Goal: Task Accomplishment & Management: Use online tool/utility

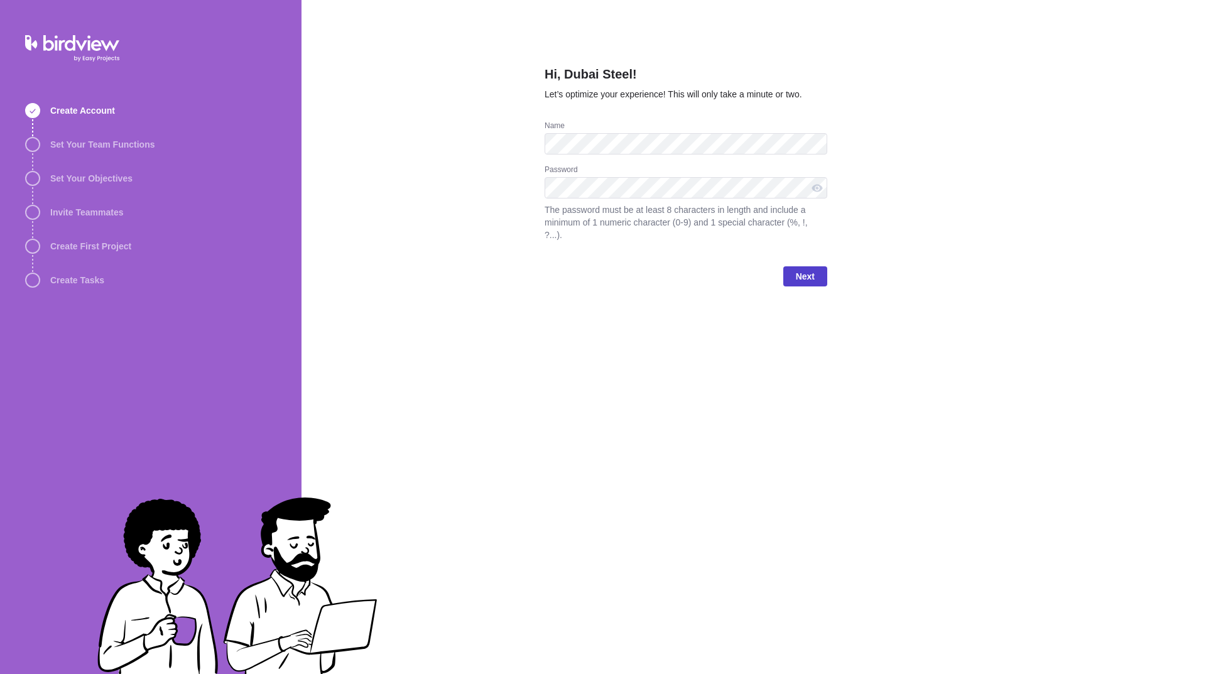
click at [804, 269] on span "Next" at bounding box center [805, 276] width 19 height 15
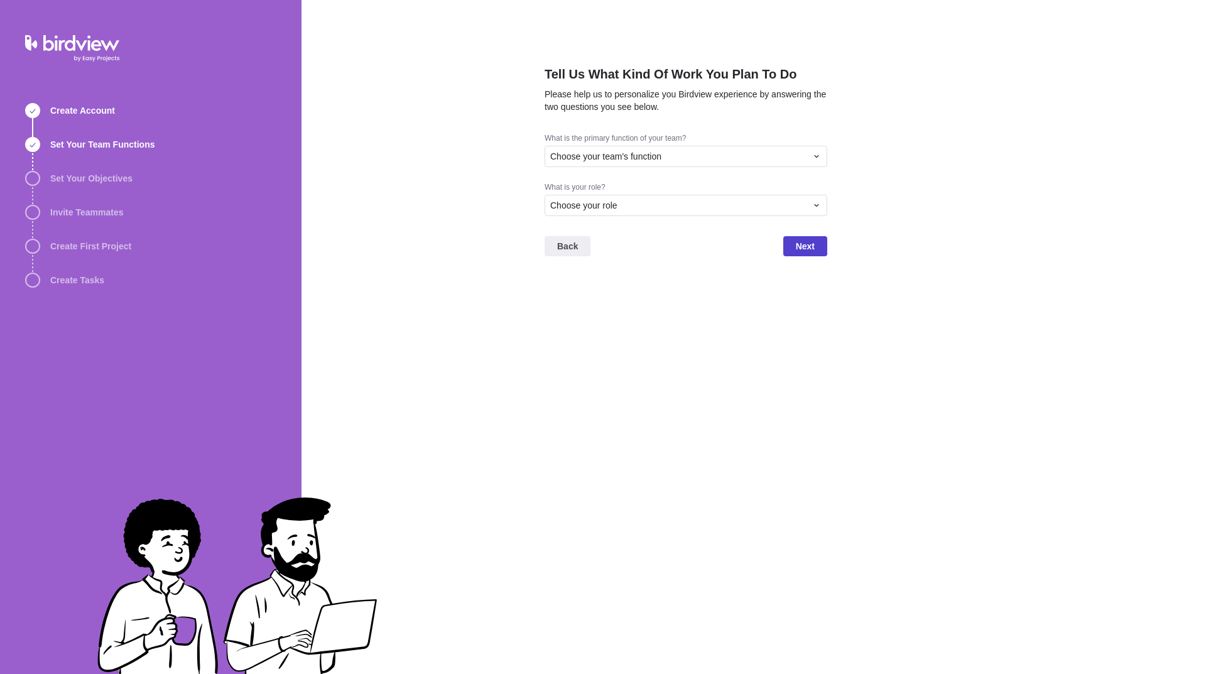
click at [796, 248] on span "Next" at bounding box center [805, 246] width 19 height 15
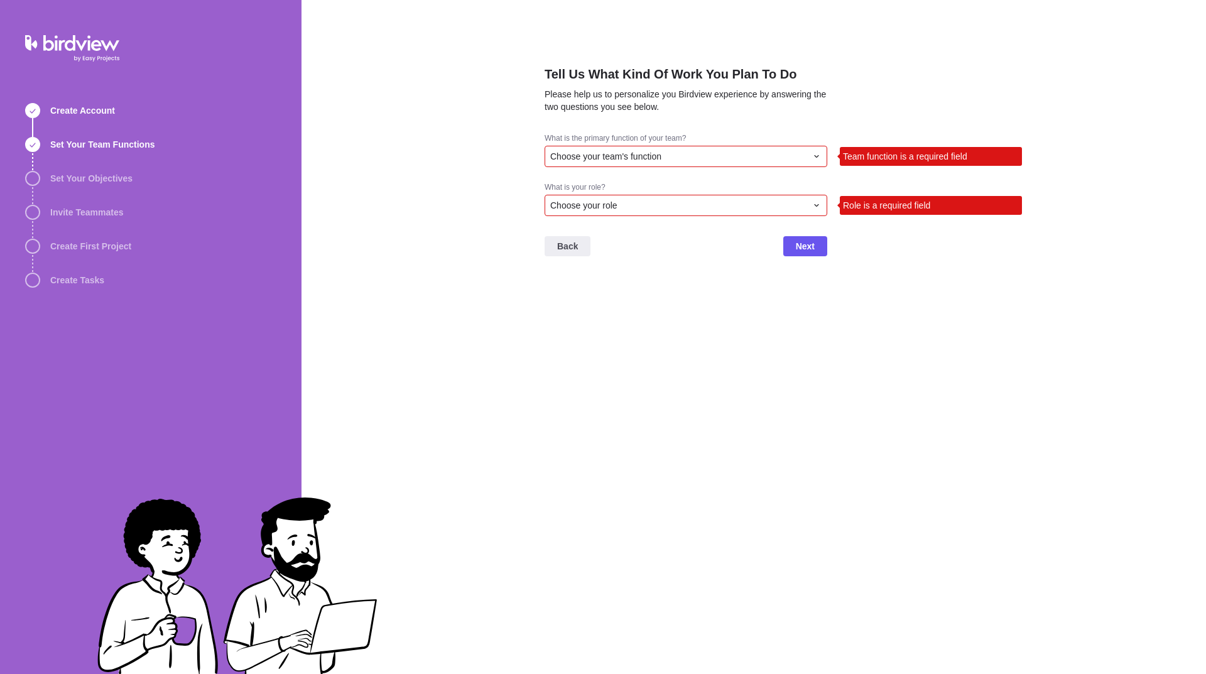
click at [660, 150] on div "Choose your team's function" at bounding box center [686, 156] width 283 height 21
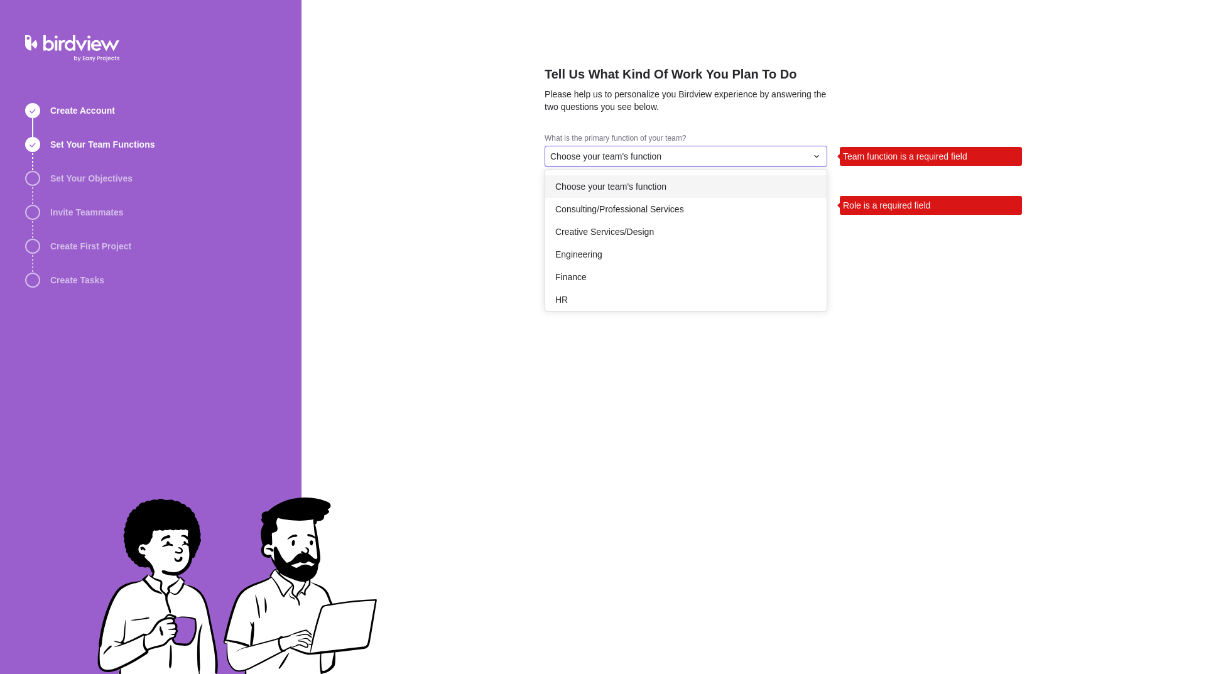
click at [646, 182] on span "Choose your team's function" at bounding box center [610, 186] width 111 height 13
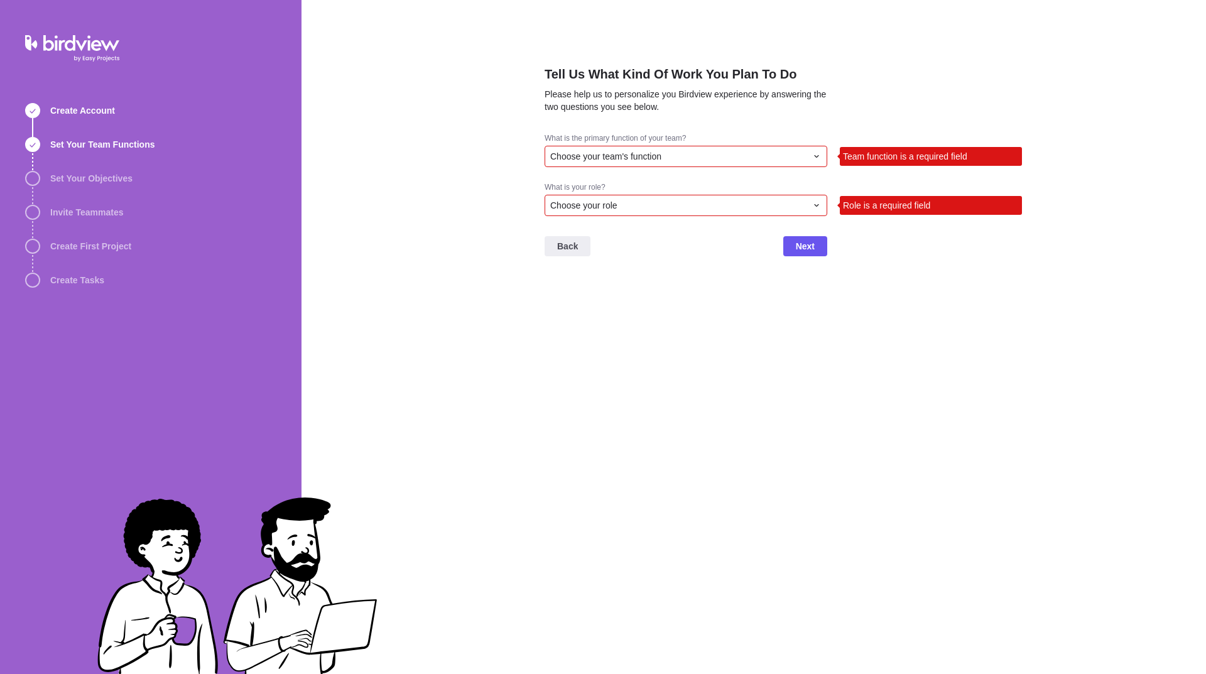
click at [600, 207] on span "Choose your role" at bounding box center [583, 205] width 67 height 13
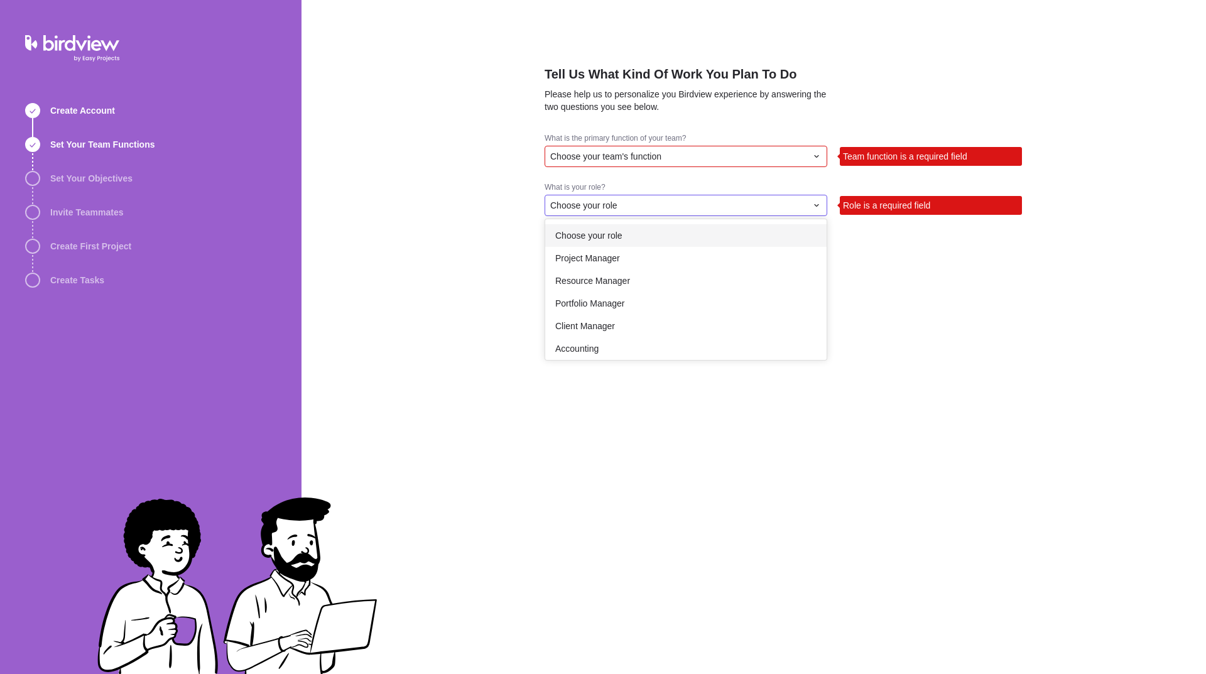
click at [606, 238] on span "Choose your role" at bounding box center [588, 235] width 67 height 13
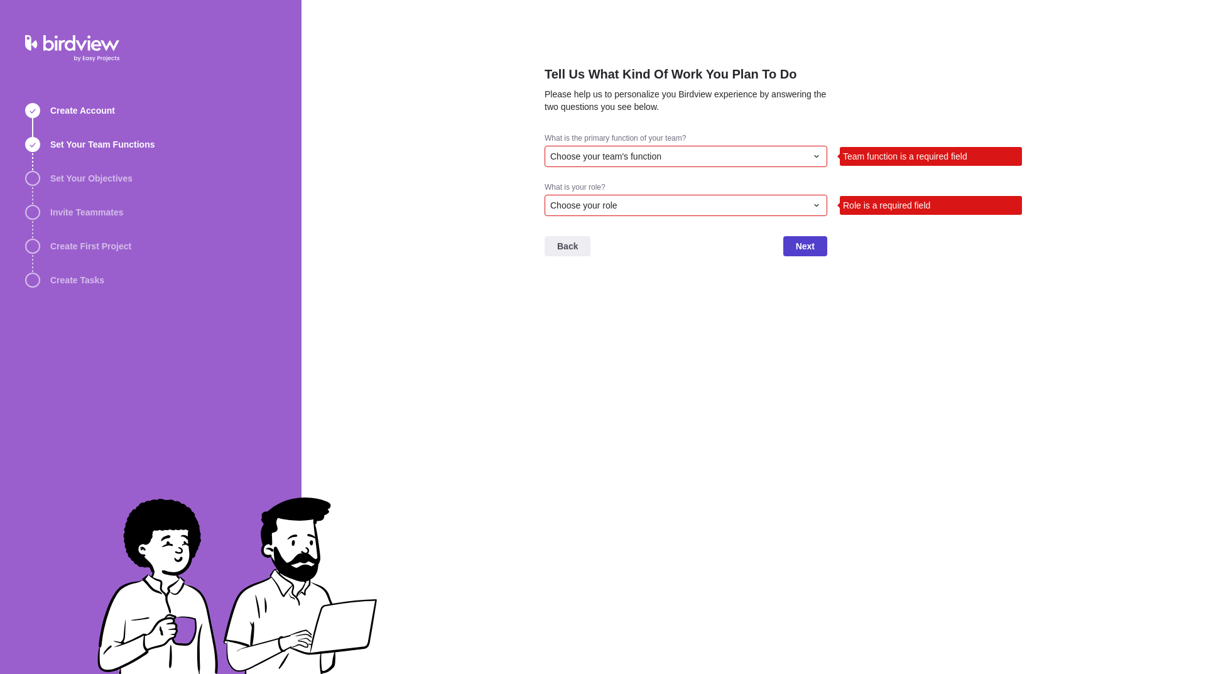
click at [785, 246] on span "Next" at bounding box center [805, 246] width 44 height 20
click at [649, 153] on span "Choose your team's function" at bounding box center [605, 156] width 111 height 13
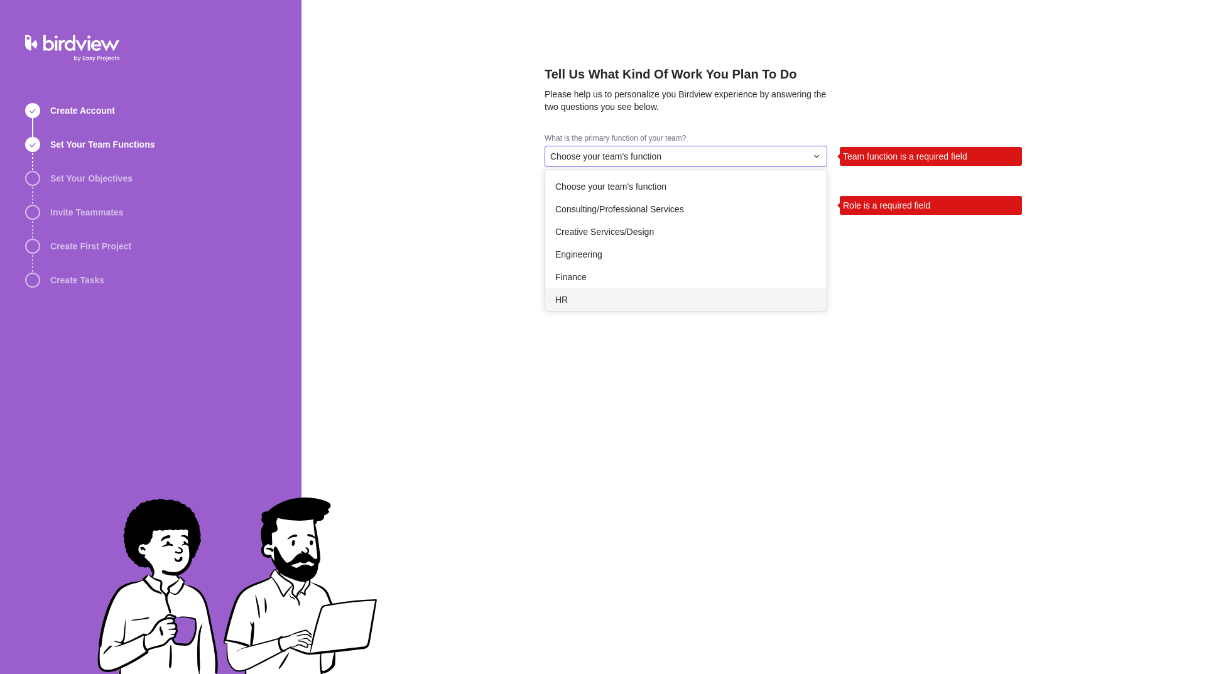
click at [588, 302] on div "HR" at bounding box center [685, 299] width 281 height 23
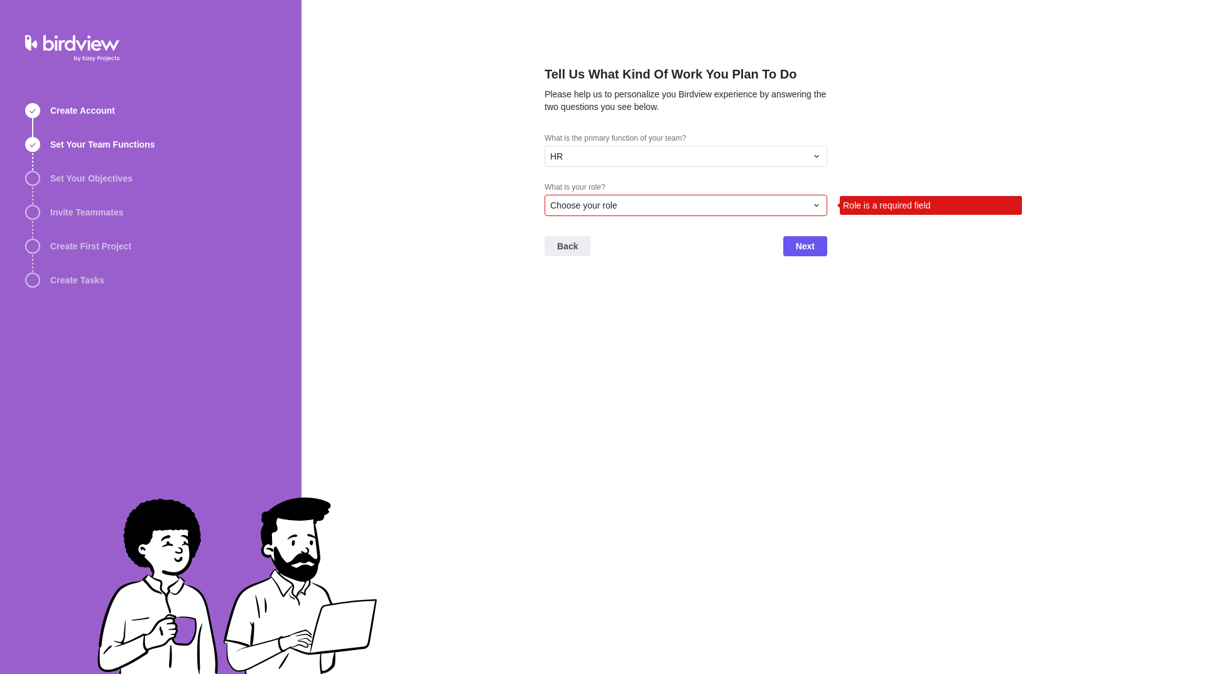
click at [781, 207] on div "Choose your role" at bounding box center [678, 205] width 256 height 13
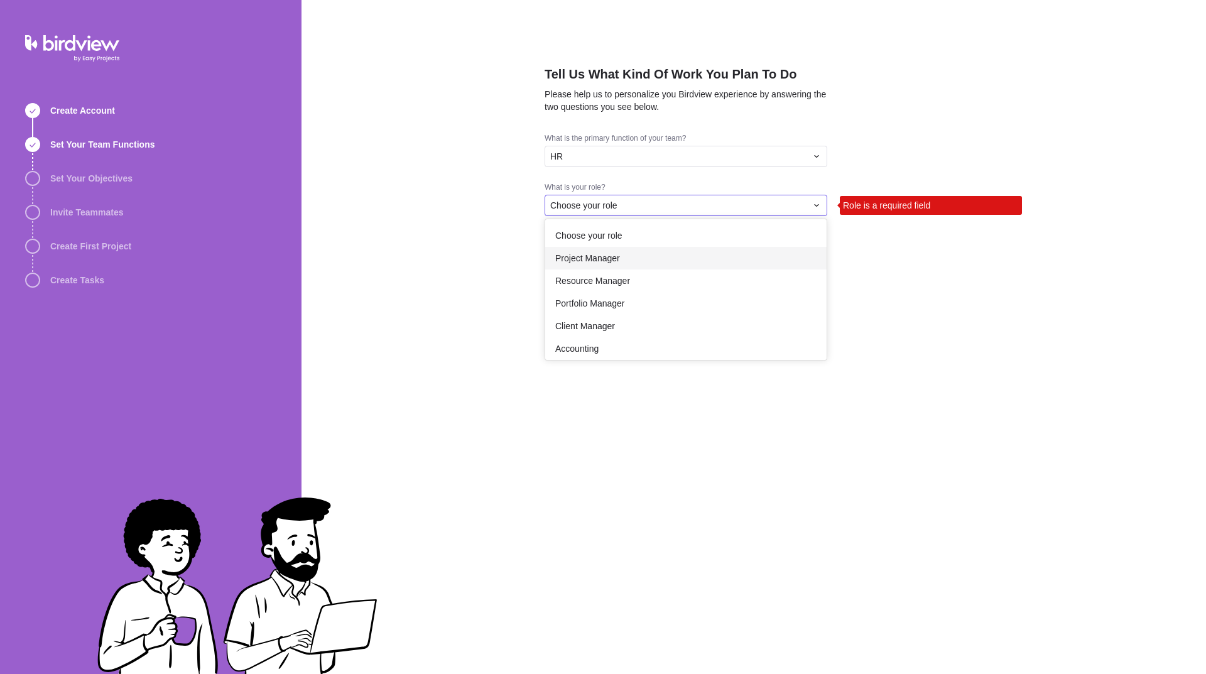
click at [634, 261] on div "Project Manager" at bounding box center [685, 258] width 281 height 23
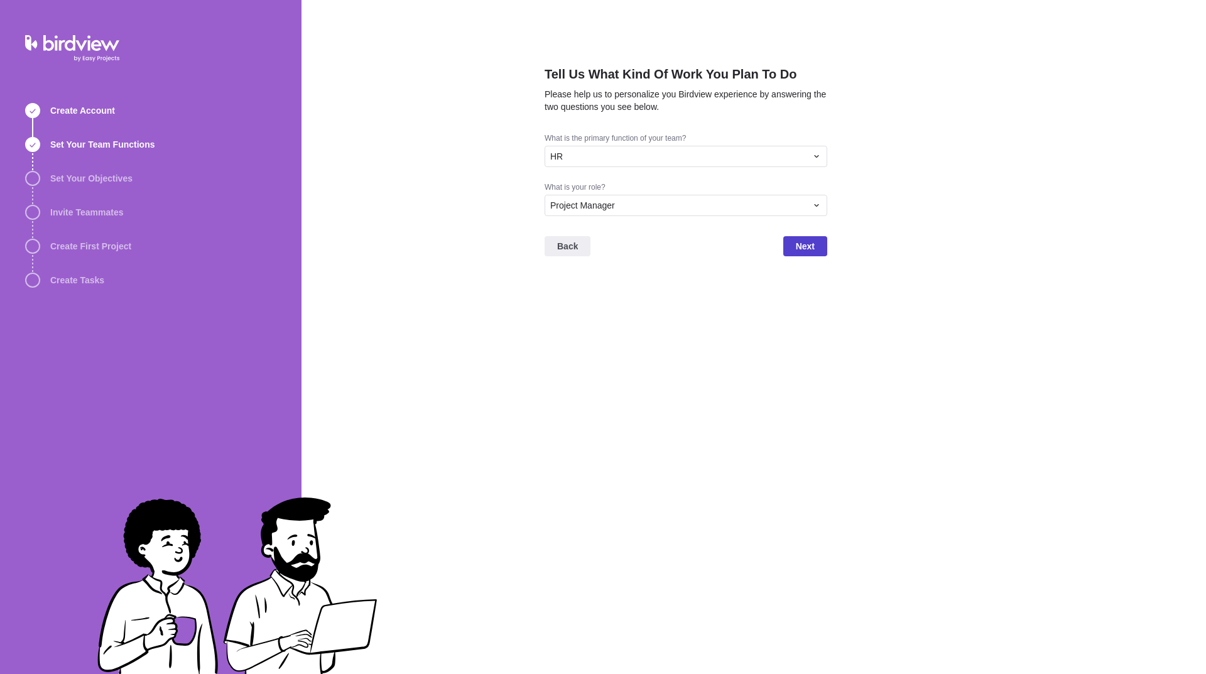
click at [813, 253] on span "Next" at bounding box center [805, 246] width 19 height 15
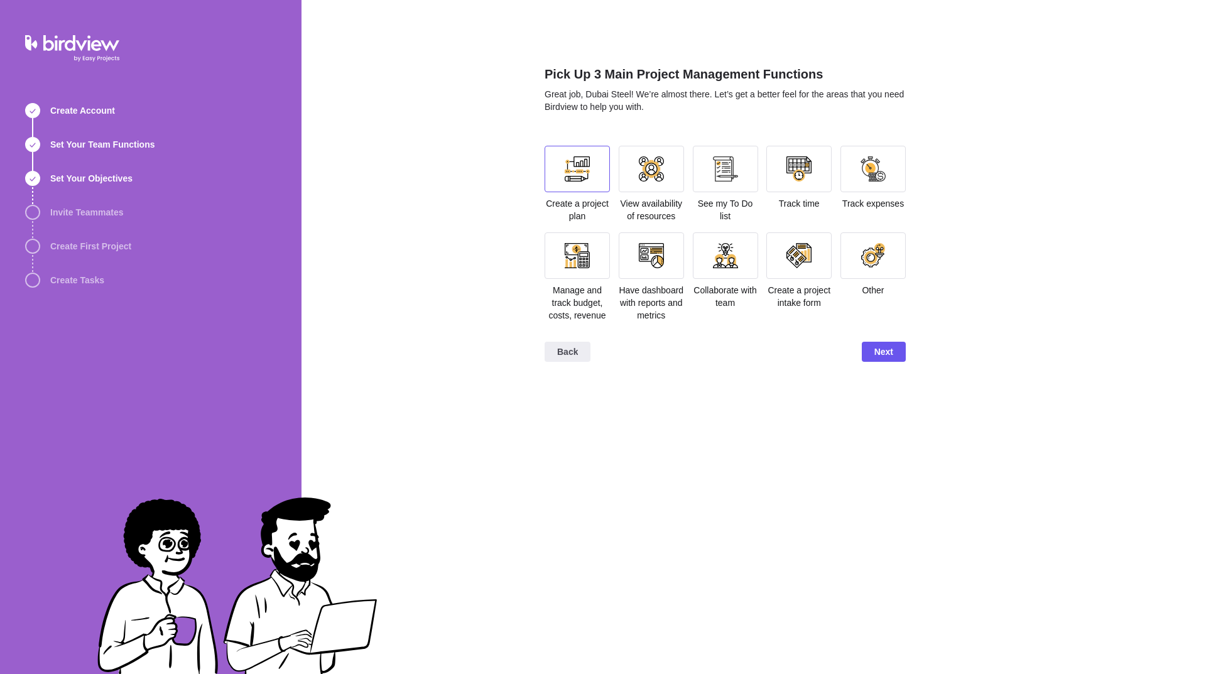
click at [582, 168] on div at bounding box center [577, 168] width 25 height 25
click at [748, 179] on div at bounding box center [725, 169] width 65 height 46
click at [797, 187] on div at bounding box center [798, 169] width 65 height 46
click at [879, 178] on div at bounding box center [873, 168] width 25 height 25
click at [868, 177] on div at bounding box center [873, 168] width 25 height 25
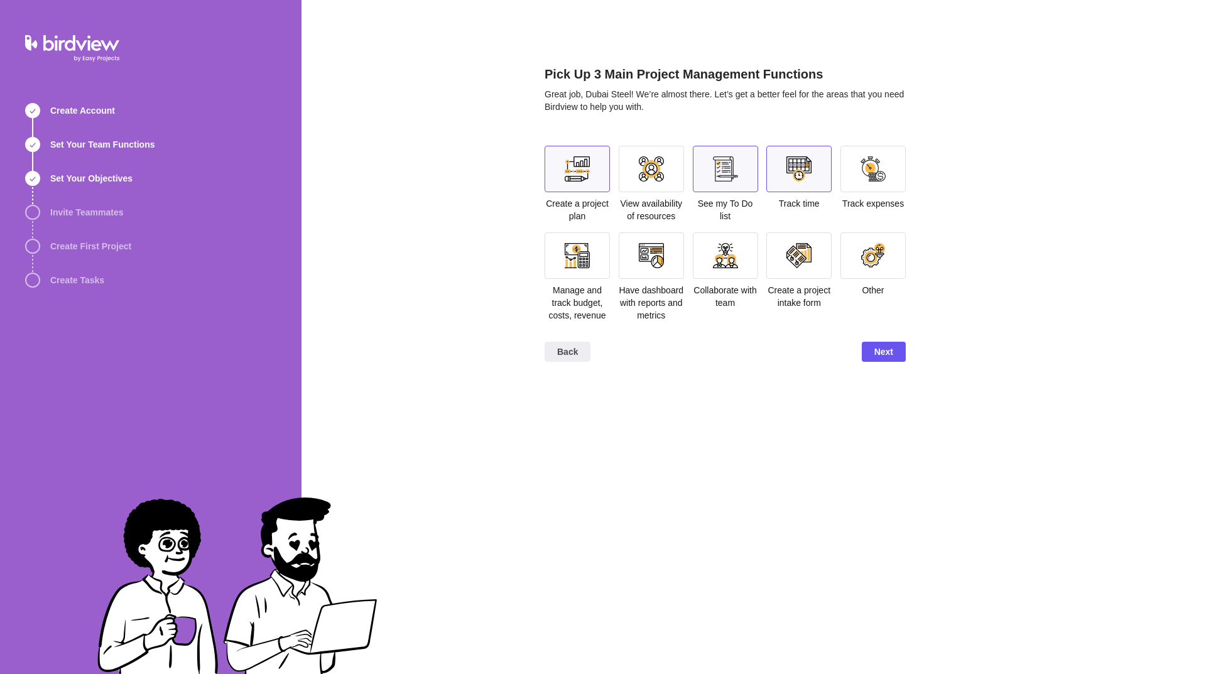
click at [868, 177] on div at bounding box center [873, 168] width 25 height 25
click at [573, 283] on div "Manage and track budget, costs, revenue" at bounding box center [577, 276] width 65 height 89
drag, startPoint x: 660, startPoint y: 280, endPoint x: 749, endPoint y: 274, distance: 89.4
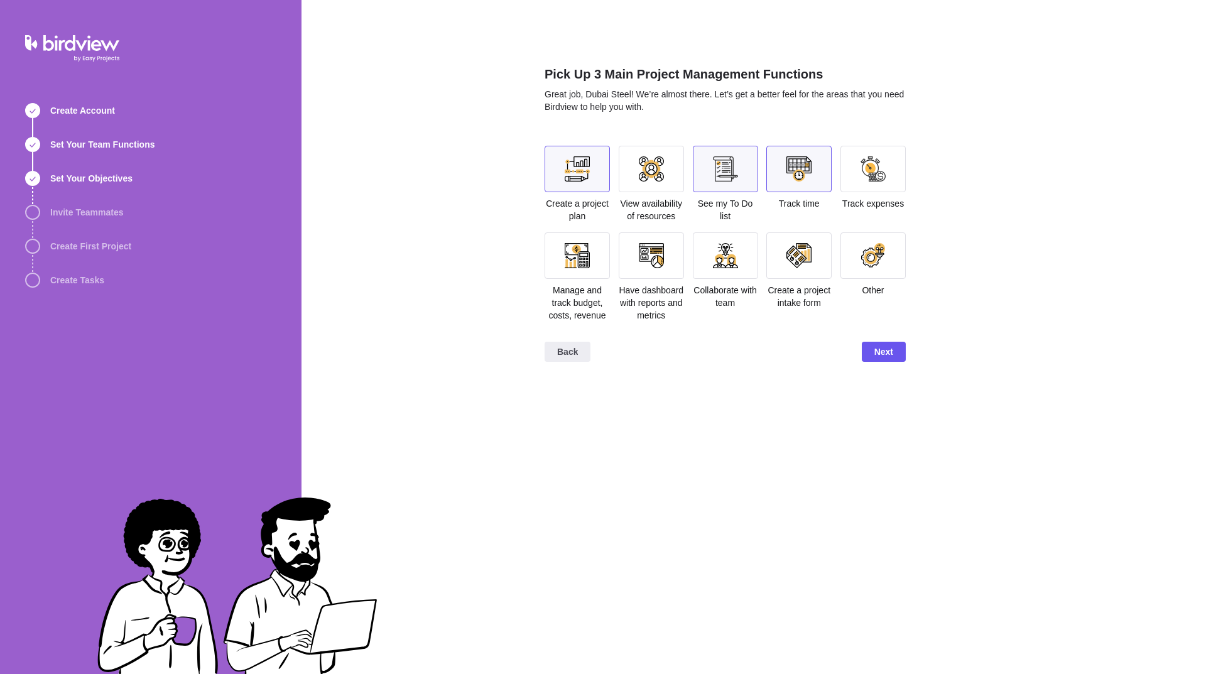
click at [661, 280] on div "Have dashboard with reports and metrics" at bounding box center [651, 276] width 65 height 89
click at [764, 263] on section "Create a project plan View availability of resources See my To Do list Track ti…" at bounding box center [725, 239] width 361 height 186
click at [875, 263] on div at bounding box center [873, 255] width 25 height 25
click at [773, 258] on div at bounding box center [798, 255] width 65 height 46
click at [680, 270] on div at bounding box center [651, 255] width 65 height 46
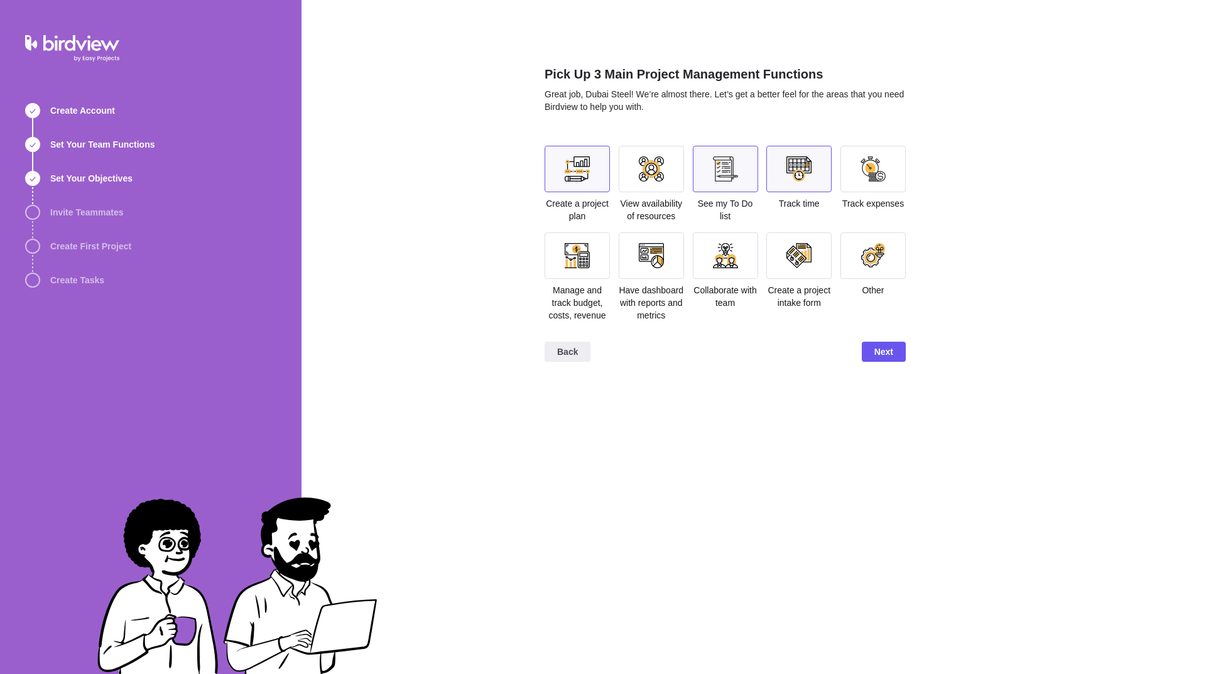
click at [627, 275] on div at bounding box center [651, 255] width 65 height 46
click at [594, 286] on span "Manage and track budget, costs, revenue" at bounding box center [576, 302] width 57 height 35
click at [813, 175] on div at bounding box center [798, 169] width 65 height 46
click at [808, 166] on div at bounding box center [798, 168] width 25 height 25
click at [747, 182] on div at bounding box center [725, 169] width 65 height 46
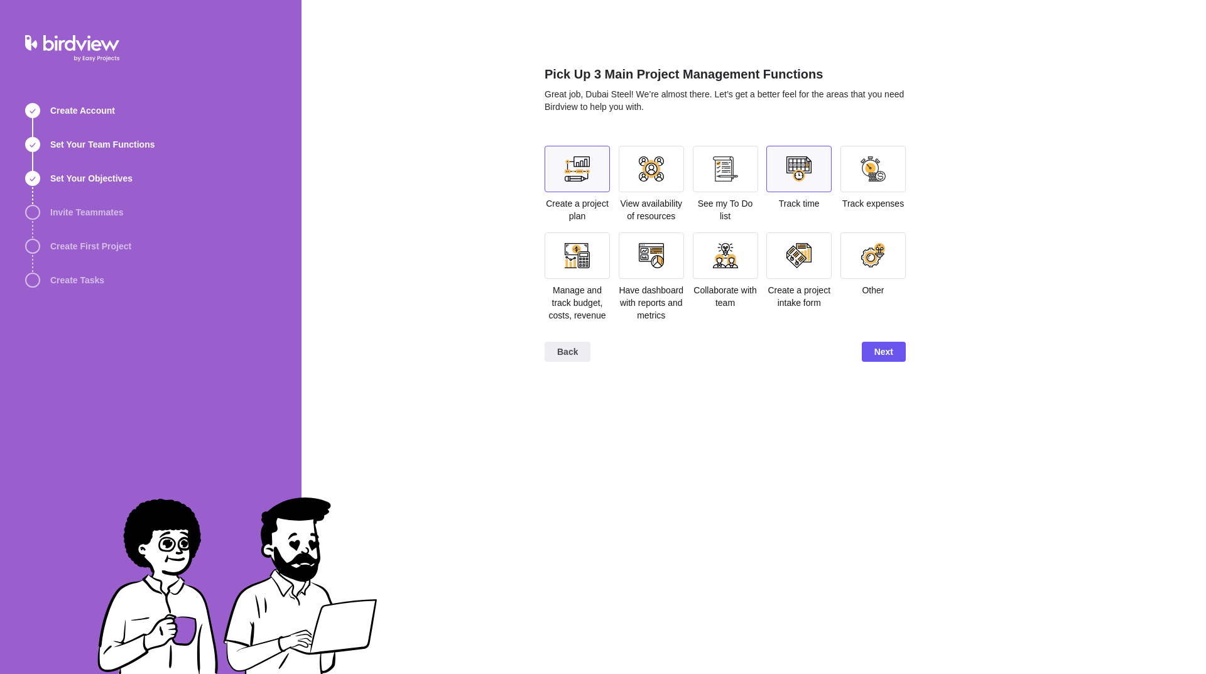
click at [651, 292] on span "Have dashboard with reports and metrics" at bounding box center [651, 302] width 65 height 35
click at [649, 271] on div at bounding box center [651, 255] width 65 height 46
click at [895, 356] on span "Next" at bounding box center [884, 352] width 44 height 20
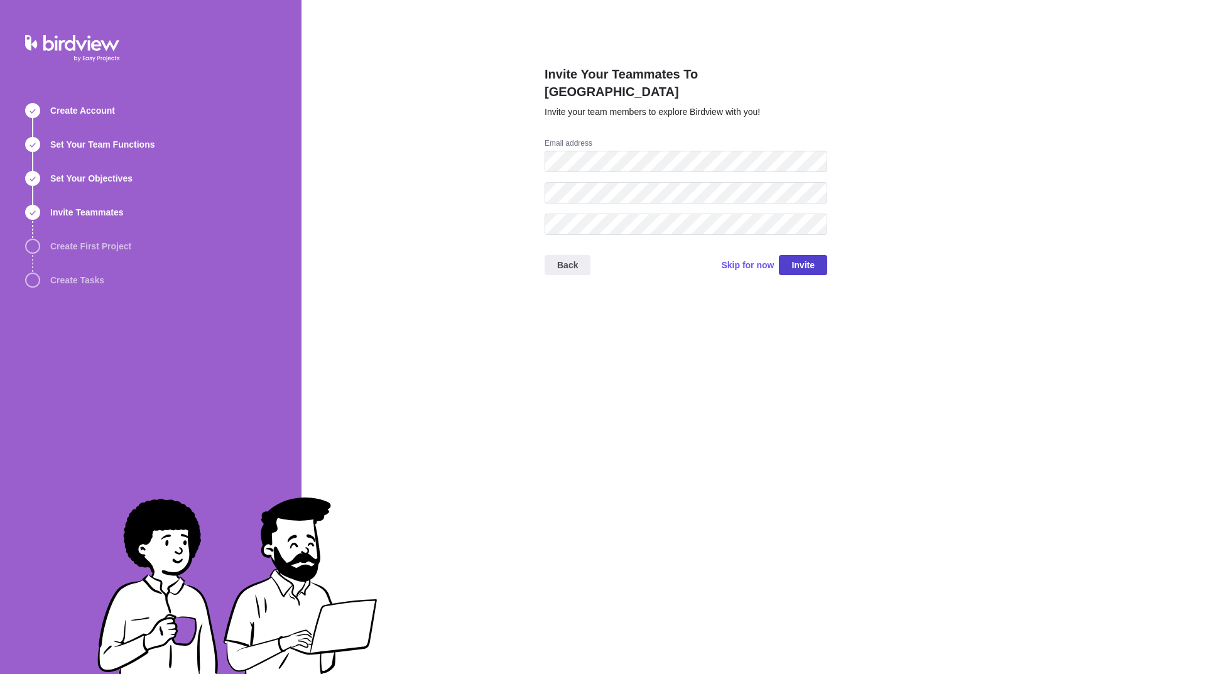
click at [808, 258] on span "Invite" at bounding box center [803, 265] width 23 height 15
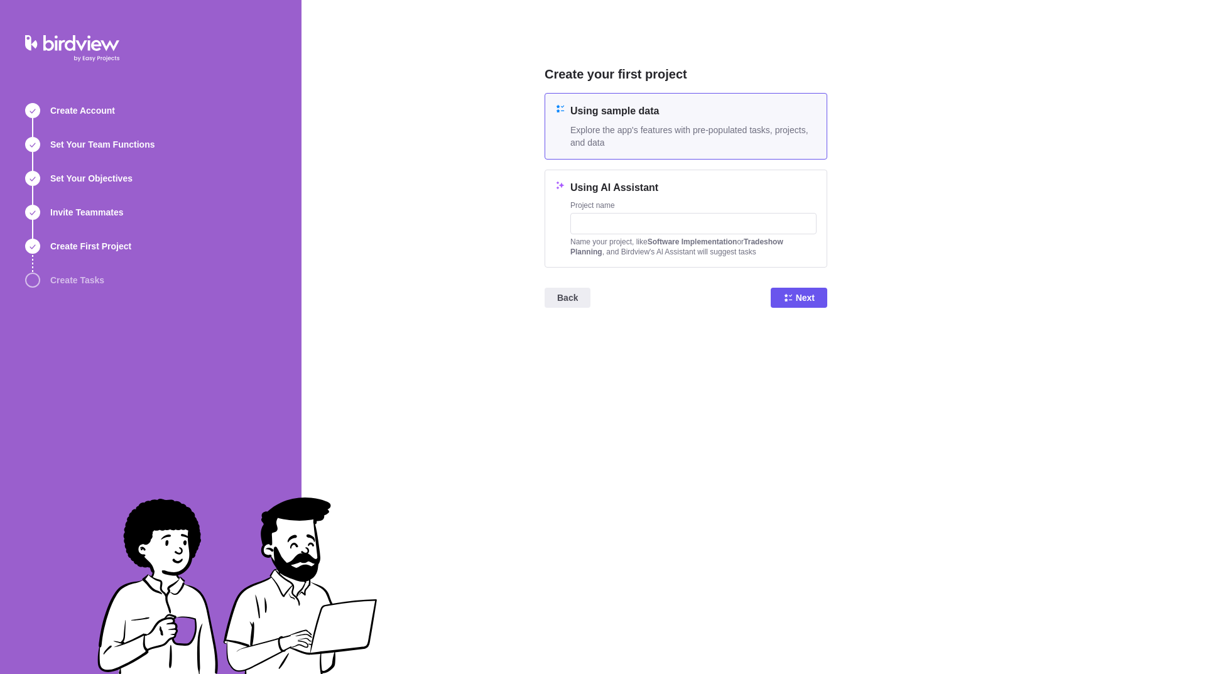
click at [656, 122] on div "Using sample data Explore the app's features with pre-populated tasks, projects…" at bounding box center [693, 126] width 246 height 45
click at [785, 297] on icon at bounding box center [788, 298] width 10 height 10
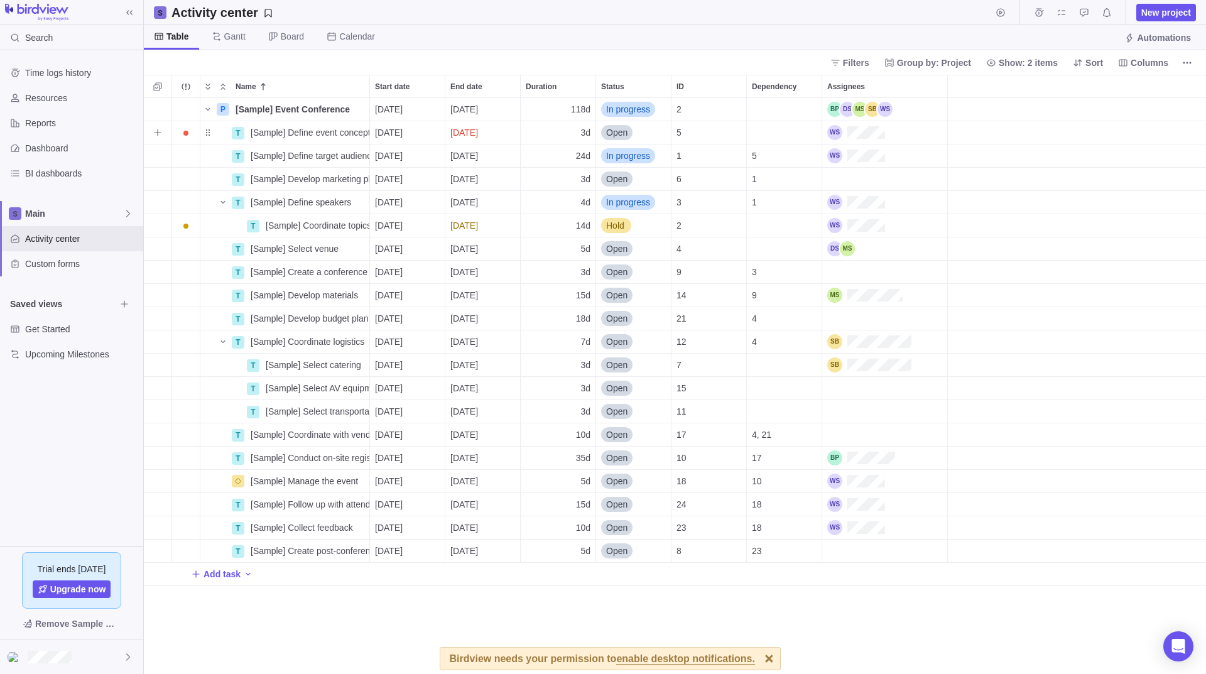
scroll to position [567, 1053]
click at [580, 107] on span "118d" at bounding box center [580, 109] width 19 height 13
click at [565, 132] on div "Name Start date End date Duration Status ID Dependency Assignees P [Sample] Eve…" at bounding box center [675, 374] width 1062 height 599
click at [589, 136] on span "3d" at bounding box center [585, 132] width 10 height 13
click at [545, 192] on div "Name Start date End date Duration Status ID Dependency Assignees P [Sample] Eve…" at bounding box center [675, 374] width 1062 height 599
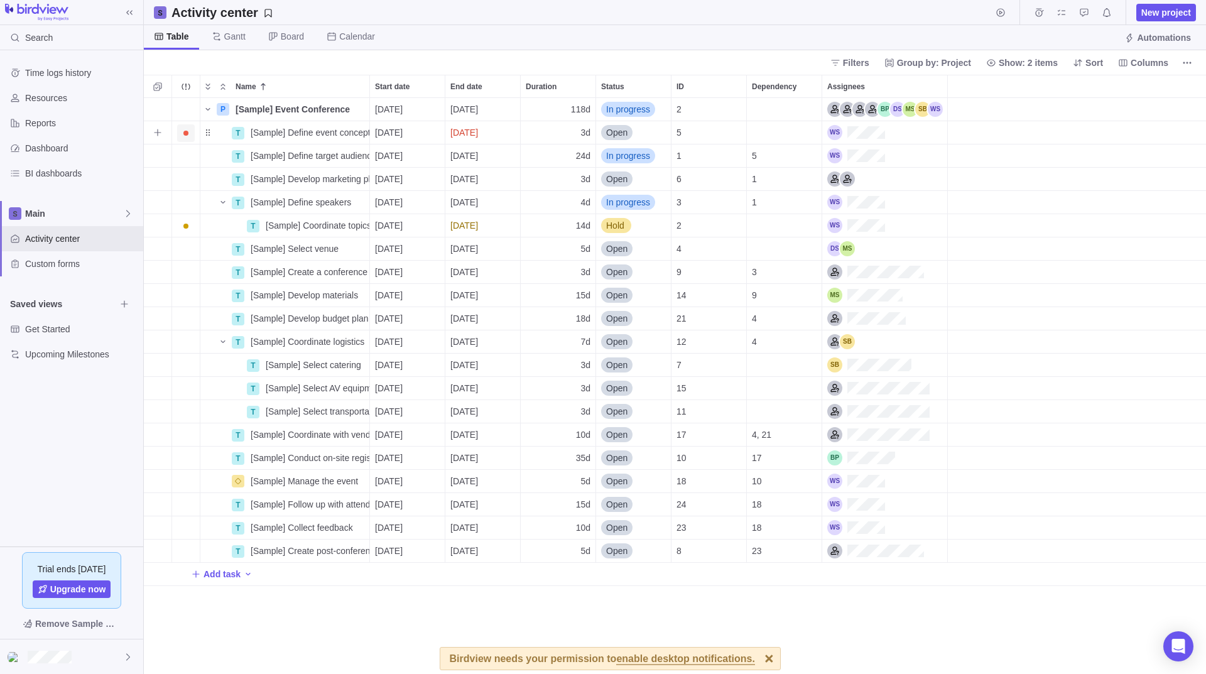
click at [188, 137] on span "Trouble indication" at bounding box center [186, 133] width 18 height 18
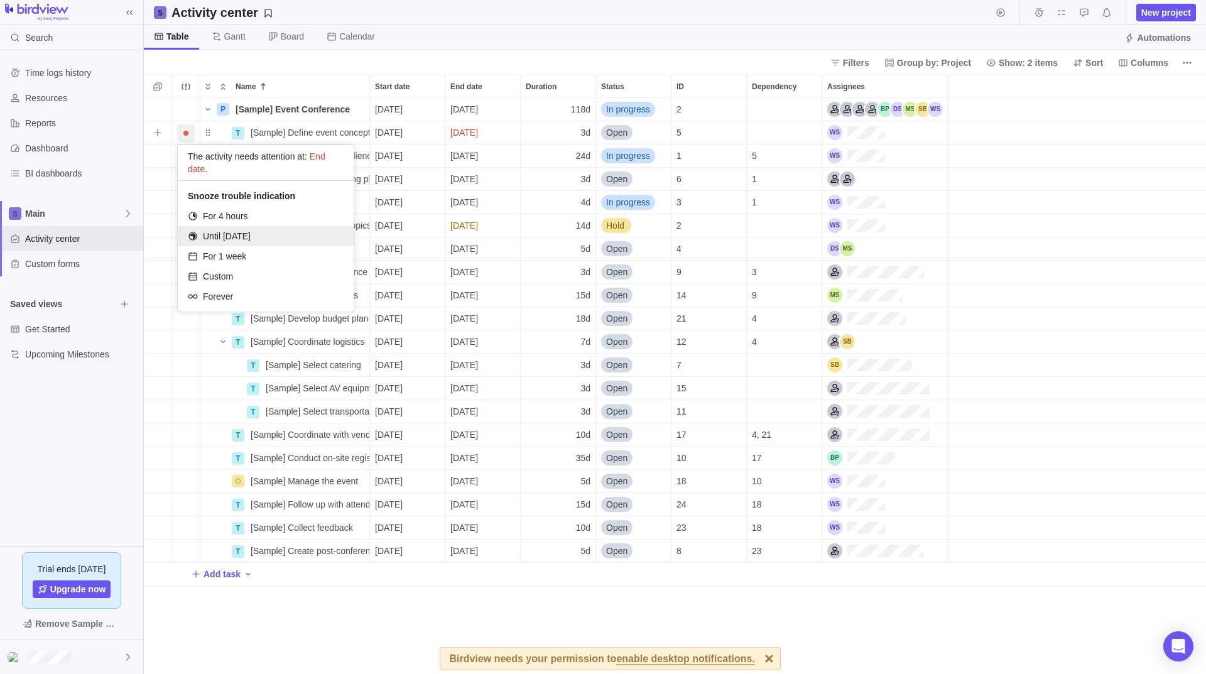
click at [214, 236] on span "Until tomorrow" at bounding box center [227, 236] width 48 height 13
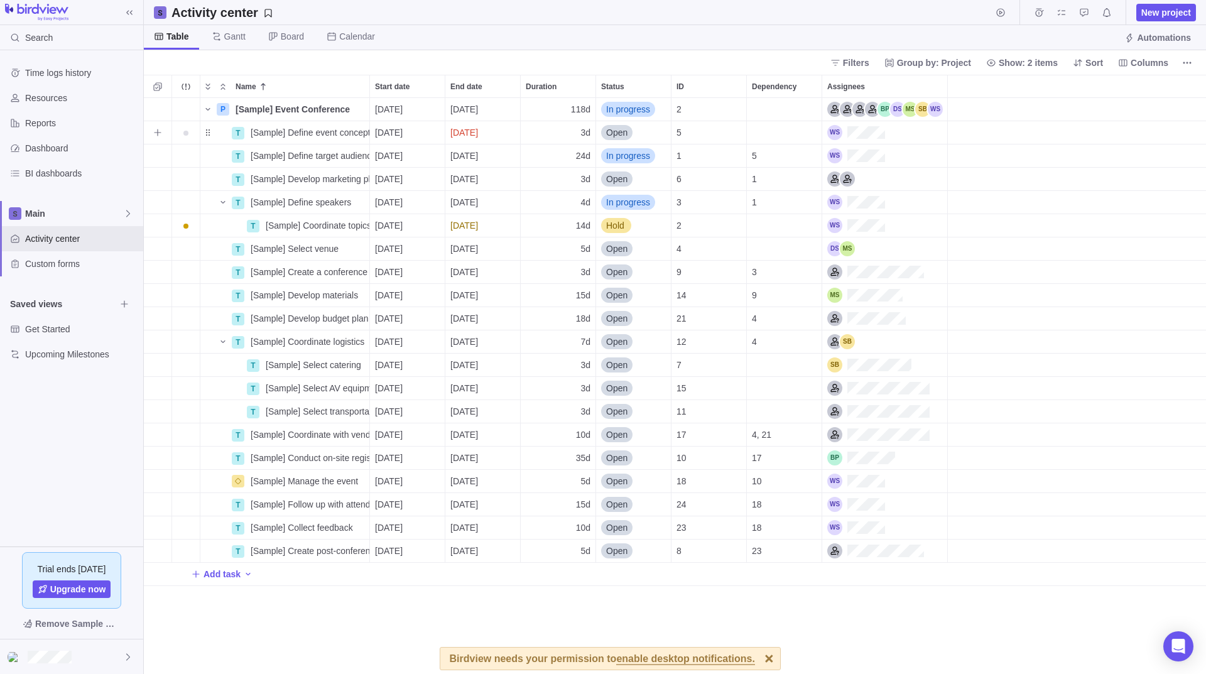
click at [177, 134] on div "Trouble indication" at bounding box center [186, 132] width 28 height 23
click at [190, 132] on span "Trouble indication" at bounding box center [186, 133] width 18 height 18
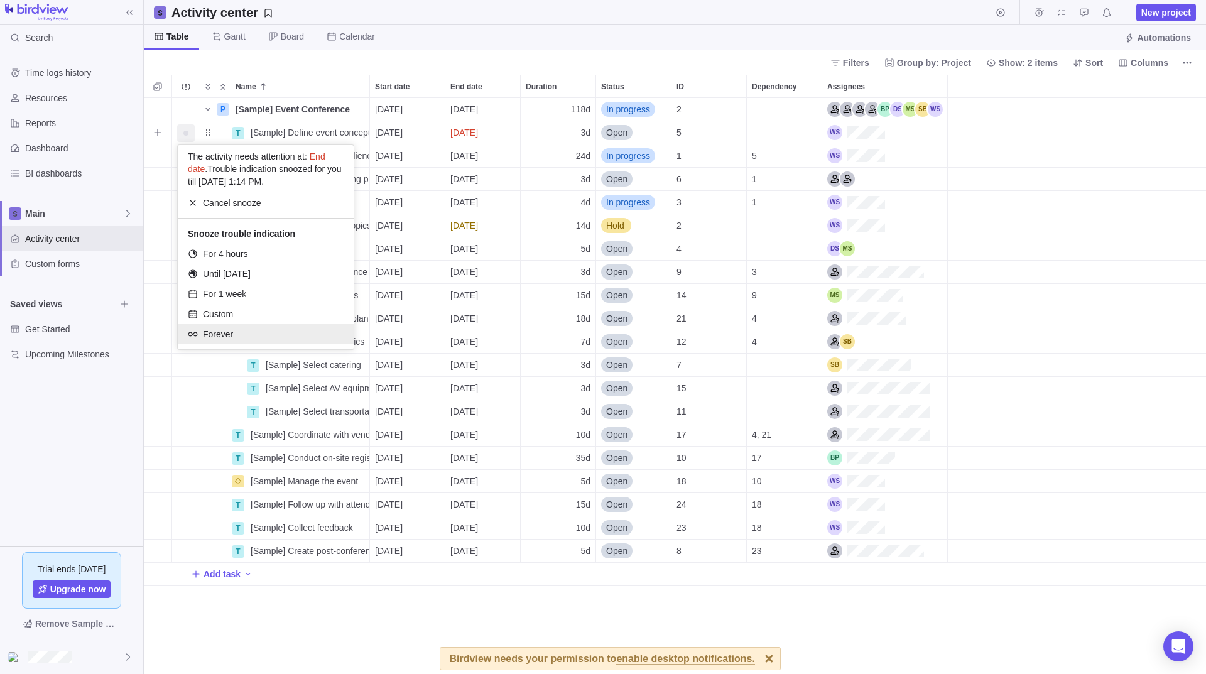
click at [220, 332] on span "Forever" at bounding box center [218, 334] width 30 height 13
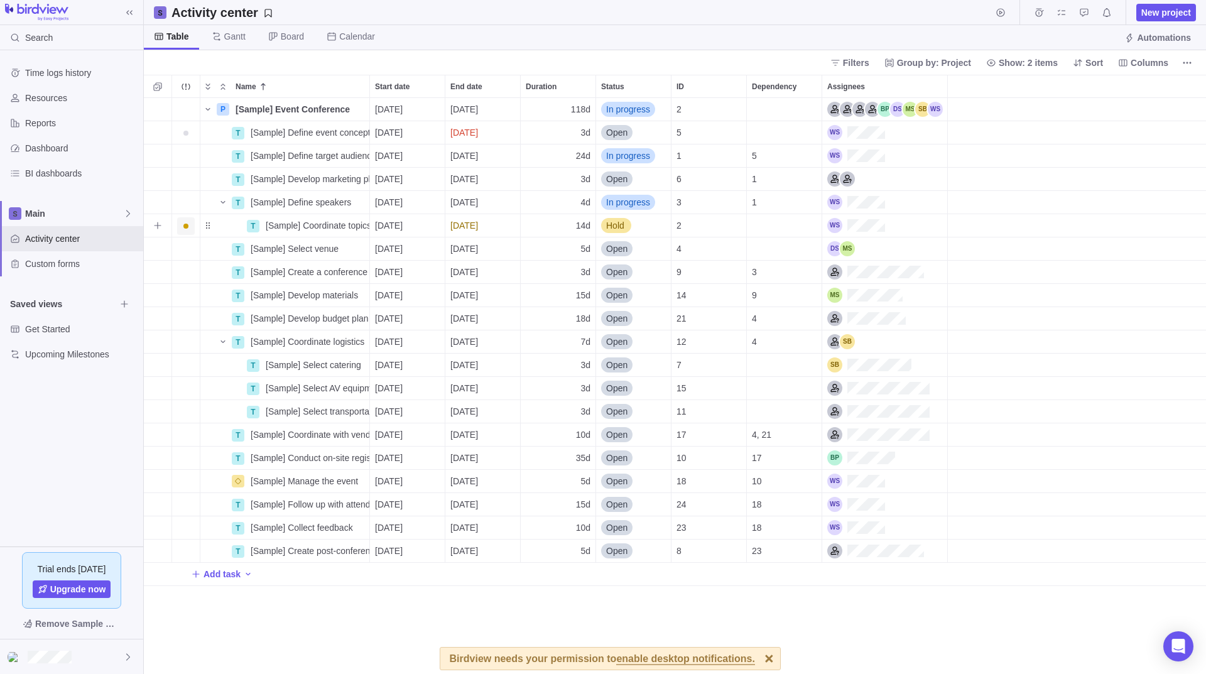
click at [183, 230] on span "Trouble indication" at bounding box center [186, 226] width 18 height 18
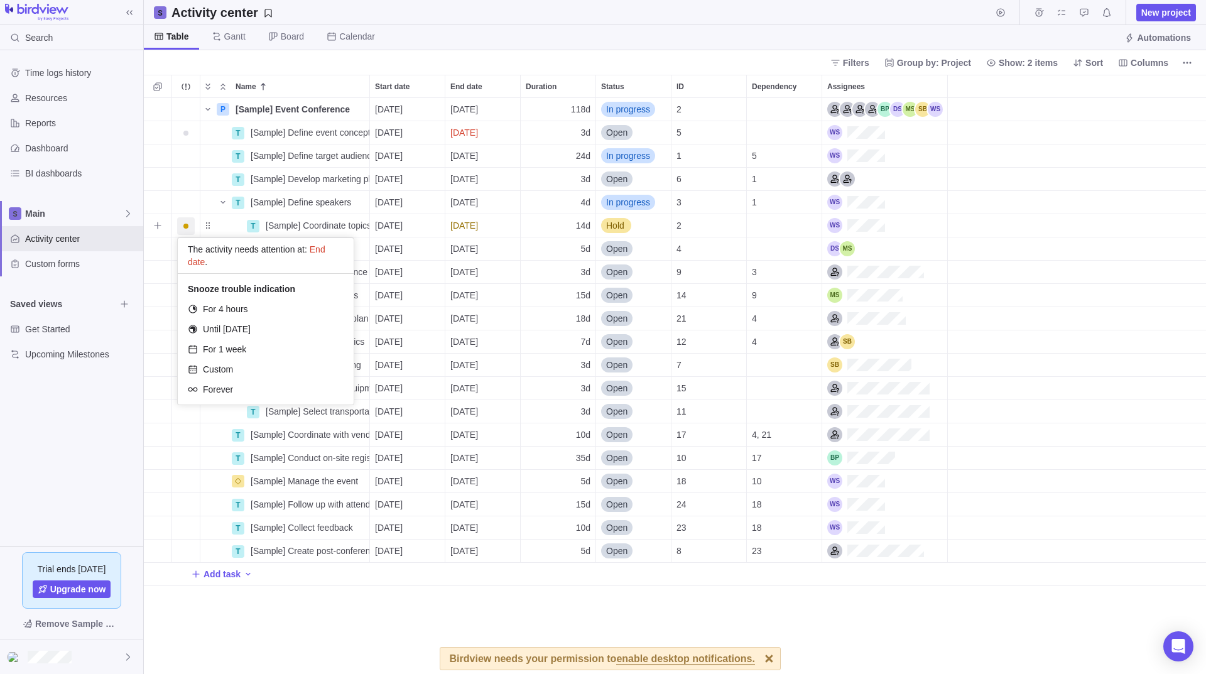
click at [315, 250] on span "End date" at bounding box center [257, 255] width 138 height 23
click at [287, 316] on div "For 4 hours" at bounding box center [266, 309] width 176 height 20
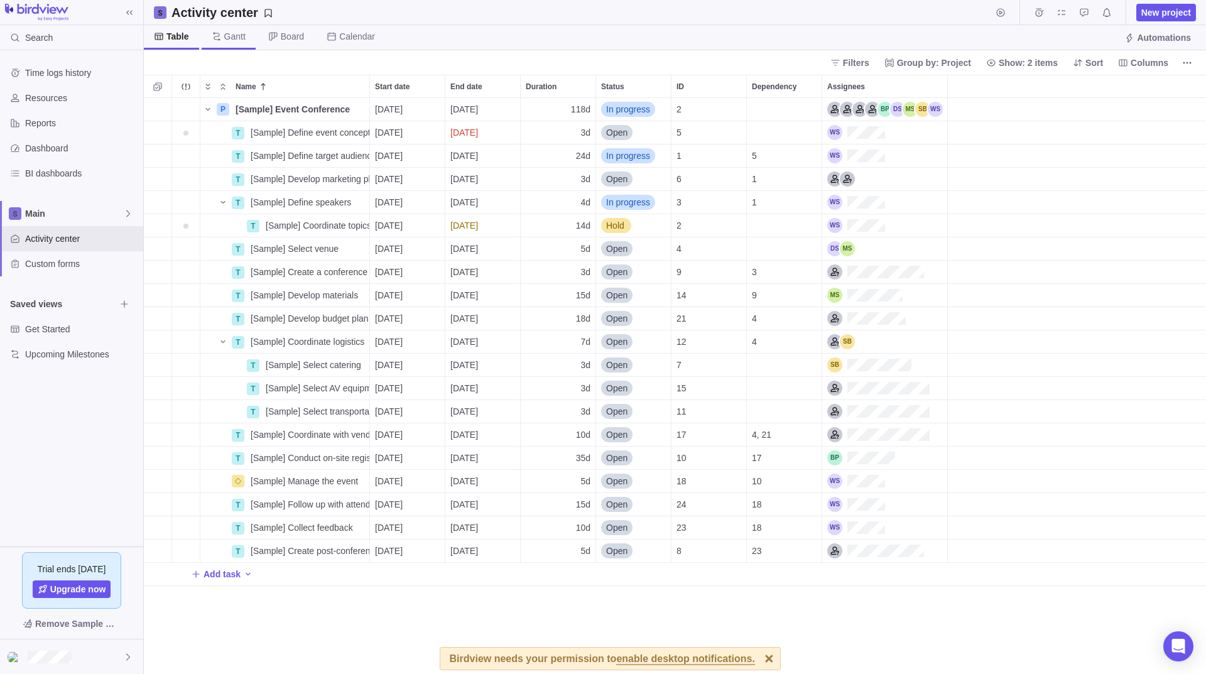
click at [245, 36] on span "Gantt" at bounding box center [229, 37] width 54 height 24
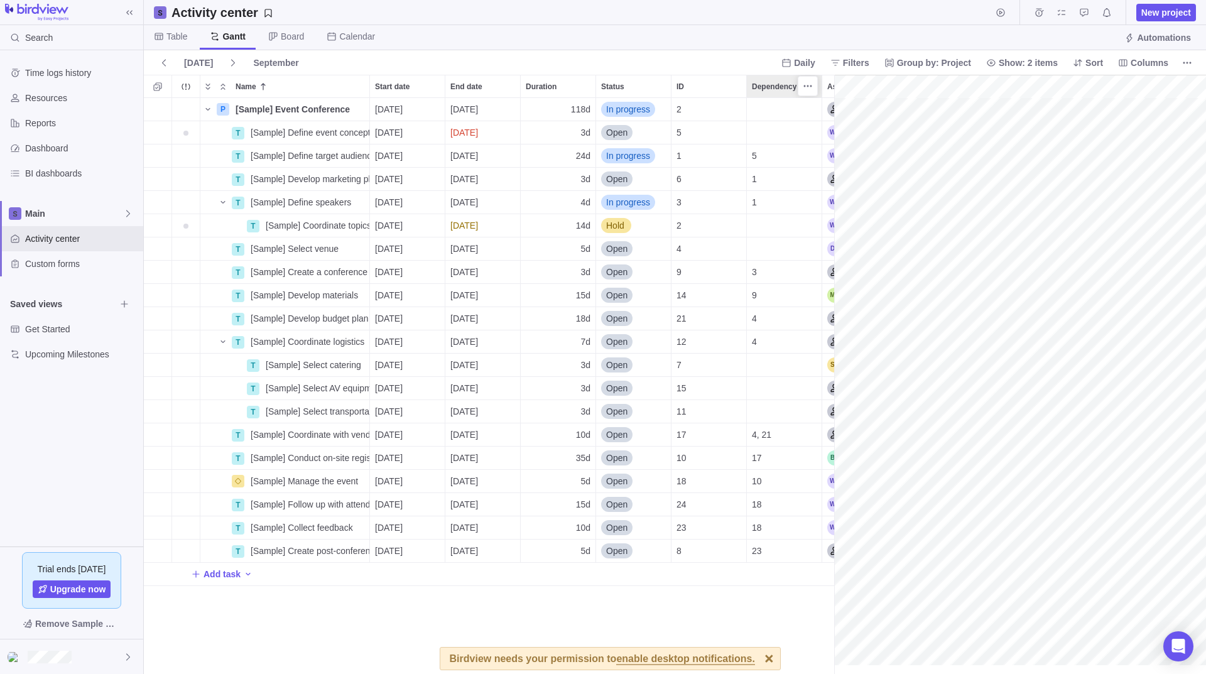
scroll to position [0, 2544]
click at [294, 42] on span "Board" at bounding box center [292, 36] width 23 height 13
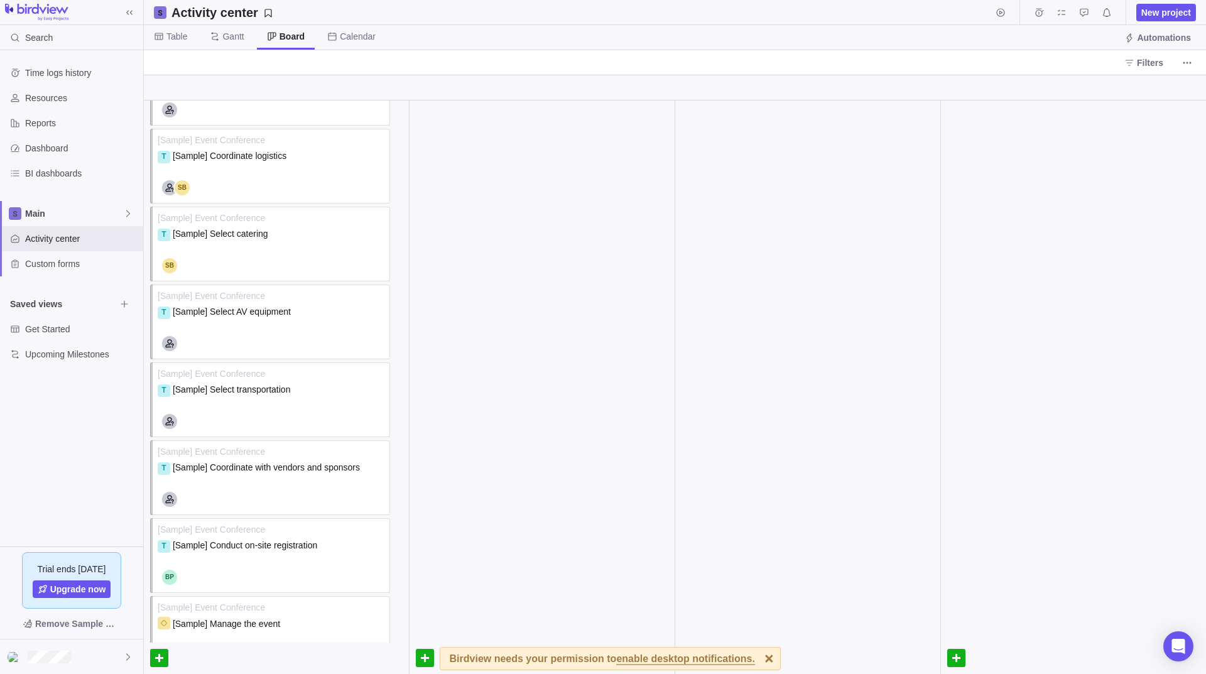
scroll to position [443, 0]
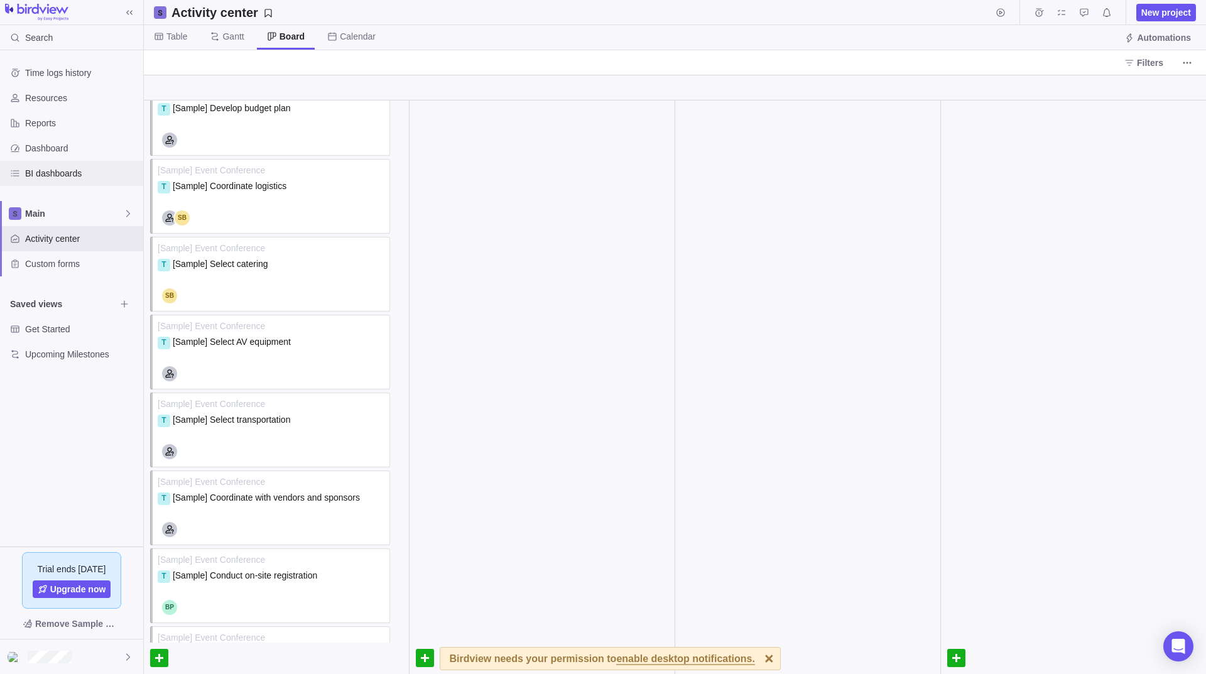
click at [84, 170] on span "BI dashboards" at bounding box center [81, 173] width 113 height 13
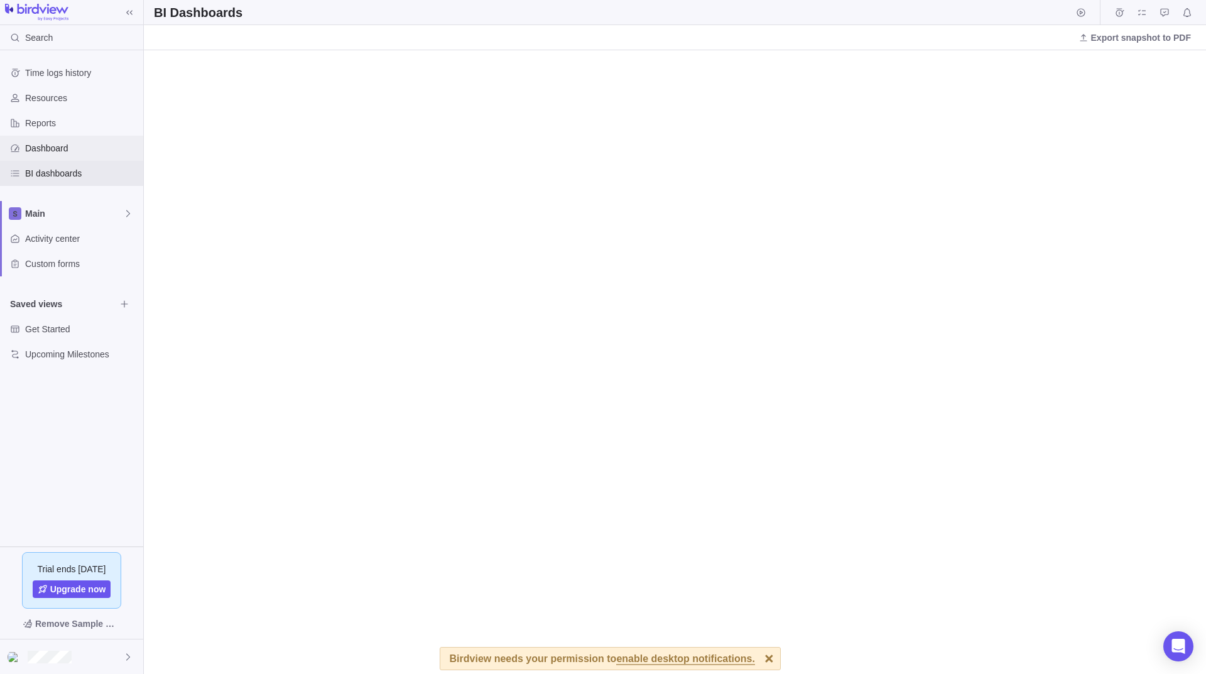
click at [87, 147] on span "Dashboard" at bounding box center [81, 148] width 113 height 13
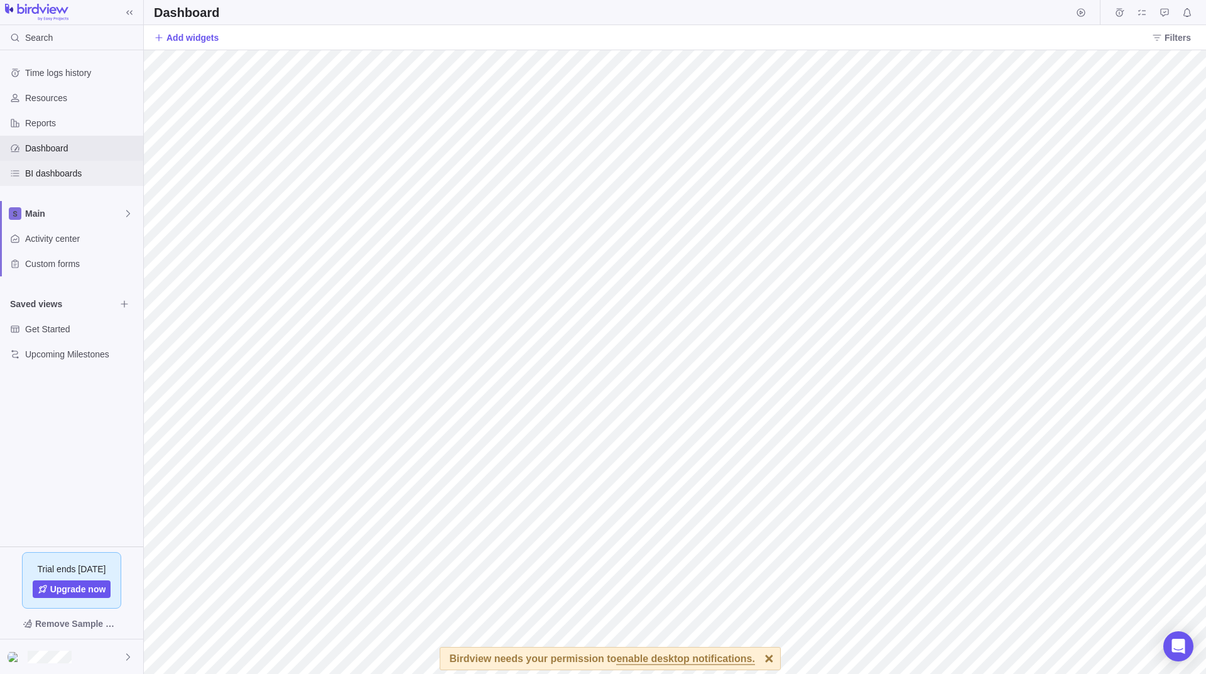
click at [79, 176] on span "BI dashboards" at bounding box center [81, 173] width 113 height 13
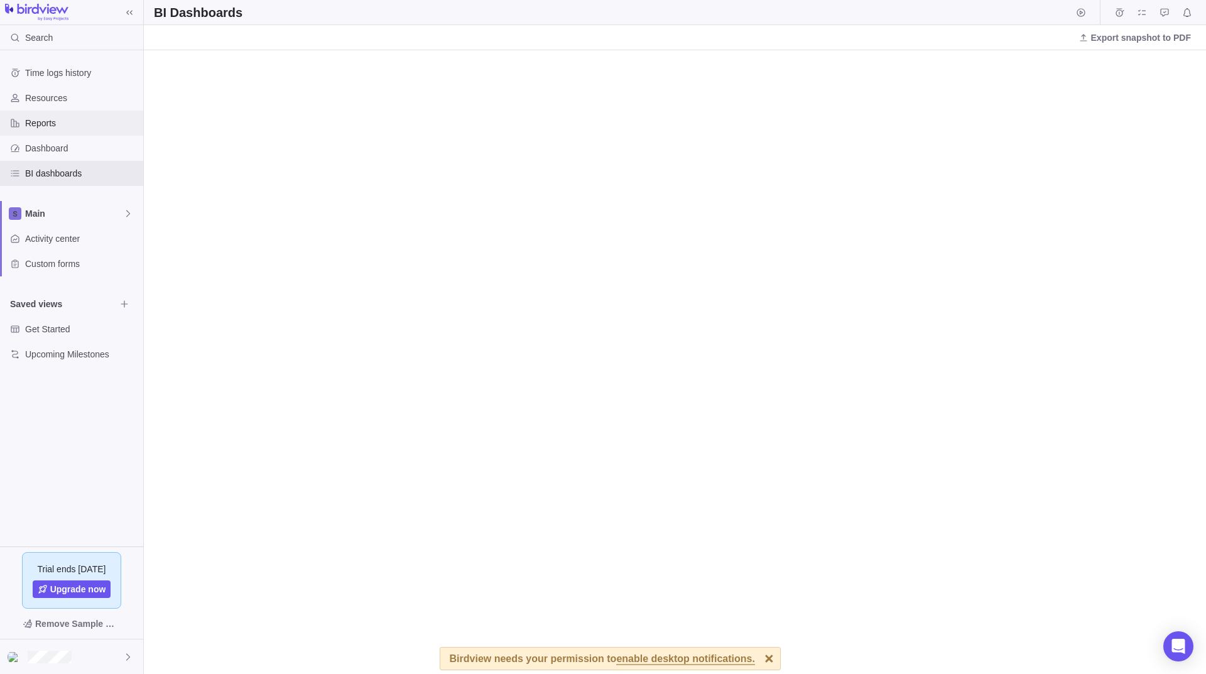
click at [55, 121] on span "Reports" at bounding box center [81, 123] width 113 height 13
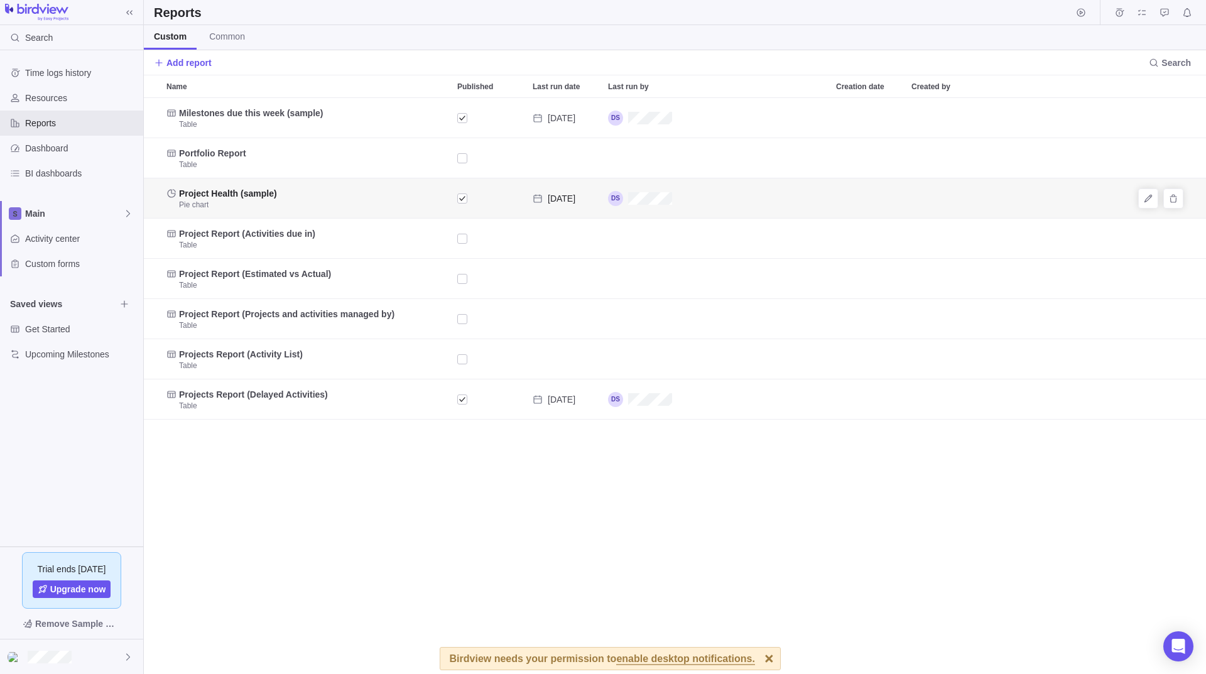
scroll to position [567, 1053]
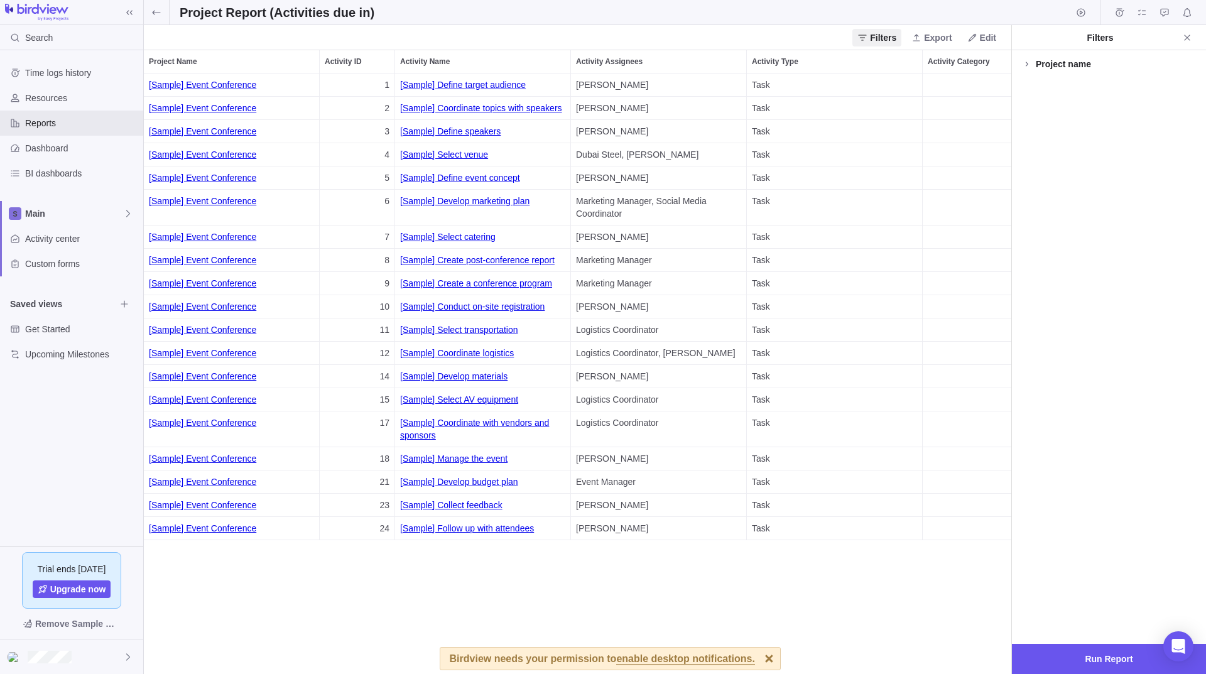
scroll to position [591, 858]
click at [190, 81] on link "[Sample] Event Conference" at bounding box center [231, 84] width 165 height 23
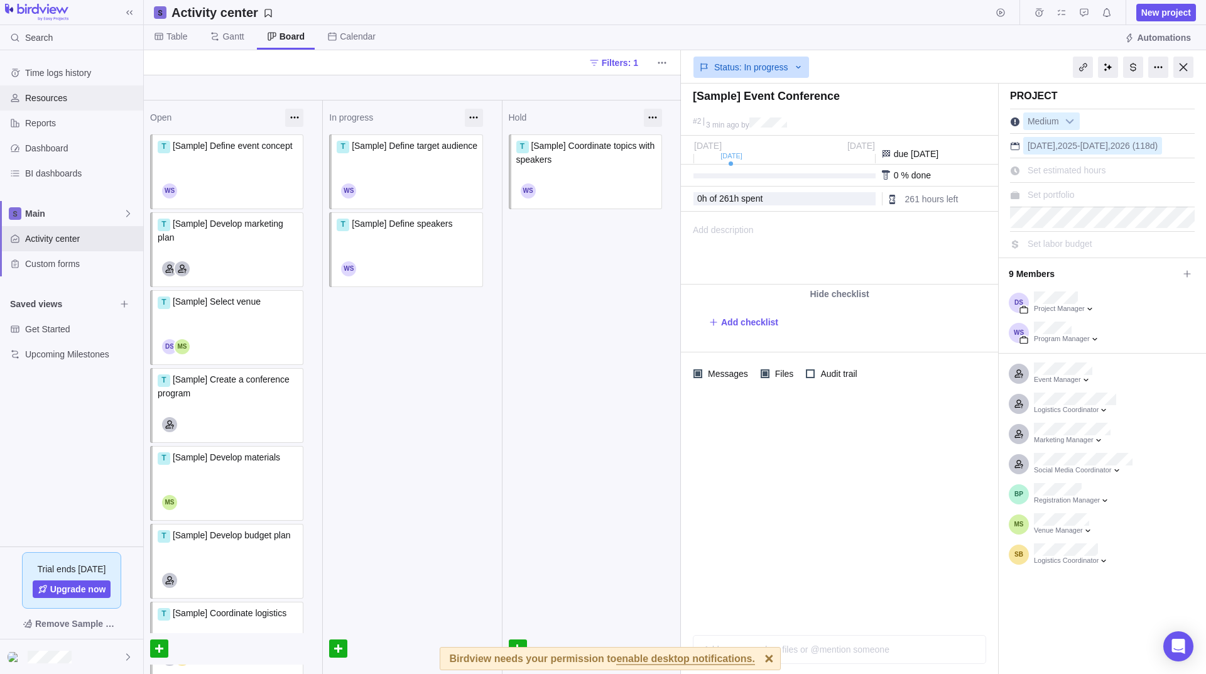
click at [54, 101] on span "Resources" at bounding box center [81, 98] width 113 height 13
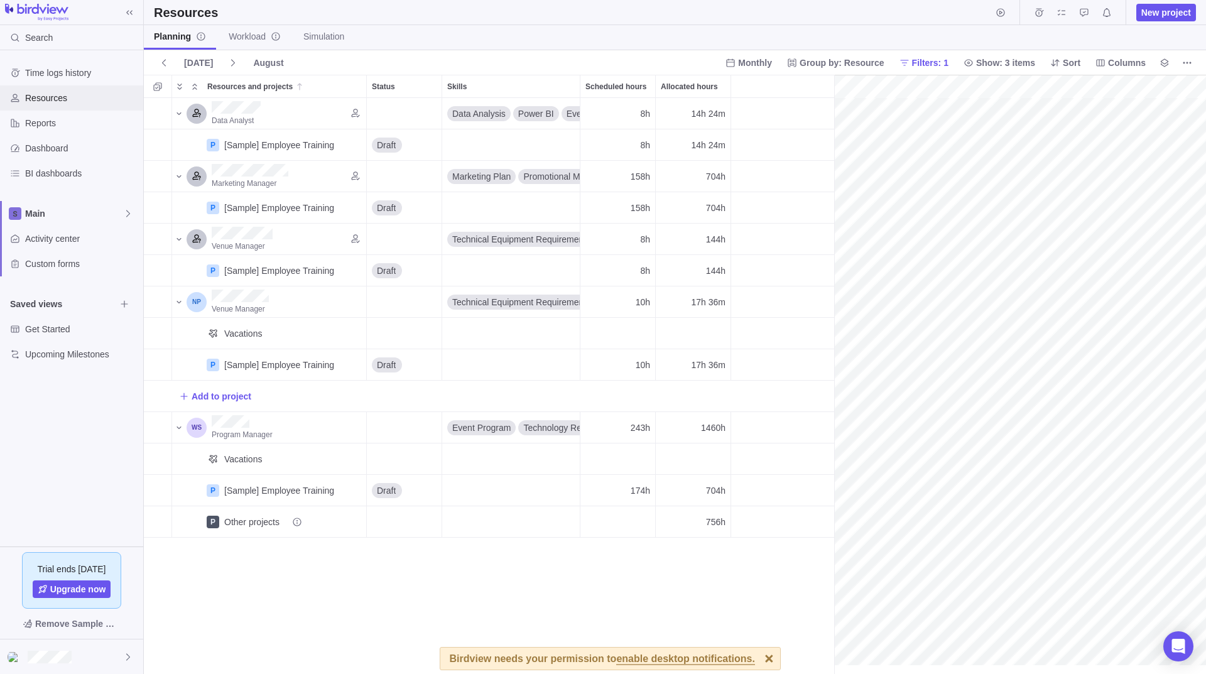
scroll to position [0, 205]
click at [65, 78] on span "Time logs history" at bounding box center [81, 73] width 113 height 13
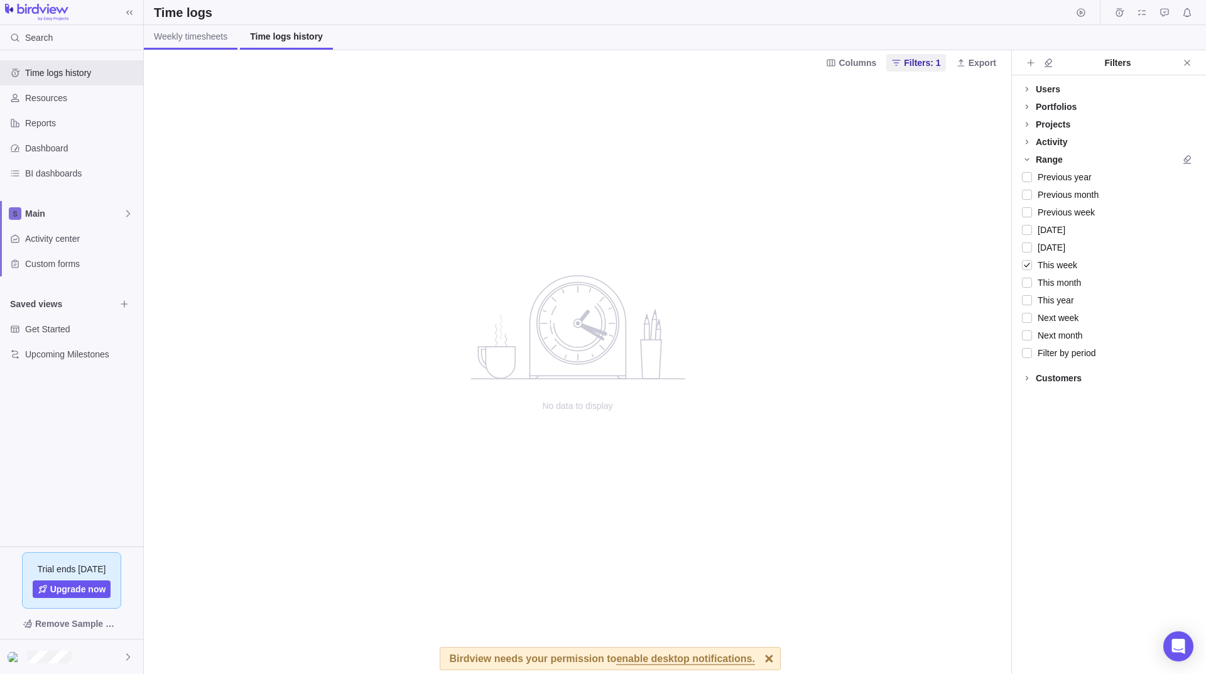
click at [197, 31] on span "Weekly timesheets" at bounding box center [190, 36] width 73 height 13
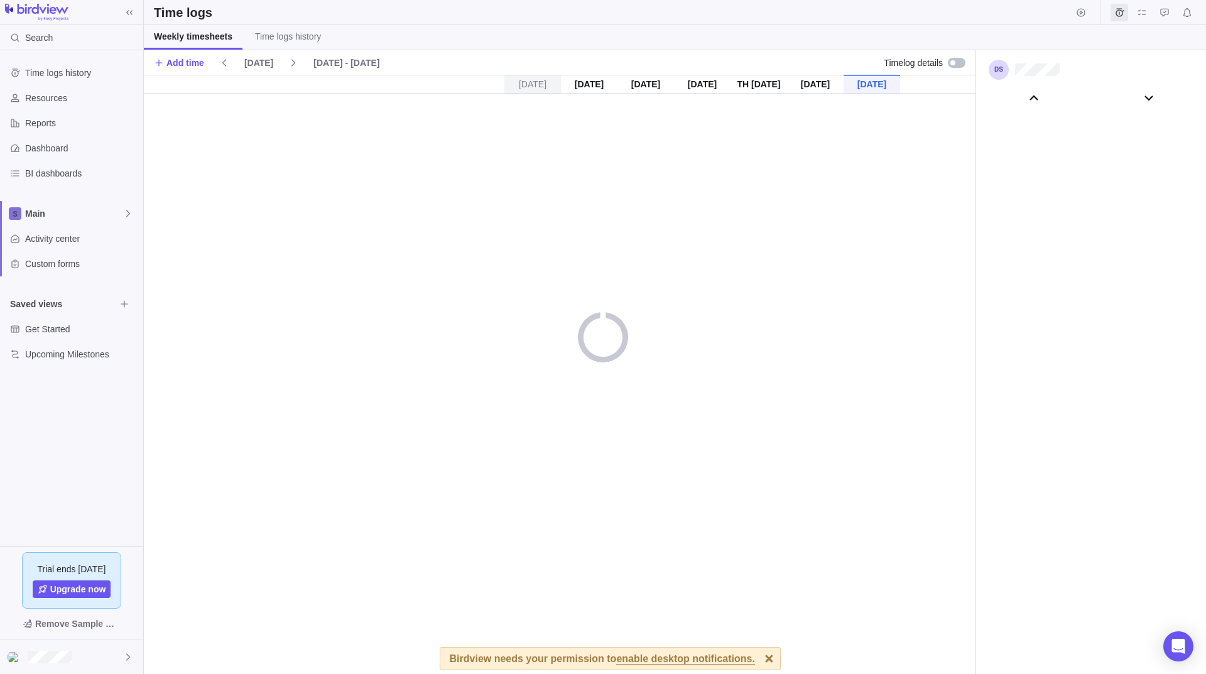
scroll to position [69796, 0]
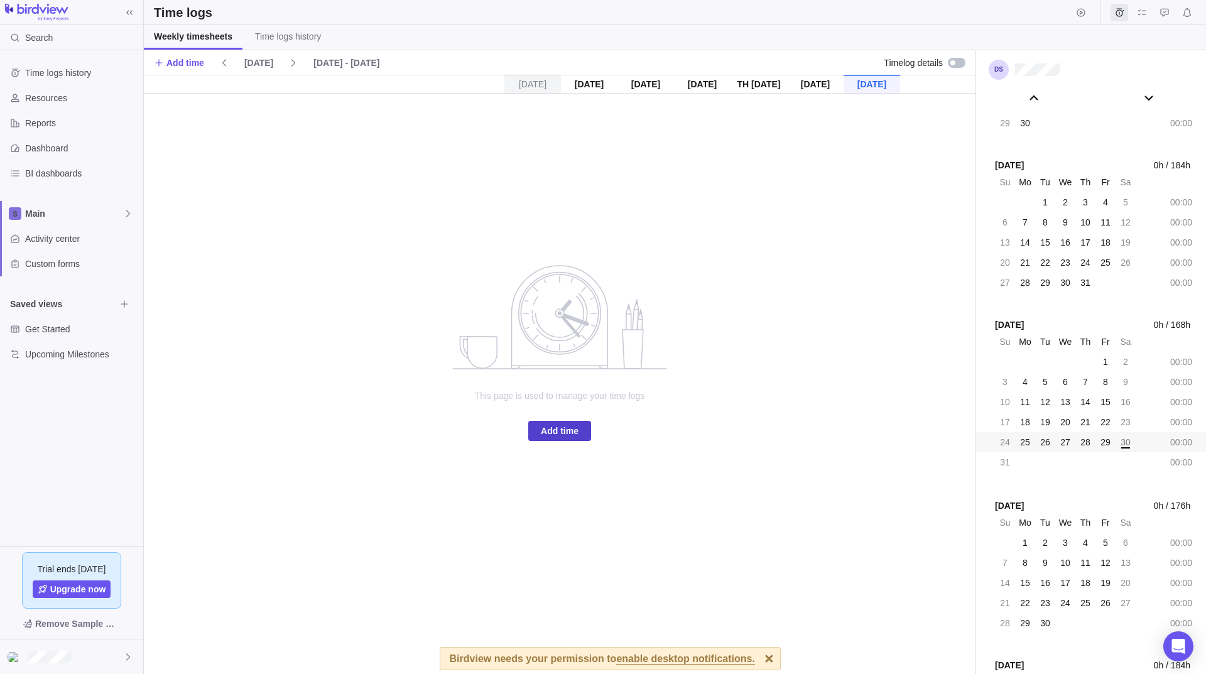
click at [556, 437] on span "Add time" at bounding box center [560, 430] width 38 height 15
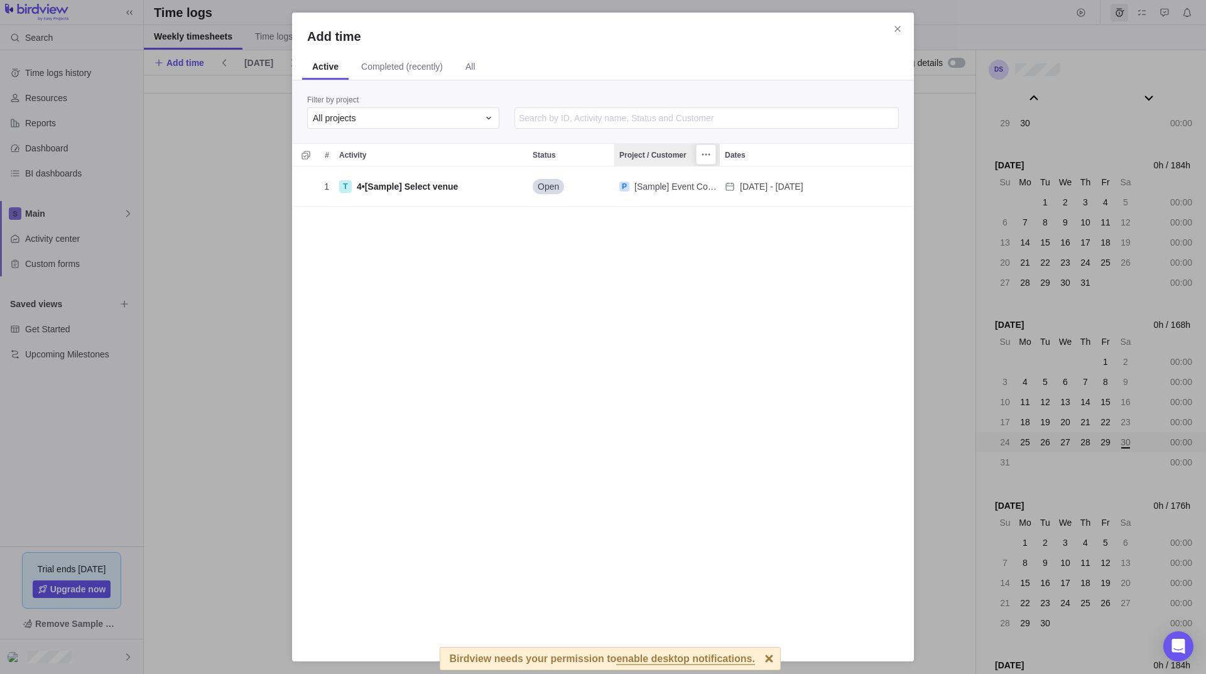
scroll to position [471, 612]
click at [365, 117] on div "All projects" at bounding box center [396, 118] width 166 height 13
click at [386, 195] on span "[Sample] Event Conference" at bounding box center [388, 193] width 107 height 13
click at [548, 112] on input "Add time" at bounding box center [706, 117] width 384 height 21
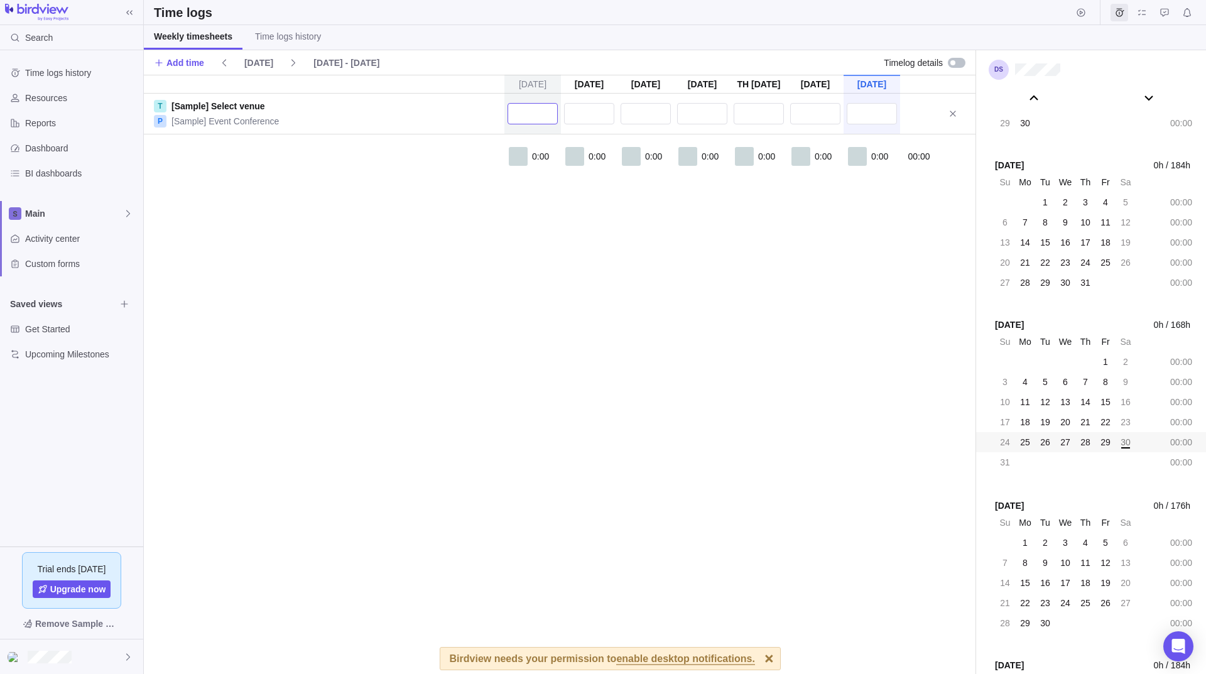
click at [542, 113] on input "text" at bounding box center [533, 113] width 50 height 21
click at [600, 112] on input "text" at bounding box center [589, 113] width 50 height 21
click at [654, 114] on input "text" at bounding box center [646, 113] width 50 height 21
click at [692, 116] on input "text" at bounding box center [702, 113] width 50 height 21
click at [754, 117] on input "text" at bounding box center [759, 113] width 50 height 21
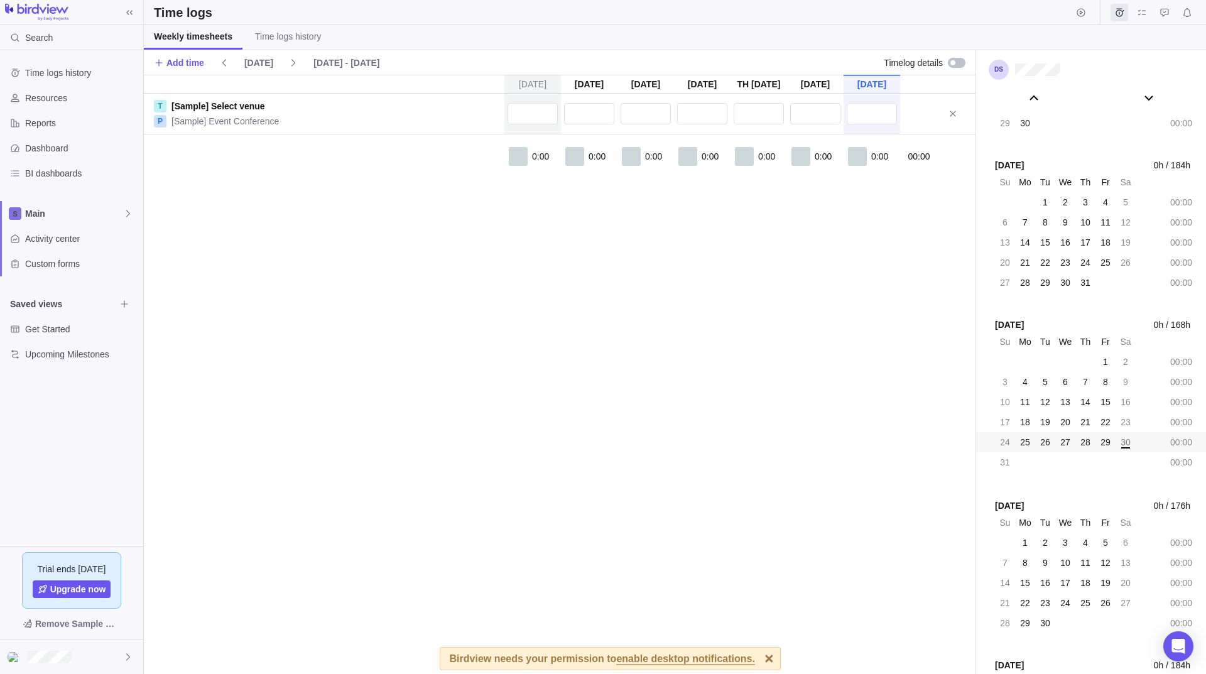
click at [785, 111] on div at bounding box center [759, 114] width 57 height 40
click at [815, 109] on input "text" at bounding box center [815, 113] width 50 height 21
click at [872, 105] on input "text" at bounding box center [872, 113] width 50 height 21
click at [954, 63] on div at bounding box center [952, 62] width 5 height 5
click at [886, 223] on div "Su Aug 24 Mo Aug 25 Tu Aug 26 We Aug 27 Th Aug 28 Fr Aug 29 Sa Aug 30 T [Sample…" at bounding box center [560, 374] width 832 height 599
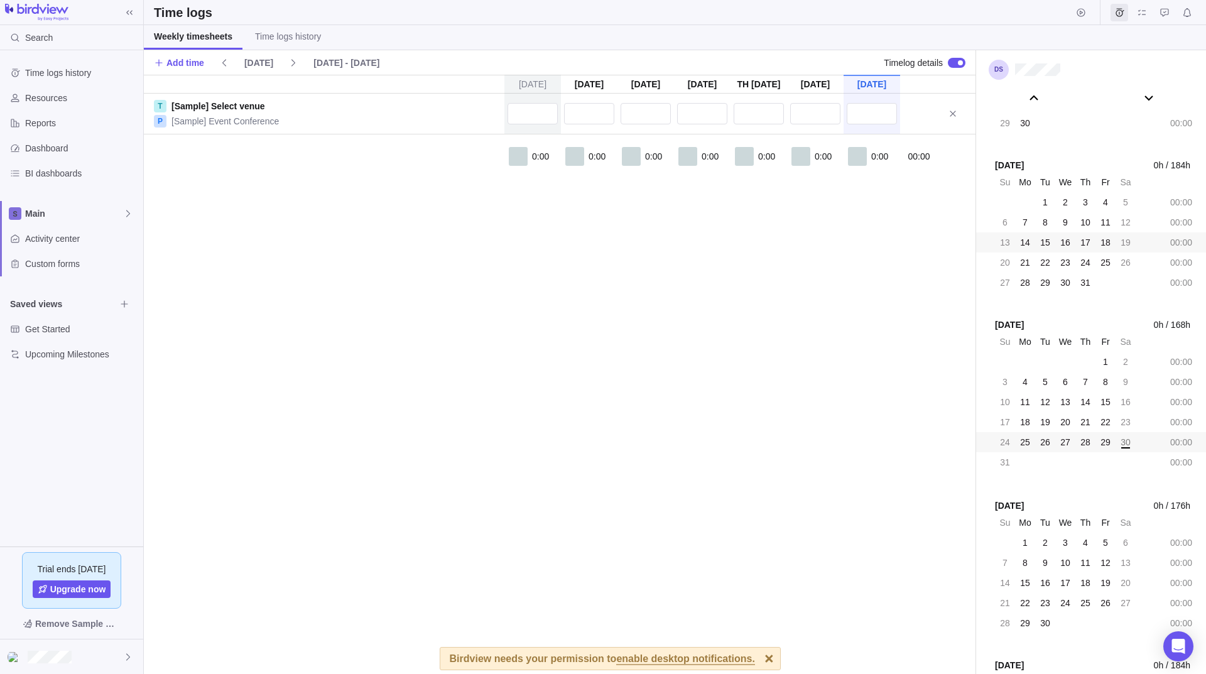
click at [1067, 245] on span "16" at bounding box center [1065, 242] width 10 height 13
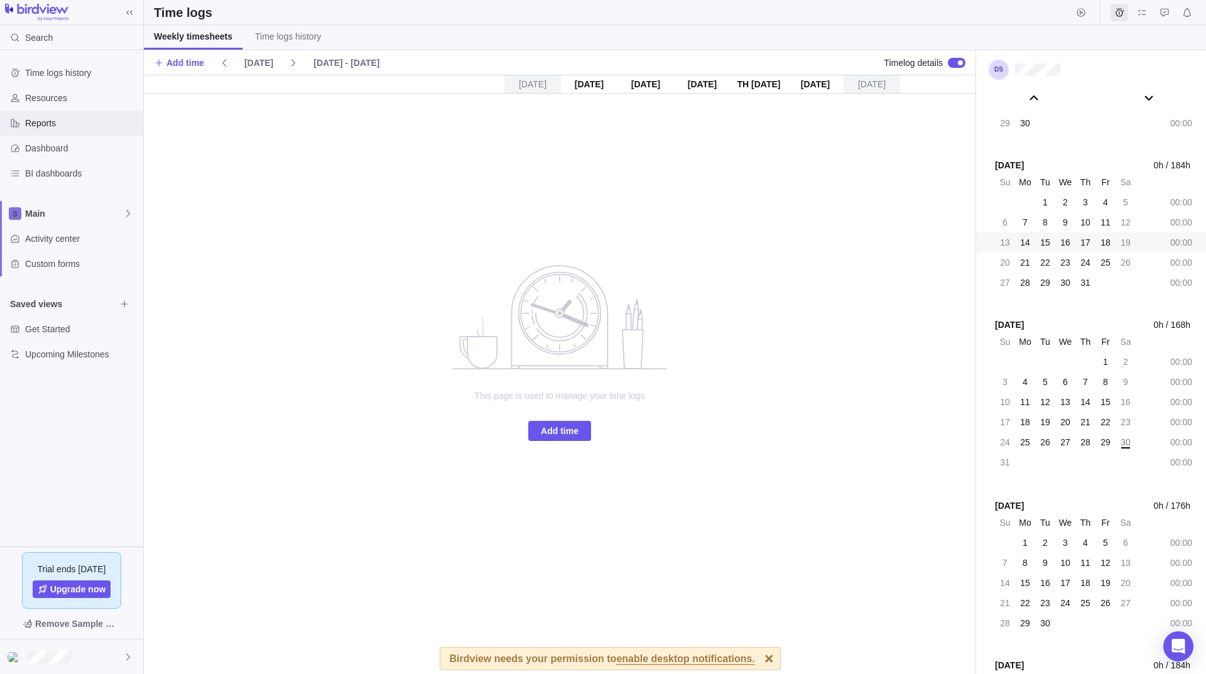
click at [53, 124] on span "Reports" at bounding box center [81, 123] width 113 height 13
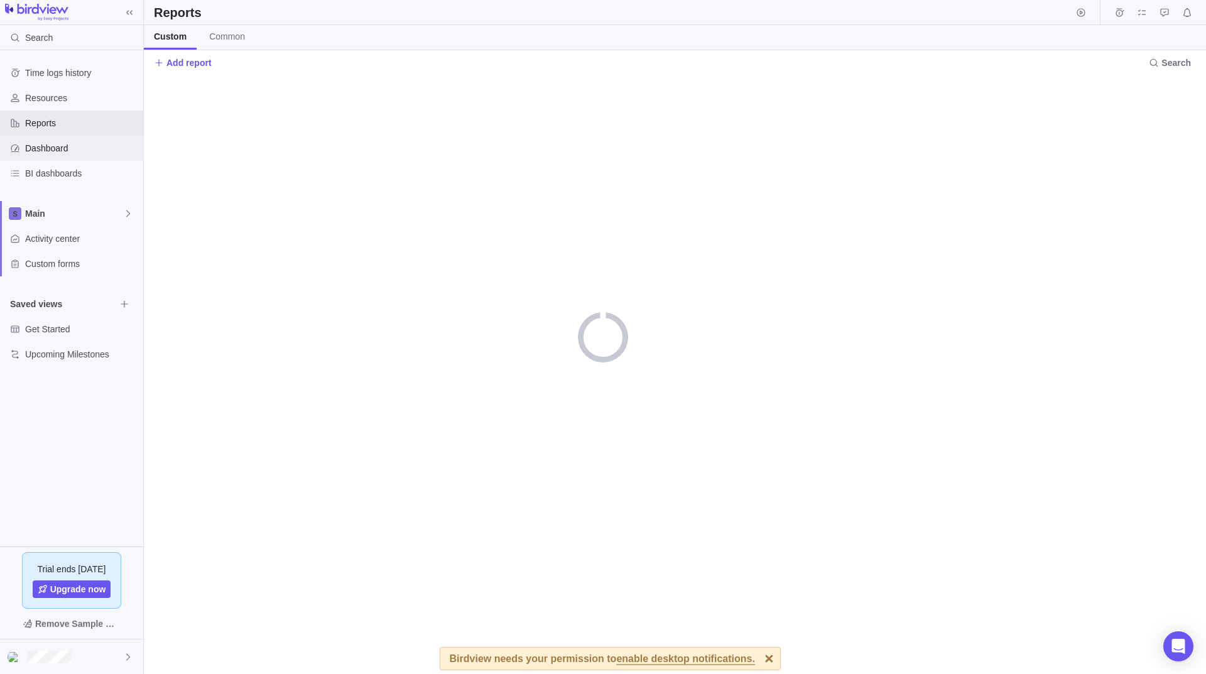
click at [60, 157] on div "Dashboard" at bounding box center [71, 148] width 143 height 25
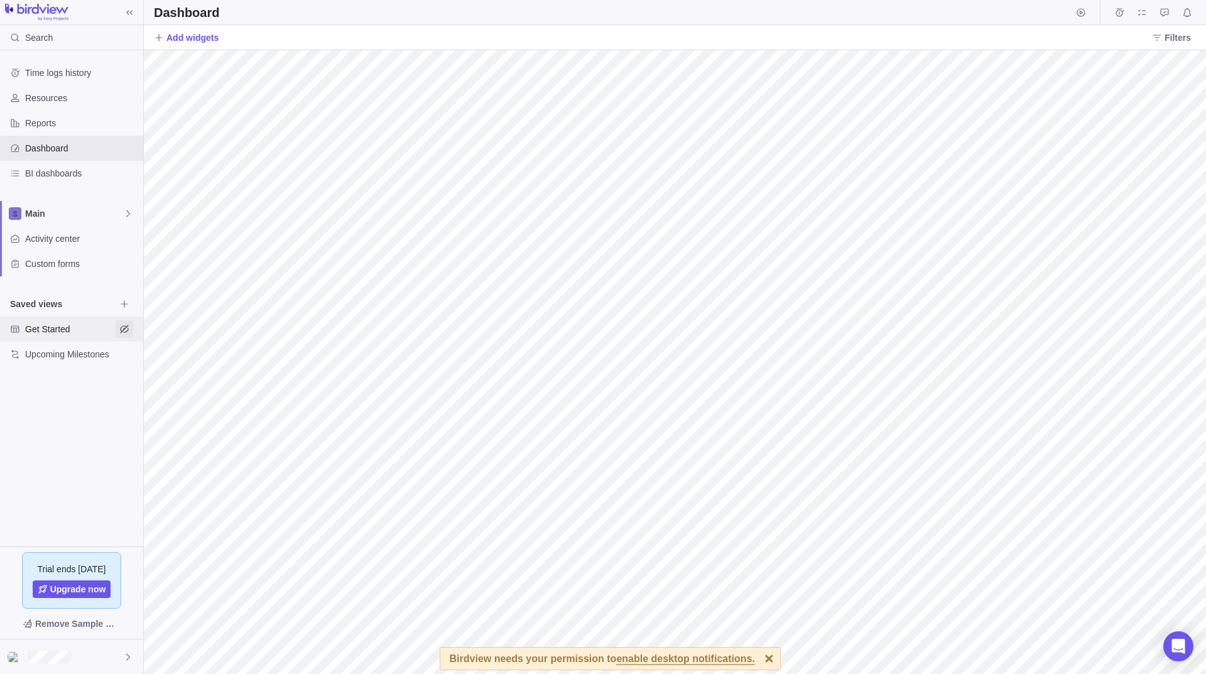
click at [126, 328] on icon "Hide view" at bounding box center [124, 329] width 8 height 8
click at [124, 304] on icon "Browse views" at bounding box center [124, 303] width 7 height 7
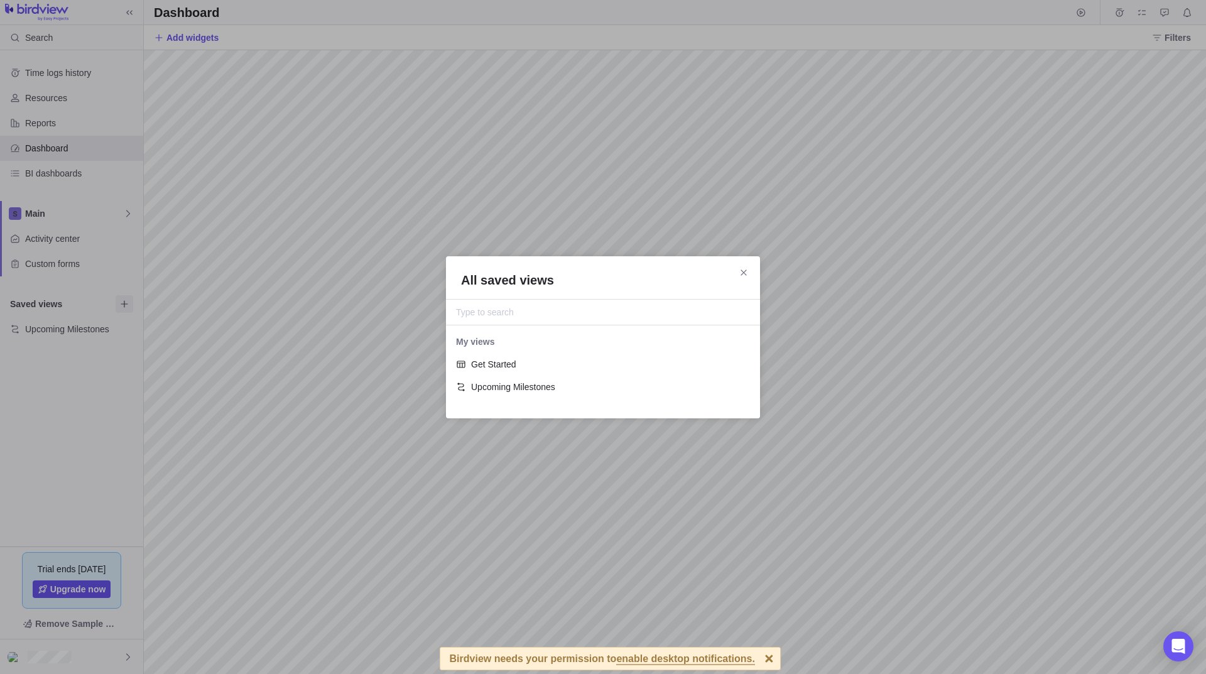
scroll to position [68, 305]
click at [746, 274] on icon "Close" at bounding box center [744, 273] width 10 height 10
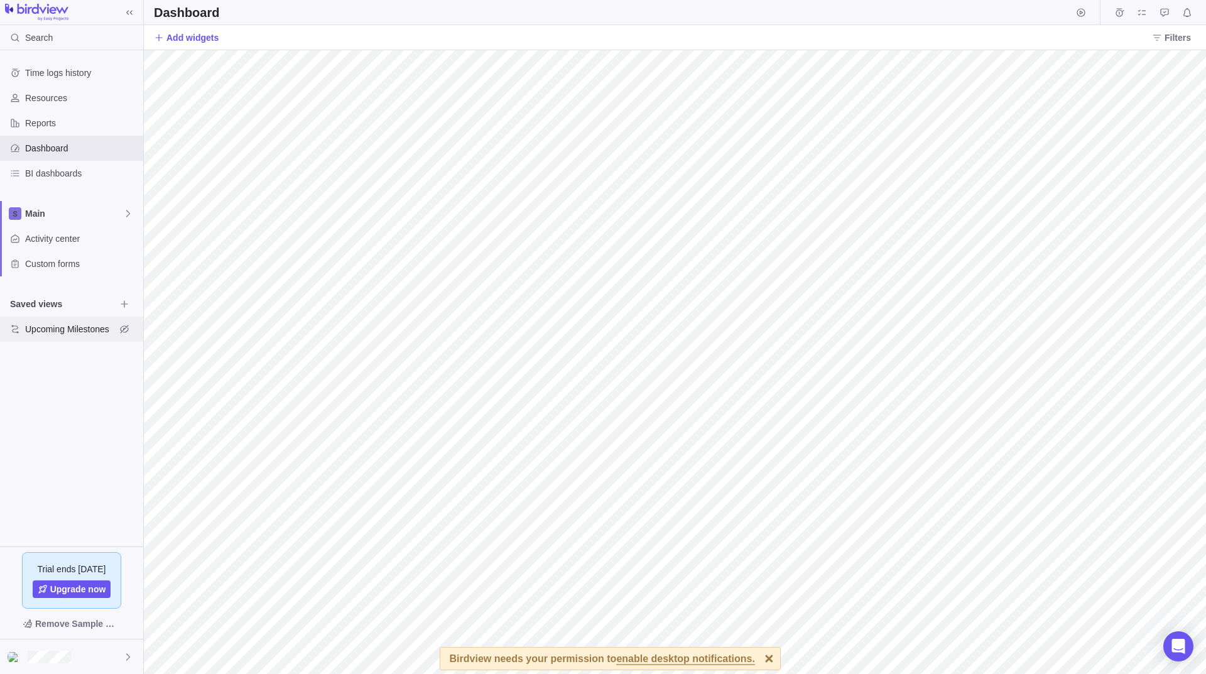
click at [8, 324] on div "Upcoming Milestones" at bounding box center [15, 329] width 20 height 20
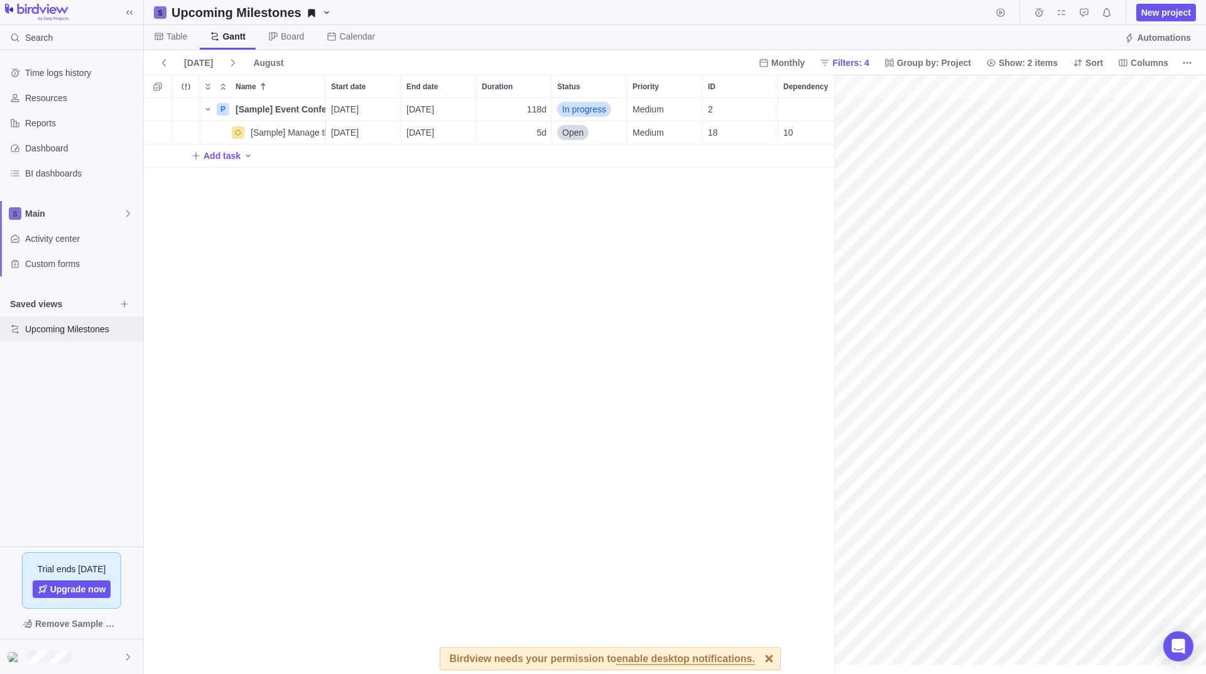
scroll to position [0, 117]
click at [293, 33] on span "Board" at bounding box center [292, 36] width 23 height 13
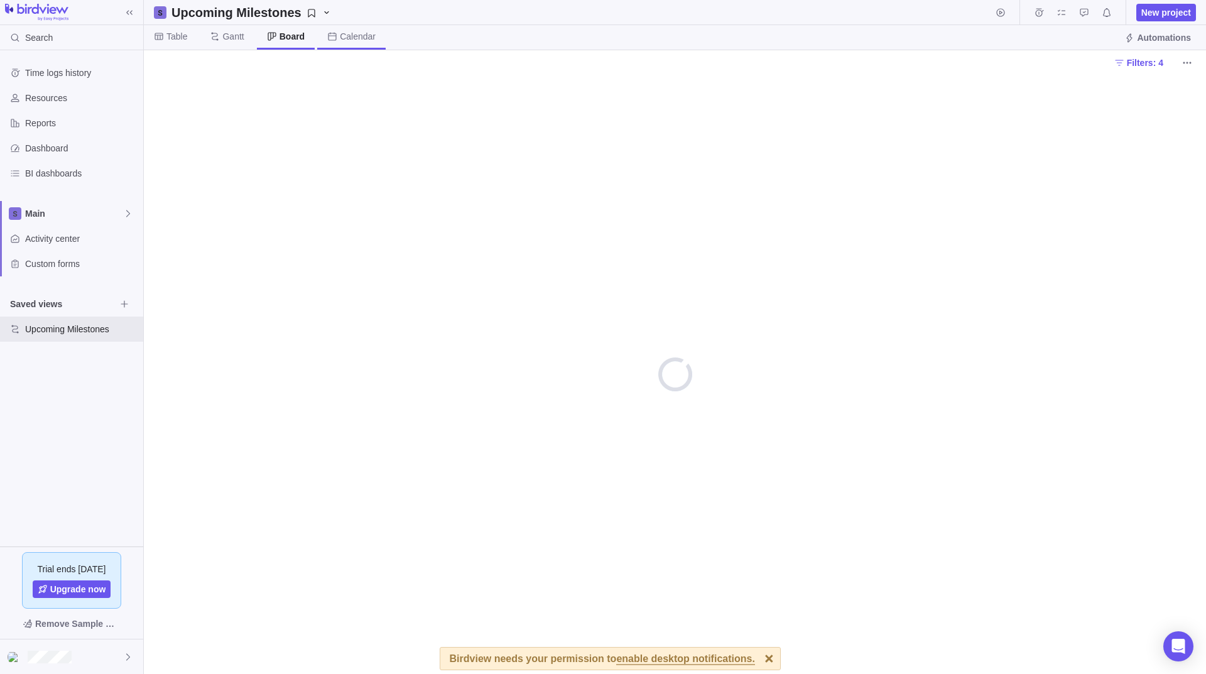
click at [342, 33] on span "Calendar" at bounding box center [358, 36] width 36 height 13
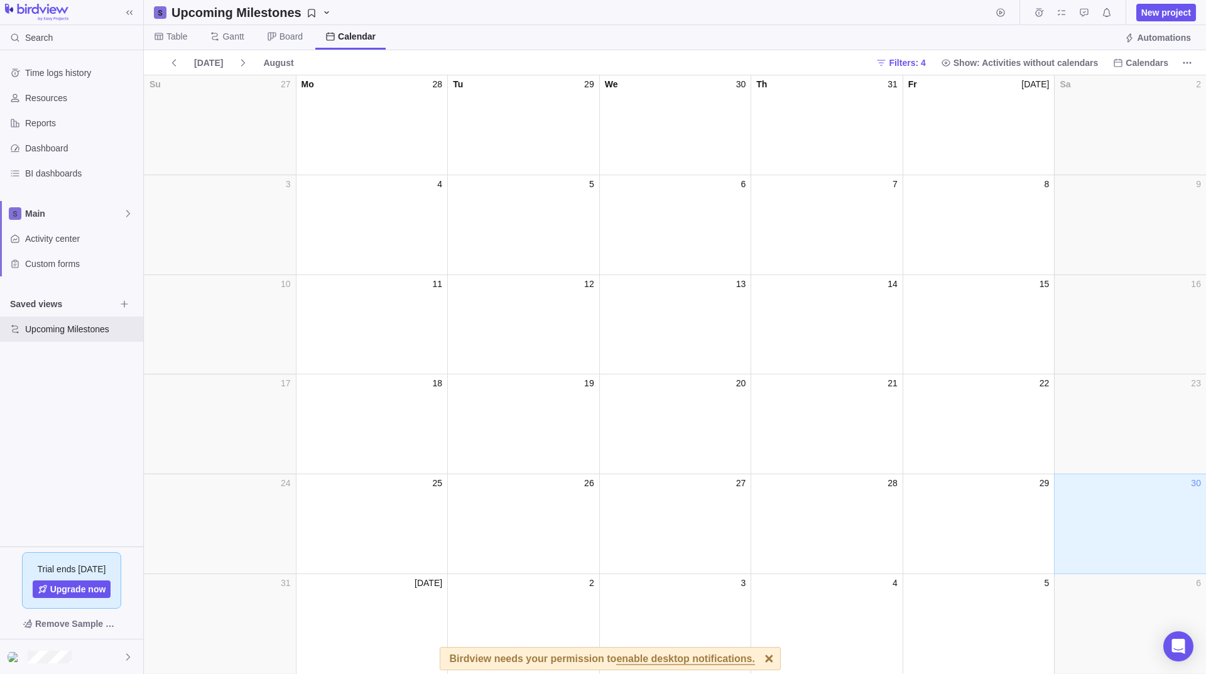
click at [1101, 547] on div "day_30" at bounding box center [1130, 530] width 152 height 82
click at [1205, 462] on div "day_23" at bounding box center [1130, 430] width 152 height 82
drag, startPoint x: 1155, startPoint y: 512, endPoint x: 708, endPoint y: 295, distance: 497.0
click at [708, 295] on div "day_13" at bounding box center [675, 331] width 152 height 82
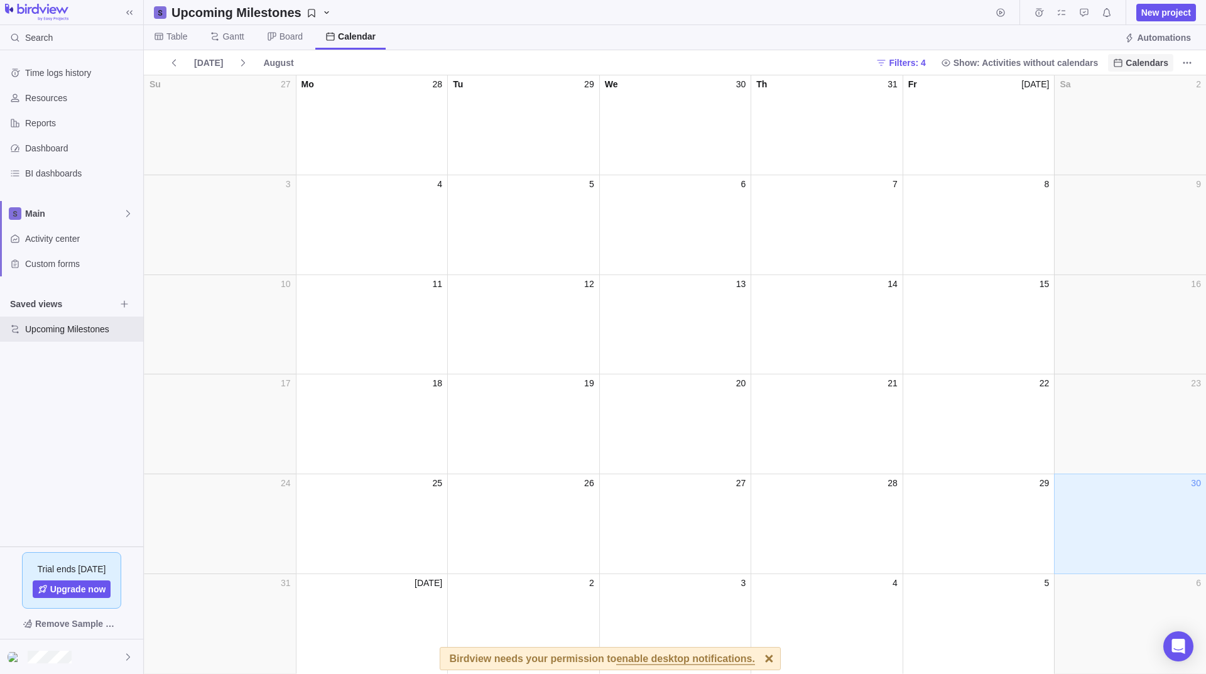
click at [1138, 70] on span "Calendars" at bounding box center [1140, 63] width 65 height 18
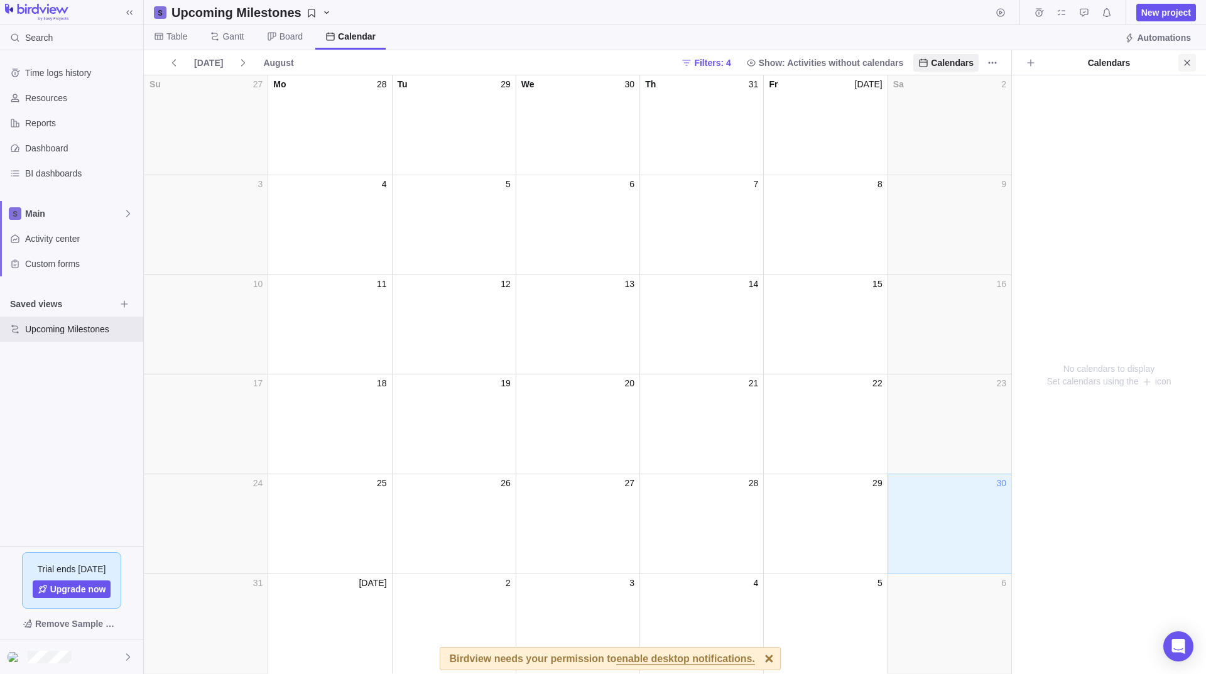
click at [1182, 65] on icon "Close" at bounding box center [1187, 63] width 10 height 10
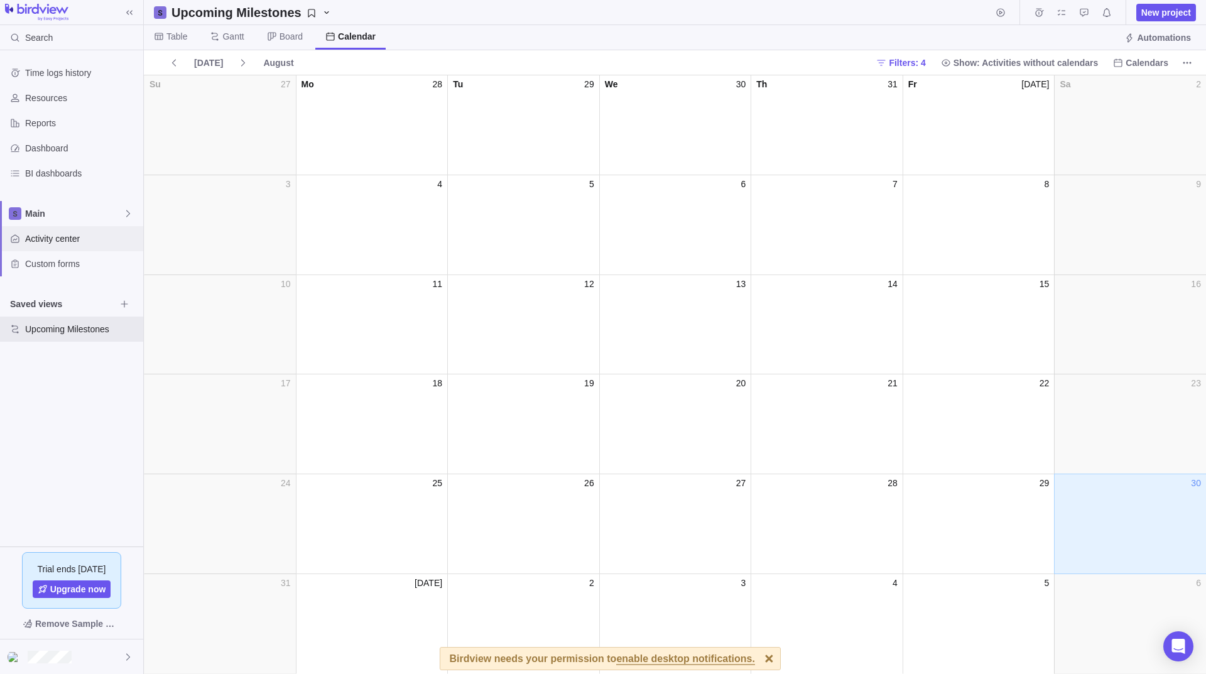
click at [64, 231] on div "Activity center" at bounding box center [71, 238] width 143 height 25
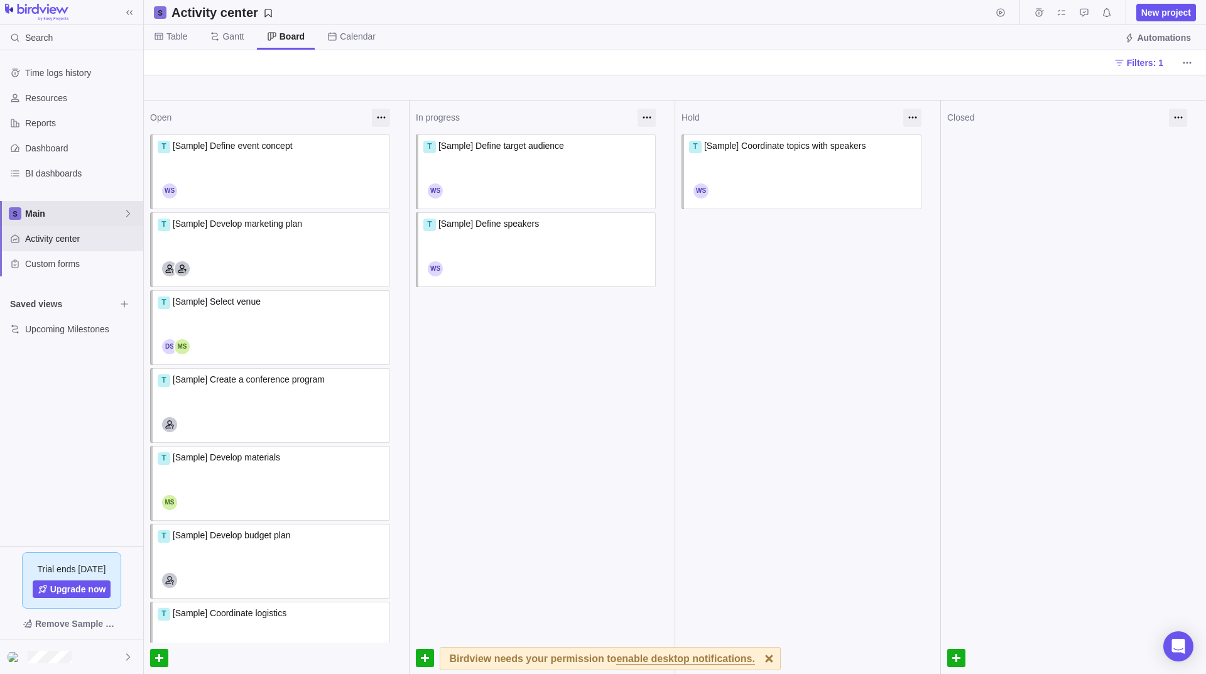
click at [118, 214] on span "Main" at bounding box center [74, 213] width 98 height 13
click at [59, 268] on span "New space" at bounding box center [58, 266] width 45 height 13
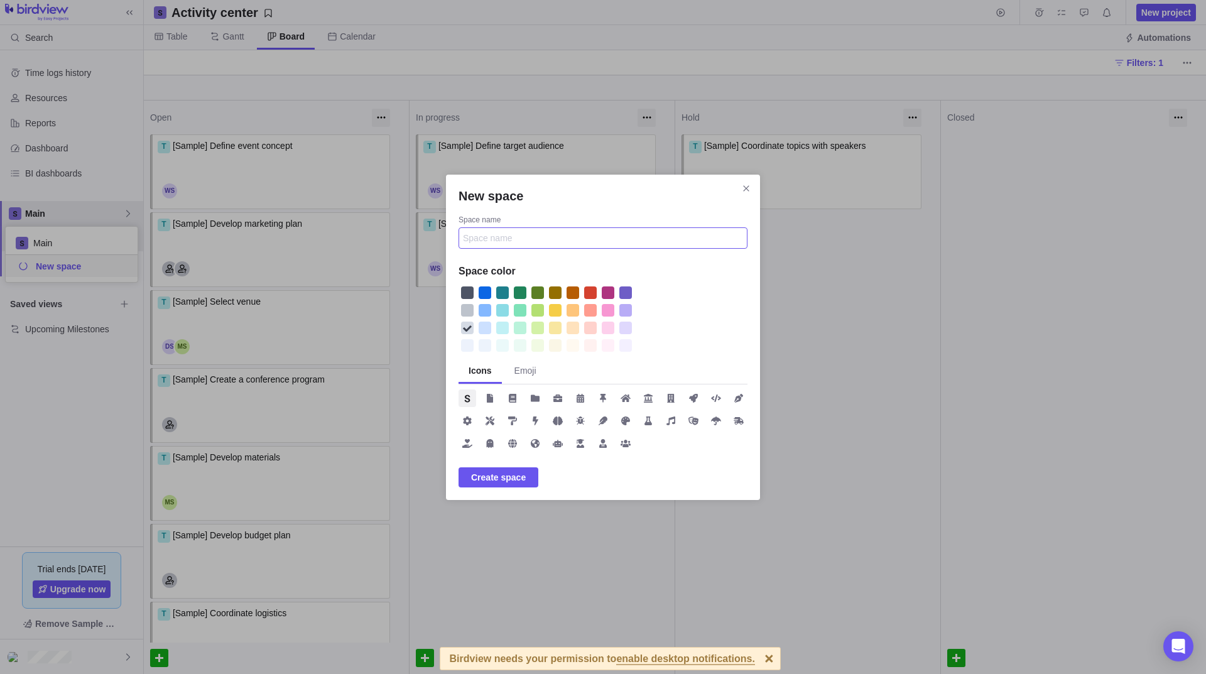
click at [520, 227] on input "Space name" at bounding box center [603, 237] width 289 height 21
type input "Dubai Steel"
click at [482, 290] on div "New space" at bounding box center [485, 292] width 13 height 13
click at [496, 473] on span "Create space" at bounding box center [498, 477] width 55 height 15
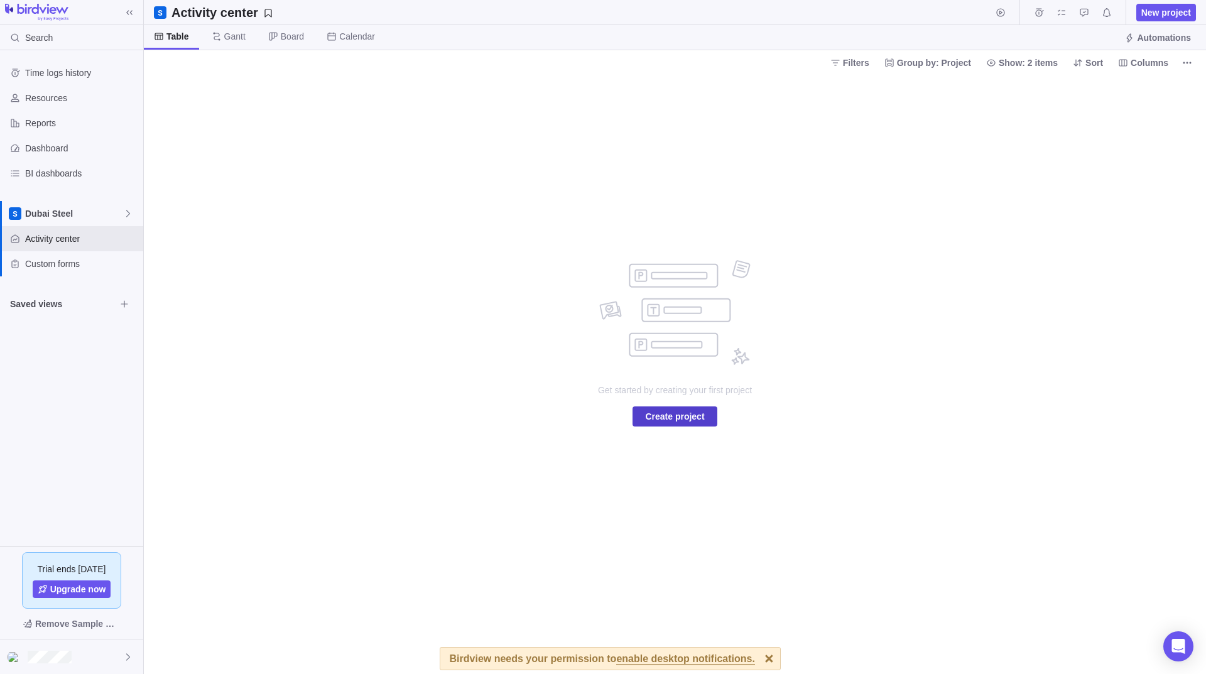
click at [683, 415] on span "Create project" at bounding box center [674, 416] width 59 height 15
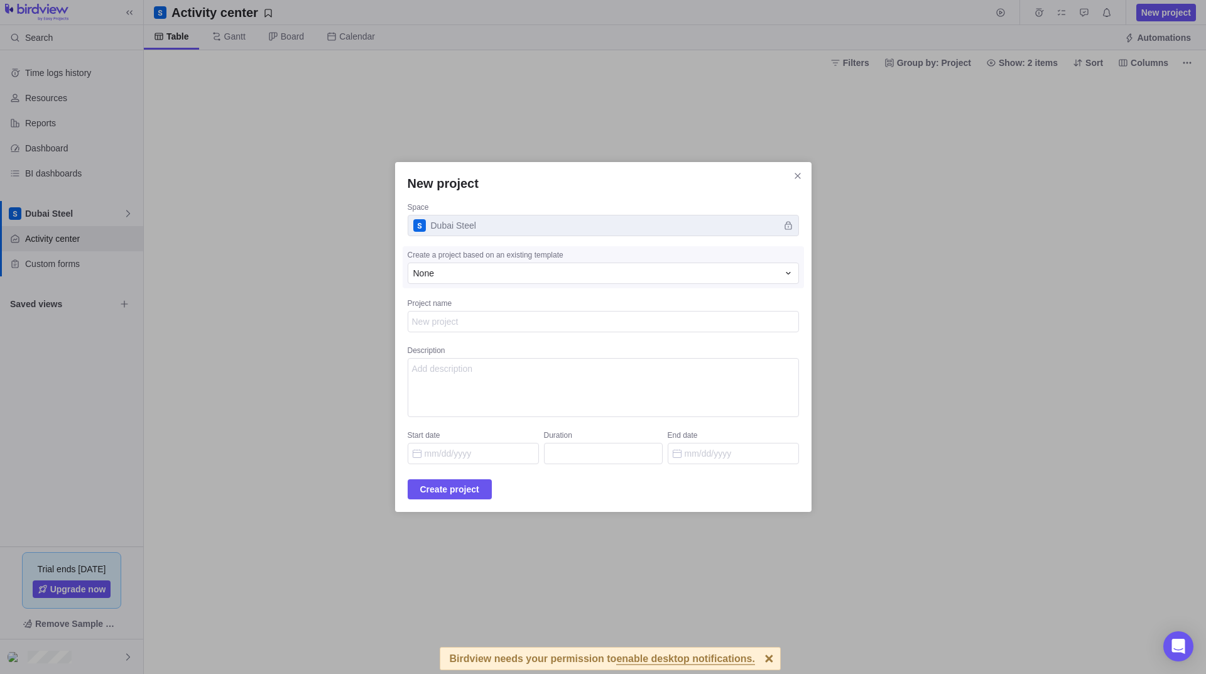
click at [482, 317] on textarea "Project name" at bounding box center [603, 321] width 391 height 21
type textarea "x"
type textarea "M"
type textarea "x"
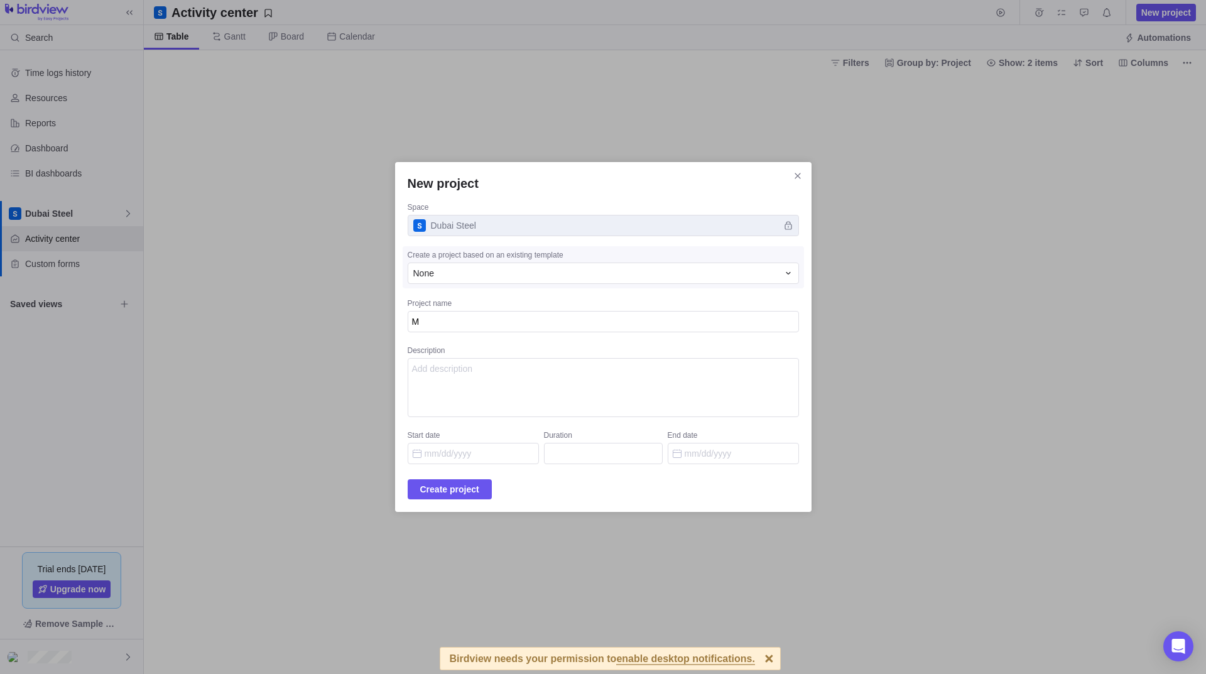
type textarea "Mu"
type textarea "x"
type textarea "Mun"
type textarea "x"
type textarea "Munz"
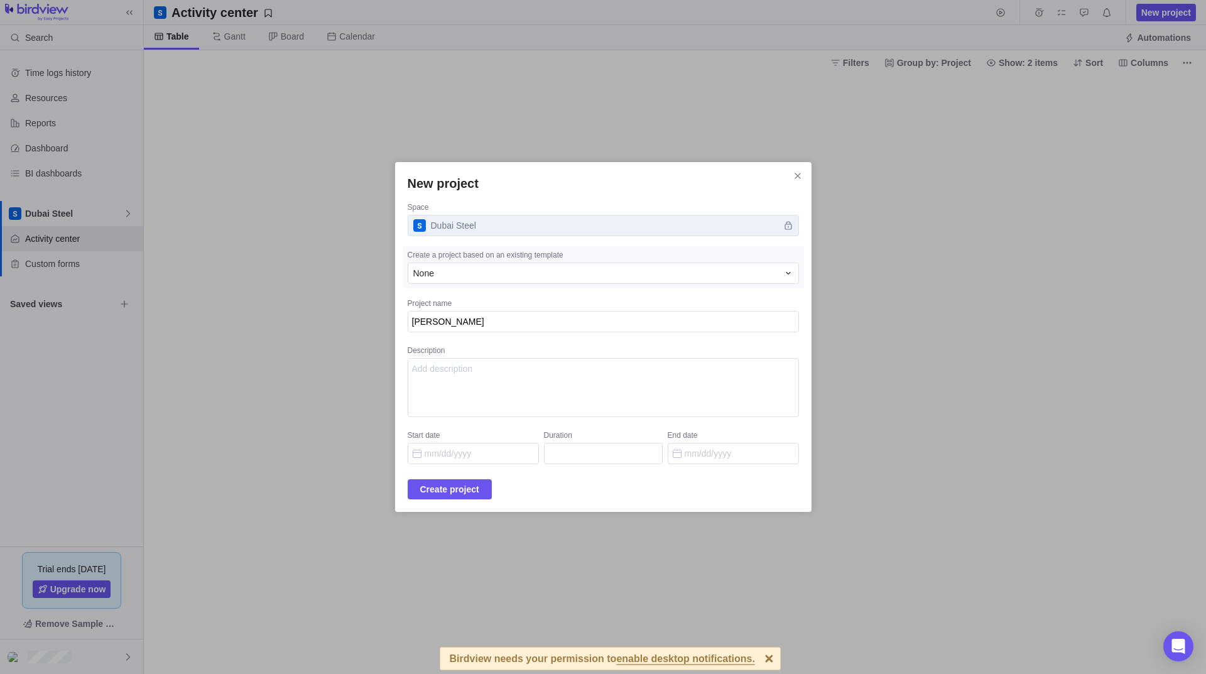
type textarea "x"
type textarea "Munzo"
type textarea "x"
type textarea "Munzoo"
type textarea "x"
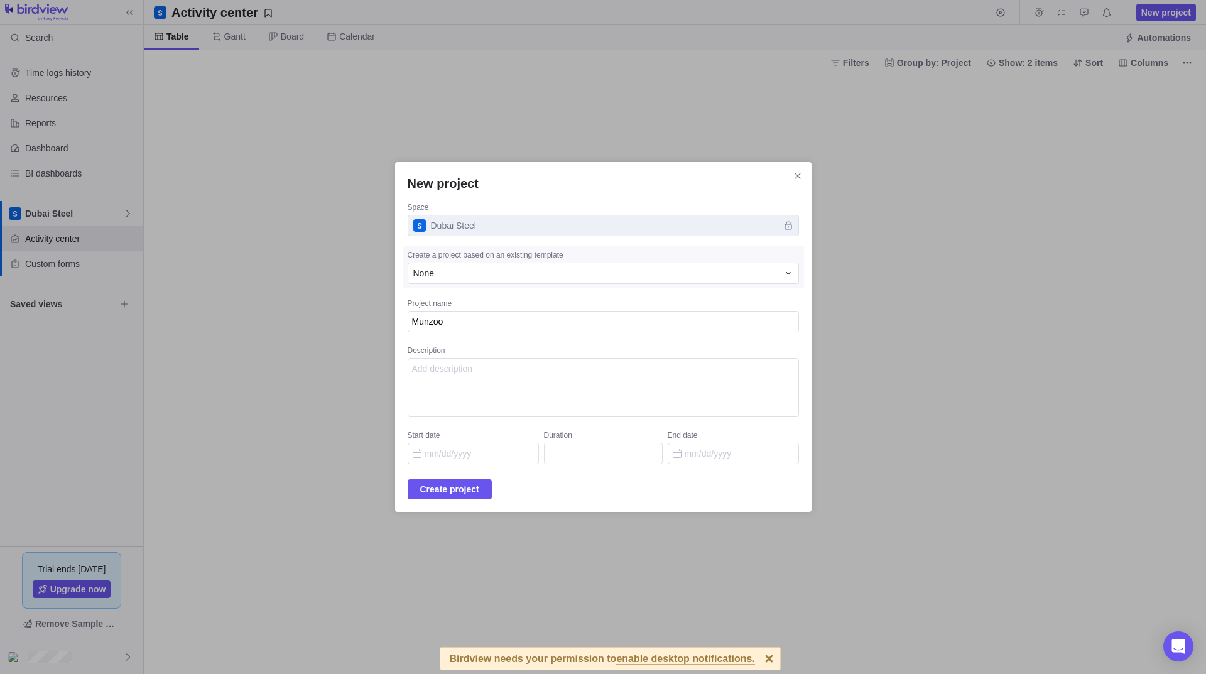
type textarea "Munzoor"
type textarea "x"
type textarea "Munzoor"
type textarea "x"
type textarea "Munzoor H"
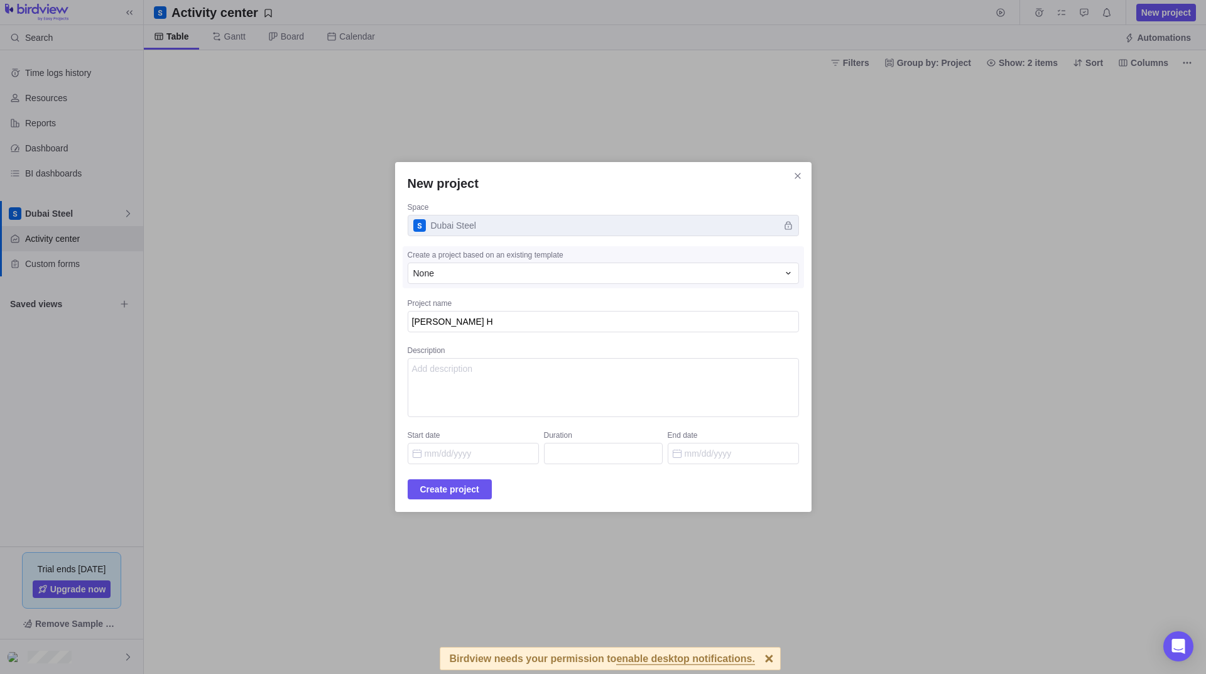
type textarea "x"
type textarea "Munzoor Hu"
type textarea "x"
type textarea "Munzoor Hus"
type textarea "x"
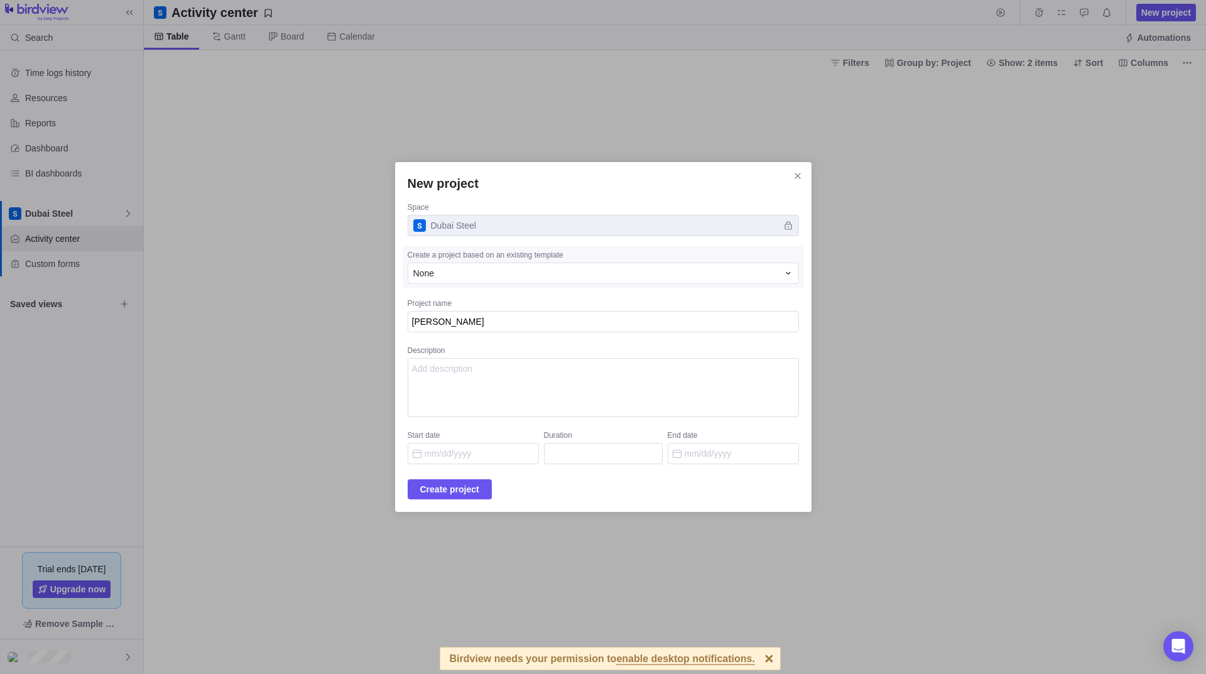
type textarea "Munzoor Huss"
type textarea "x"
type textarea "Munzoor Husss"
type textarea "x"
type textarea "Munzoor Husssa"
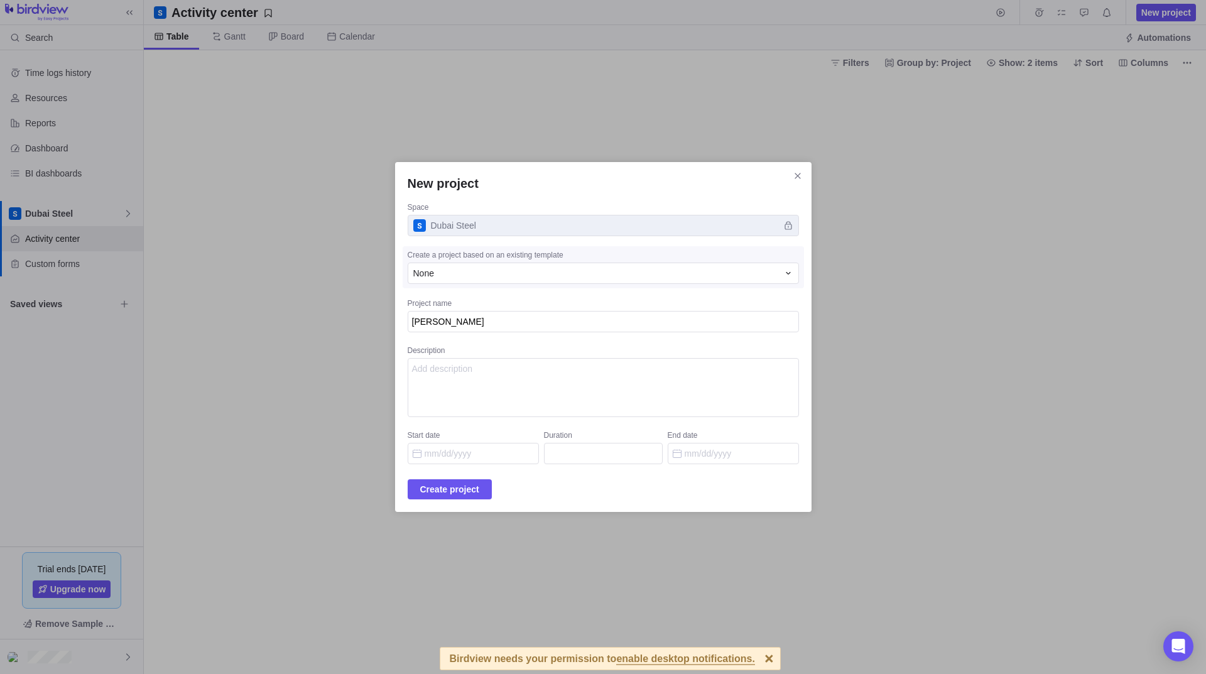
type textarea "x"
type textarea "Munzoor Husss"
type textarea "x"
type textarea "Munzoor Husssa"
type textarea "x"
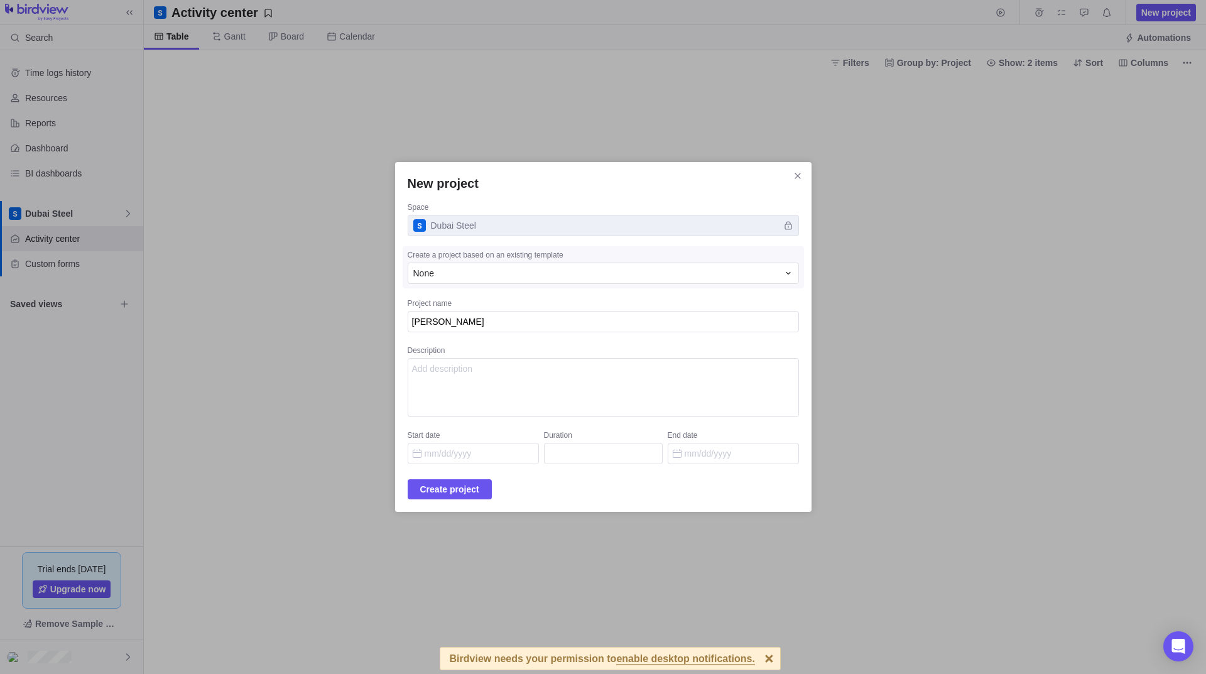
type textarea "Munzoor Husssai"
type textarea "x"
type textarea "Munzoor Husssain"
click at [486, 377] on textarea "Description" at bounding box center [603, 387] width 391 height 59
type textarea "x"
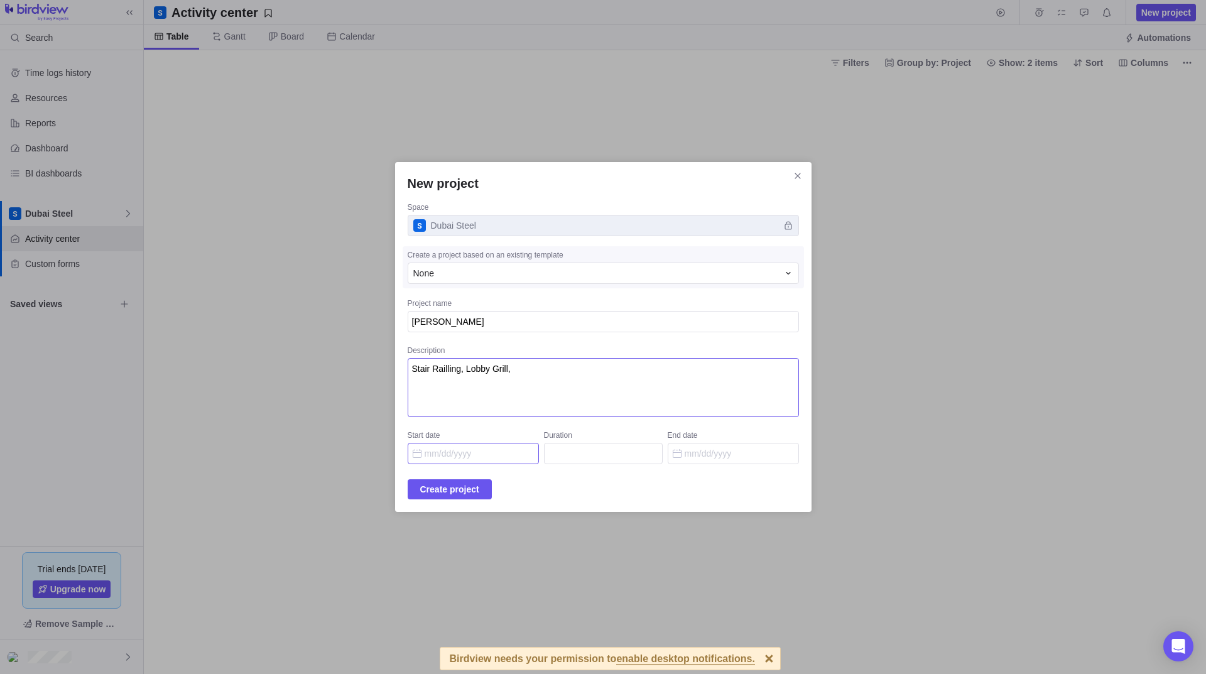
type textarea "Stair Railling, Lobby Grill,"
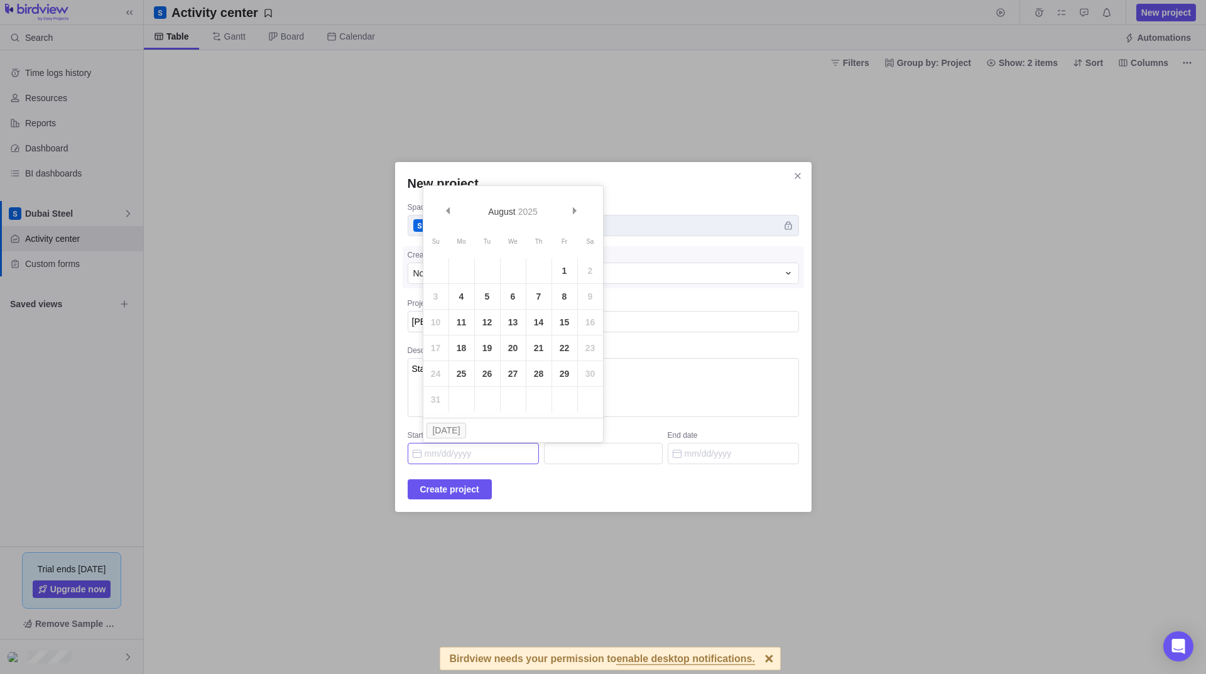
click at [463, 450] on input "Start date" at bounding box center [473, 453] width 131 height 21
click at [590, 372] on table "Su Mo Tu We Th Fr Sa 1 2 3 4 5 6 7 8 9 10 11 12 13 14 15 16 17 18 19 20 21 22 2…" at bounding box center [513, 321] width 180 height 181
click at [583, 370] on table "Su Mo Tu We Th Fr Sa 1 2 3 4 5 6 7 8 9 10 11 12 13 14 15 16 17 18 19 20 21 22 2…" at bounding box center [513, 321] width 180 height 181
click at [584, 370] on table "Su Mo Tu We Th Fr Sa 1 2 3 4 5 6 7 8 9 10 11 12 13 14 15 16 17 18 19 20 21 22 2…" at bounding box center [513, 321] width 180 height 181
click at [585, 370] on table "Su Mo Tu We Th Fr Sa 1 2 3 4 5 6 7 8 9 10 11 12 13 14 15 16 17 18 19 20 21 22 2…" at bounding box center [513, 321] width 180 height 181
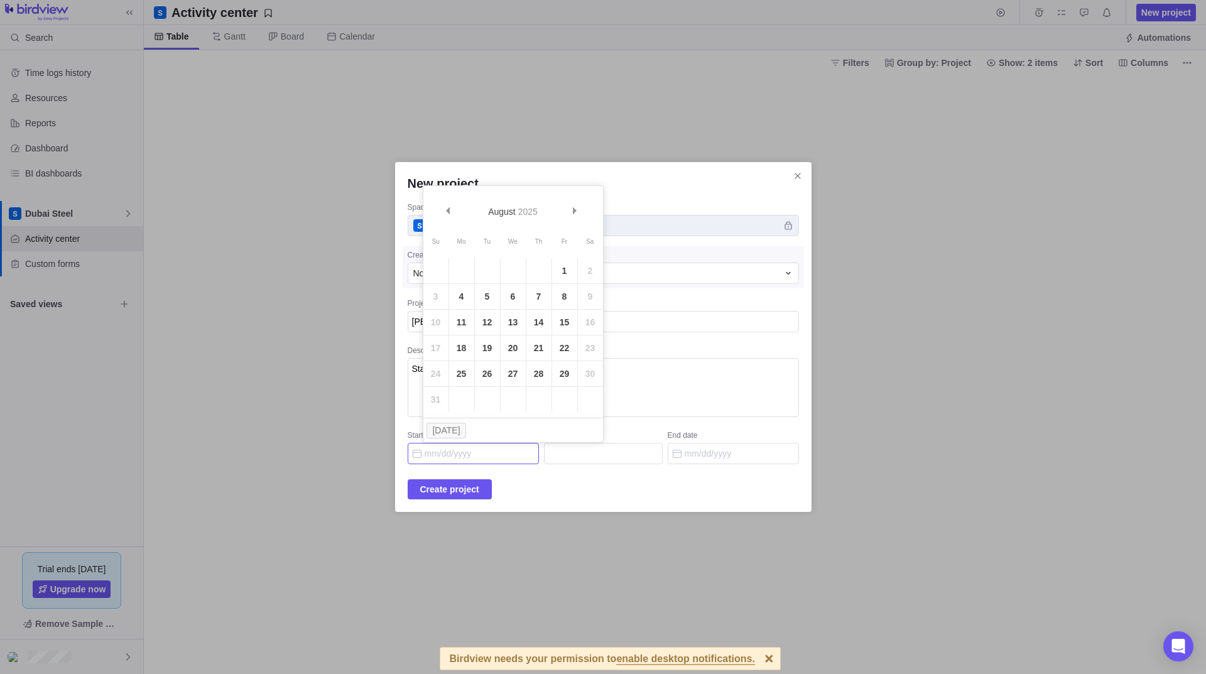
click at [592, 381] on table "Su Mo Tu We Th Fr Sa 1 2 3 4 5 6 7 8 9 10 11 12 13 14 15 16 17 18 19 20 21 22 2…" at bounding box center [513, 321] width 180 height 181
click at [560, 376] on link "29" at bounding box center [564, 373] width 25 height 25
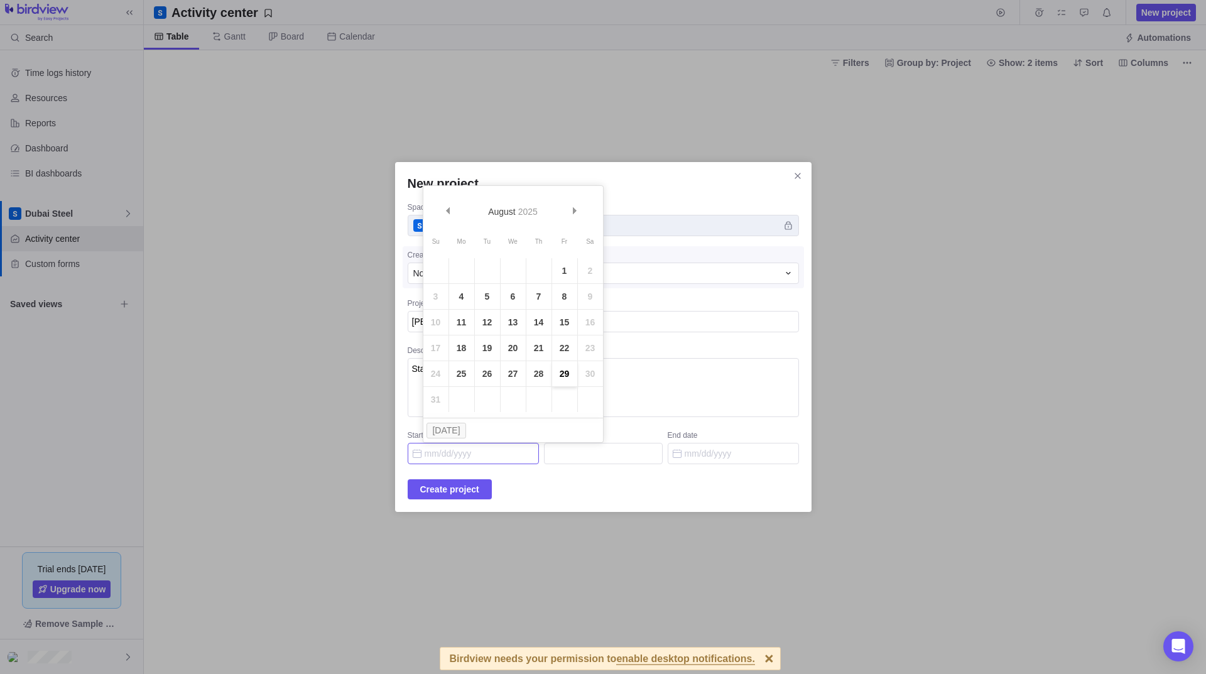
type input "08/29/2025"
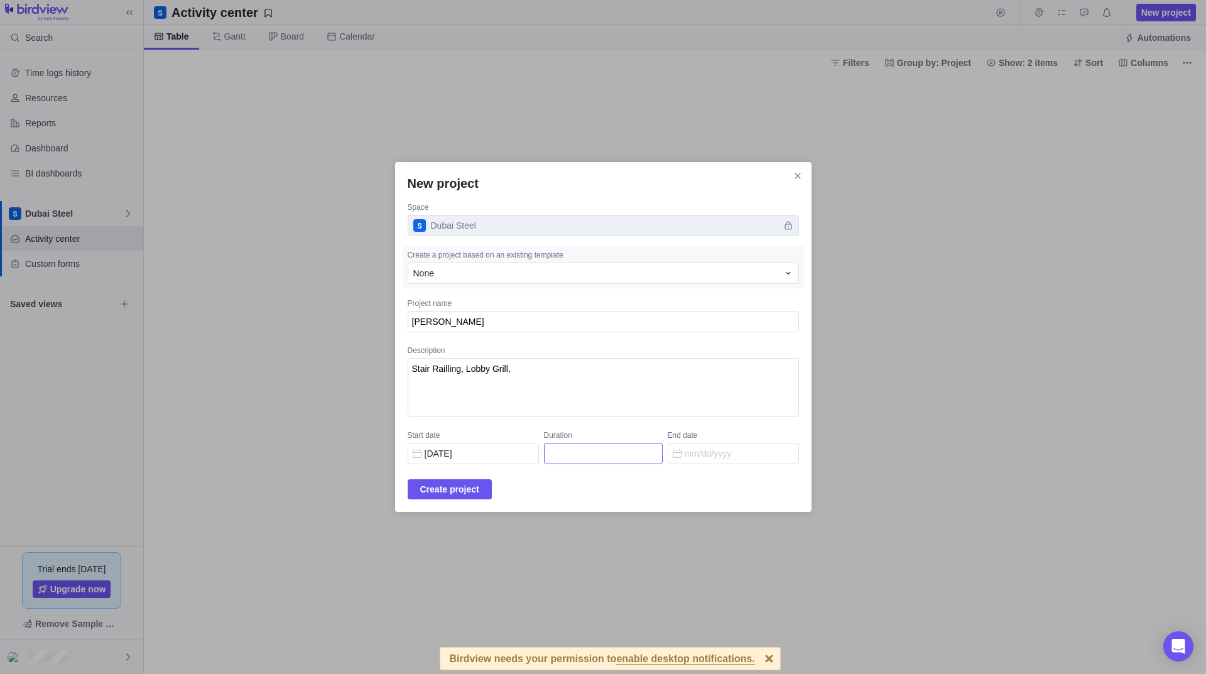
click at [608, 453] on input "Duration" at bounding box center [603, 453] width 119 height 21
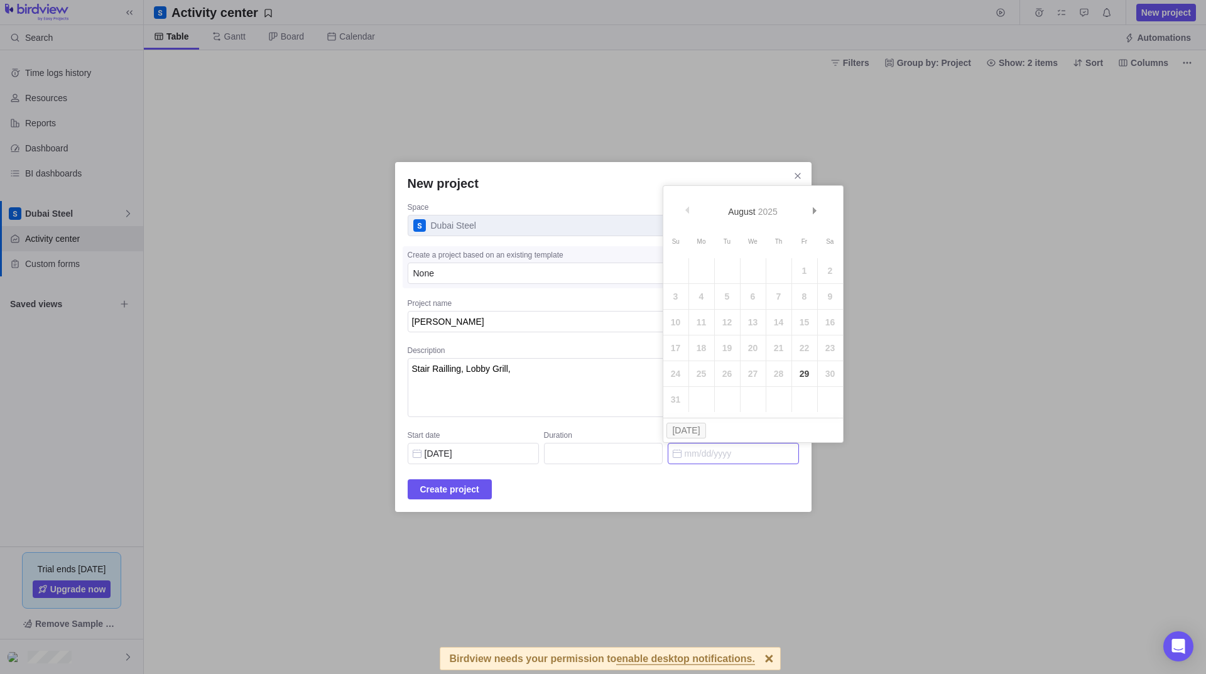
click at [682, 452] on input "End date" at bounding box center [733, 453] width 131 height 21
click at [634, 481] on div "Create project" at bounding box center [603, 489] width 391 height 20
click at [692, 452] on input "End date" at bounding box center [733, 453] width 131 height 21
click at [815, 206] on link "Next" at bounding box center [816, 212] width 27 height 27
click at [777, 317] on link "18" at bounding box center [778, 322] width 25 height 25
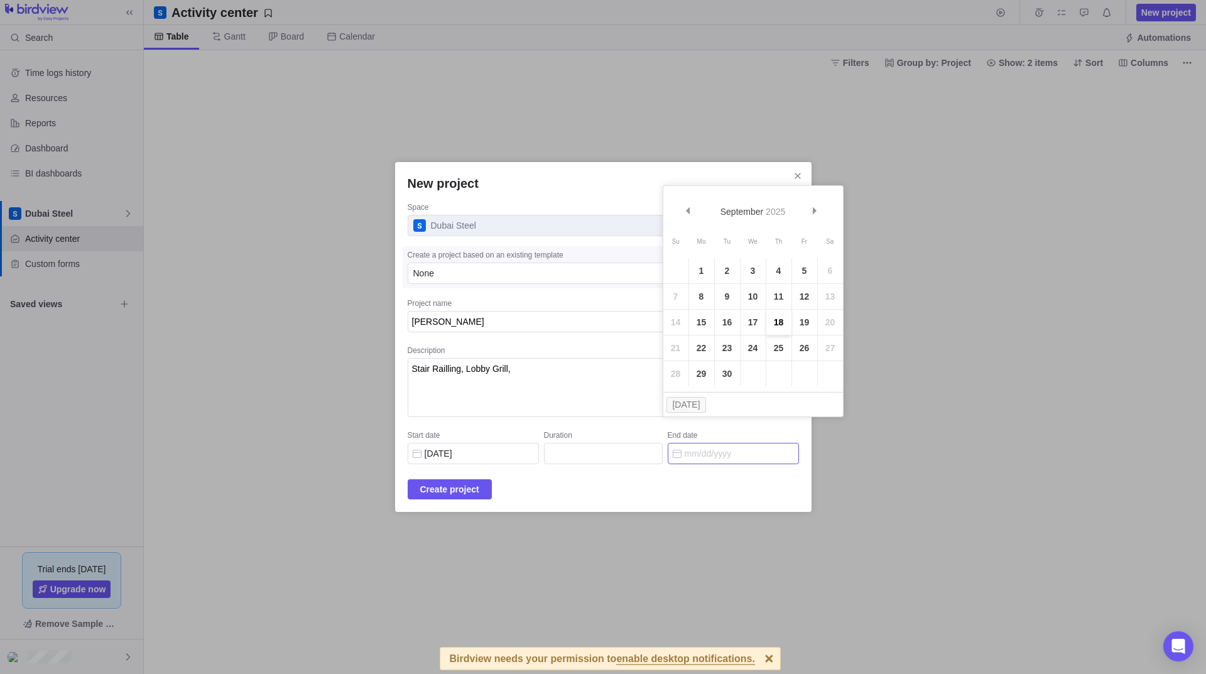
type input "15"
type input "09/18/2025"
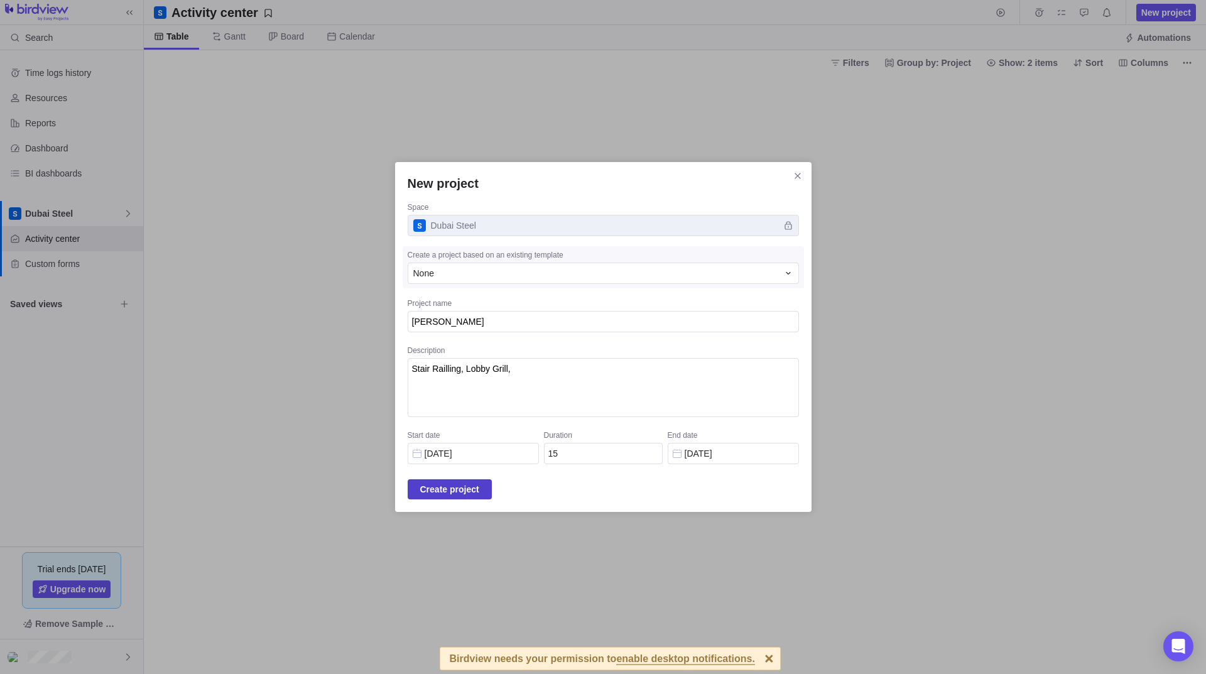
click at [423, 488] on span "Create project" at bounding box center [450, 489] width 84 height 20
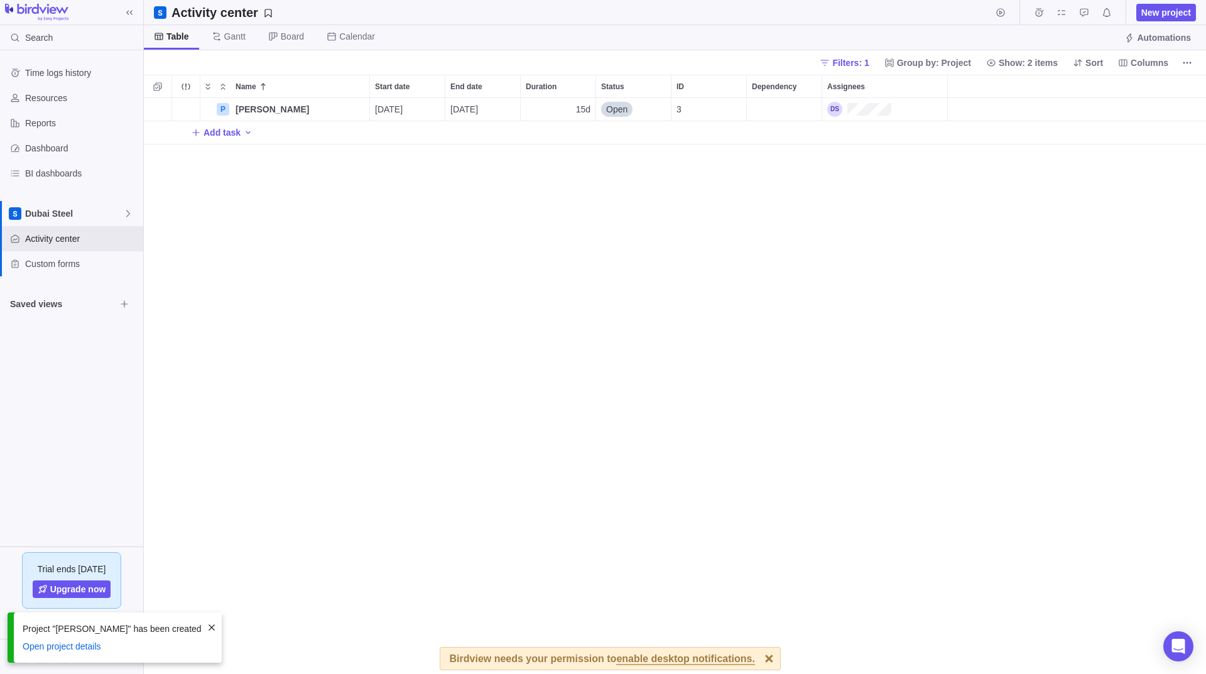
scroll to position [567, 1053]
click at [222, 136] on span "Add task" at bounding box center [222, 132] width 37 height 13
click at [271, 124] on input "Name" at bounding box center [307, 133] width 125 height 24
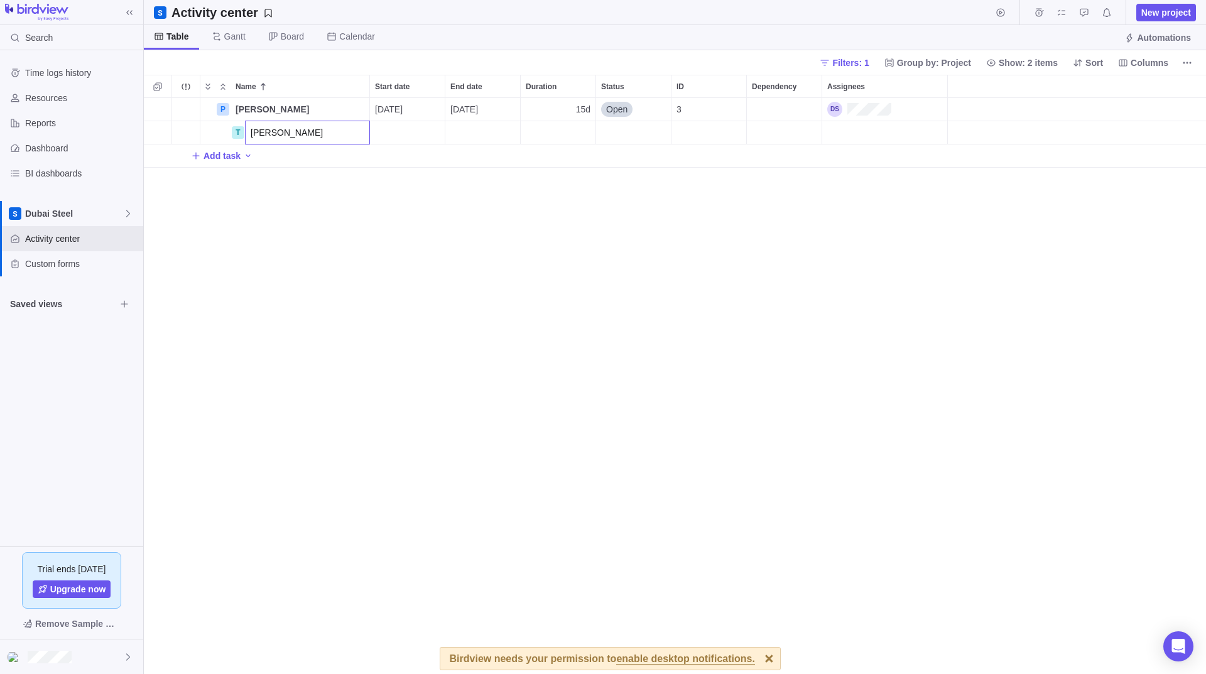
type input "Muzamil khan"
click at [410, 138] on div "Name Start date End date Duration Status ID Dependency Assignees P Munzoor Huss…" at bounding box center [675, 374] width 1062 height 599
click at [411, 131] on div "Start date" at bounding box center [407, 132] width 75 height 23
click at [400, 128] on div "Start date" at bounding box center [407, 132] width 75 height 23
click at [465, 330] on link "27" at bounding box center [460, 332] width 25 height 25
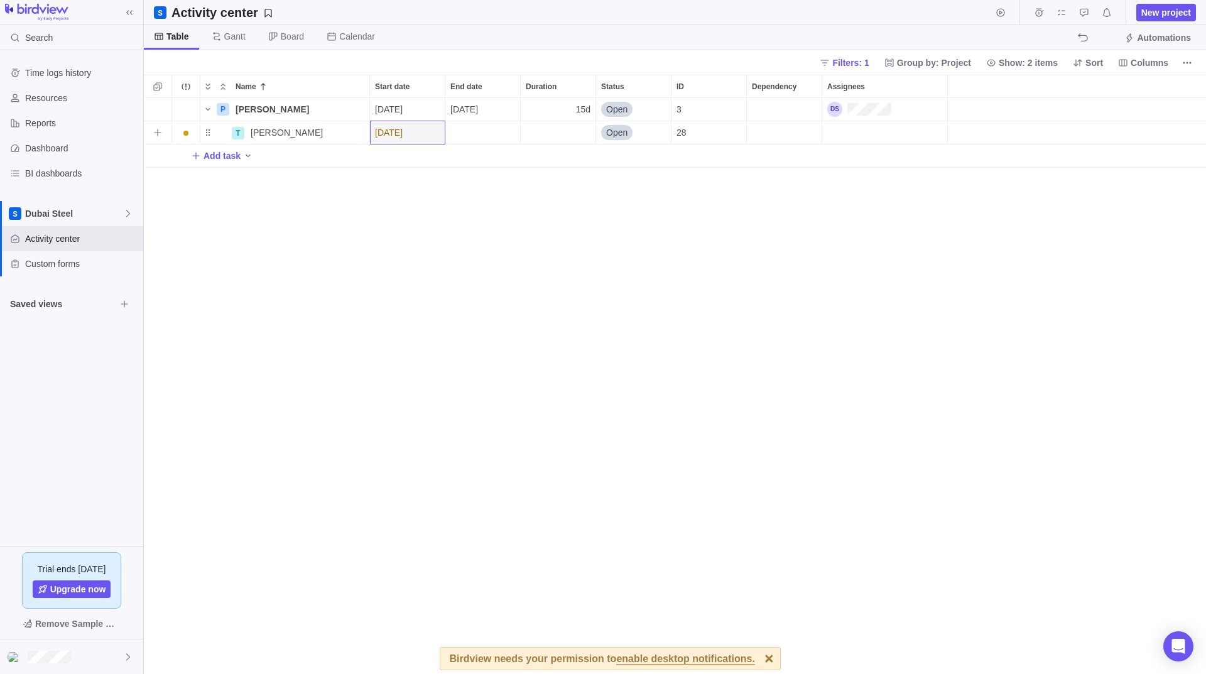
click at [487, 129] on div "End date" at bounding box center [482, 132] width 75 height 23
click at [582, 337] on link "29" at bounding box center [586, 332] width 25 height 25
click at [550, 134] on div "Duration" at bounding box center [558, 132] width 75 height 23
click at [757, 125] on div "Name Start date End date Duration Status ID Dependency Assignees P Munzoor Huss…" at bounding box center [675, 374] width 1062 height 599
click at [660, 293] on div "P Munzoor Husssain Details 08/29/2025 09/18/2025 15d Open 3 T Muzamil khan Deta…" at bounding box center [675, 386] width 1062 height 576
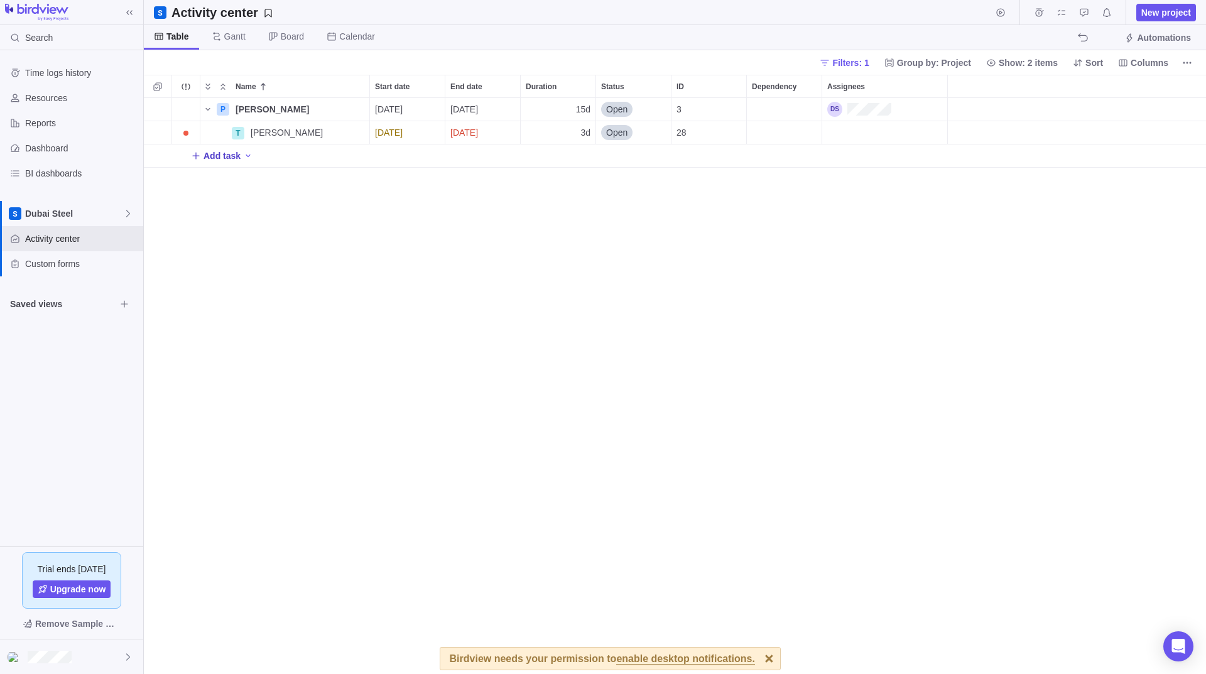
click at [206, 156] on span "Add task" at bounding box center [222, 156] width 37 height 13
click at [311, 153] on input "Name" at bounding box center [307, 156] width 125 height 24
type input "zafar shb"
click at [383, 158] on div "Name Start date End date Duration Status ID Dependency Assignees P Munzoor Huss…" at bounding box center [675, 374] width 1062 height 599
click at [403, 158] on div "Start date" at bounding box center [407, 155] width 75 height 23
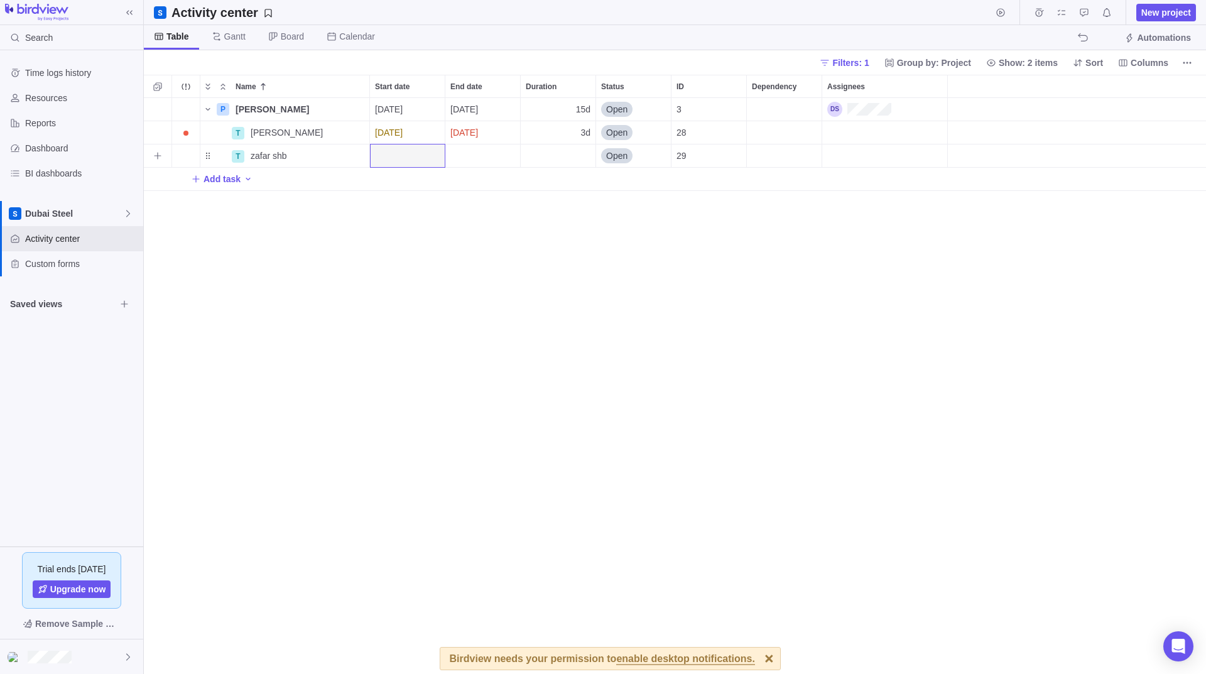
click at [412, 154] on div "Start date" at bounding box center [407, 155] width 75 height 23
click at [458, 333] on link "20" at bounding box center [460, 330] width 25 height 25
click at [476, 157] on div "End date" at bounding box center [482, 155] width 75 height 23
click at [616, 354] on table "Su Mo Tu We Th Fr Sa 1 2 3 4 5 6 7 8 9 10 11 12 13 14 15 16 17 18 19 20 21 22 2…" at bounding box center [535, 304] width 180 height 181
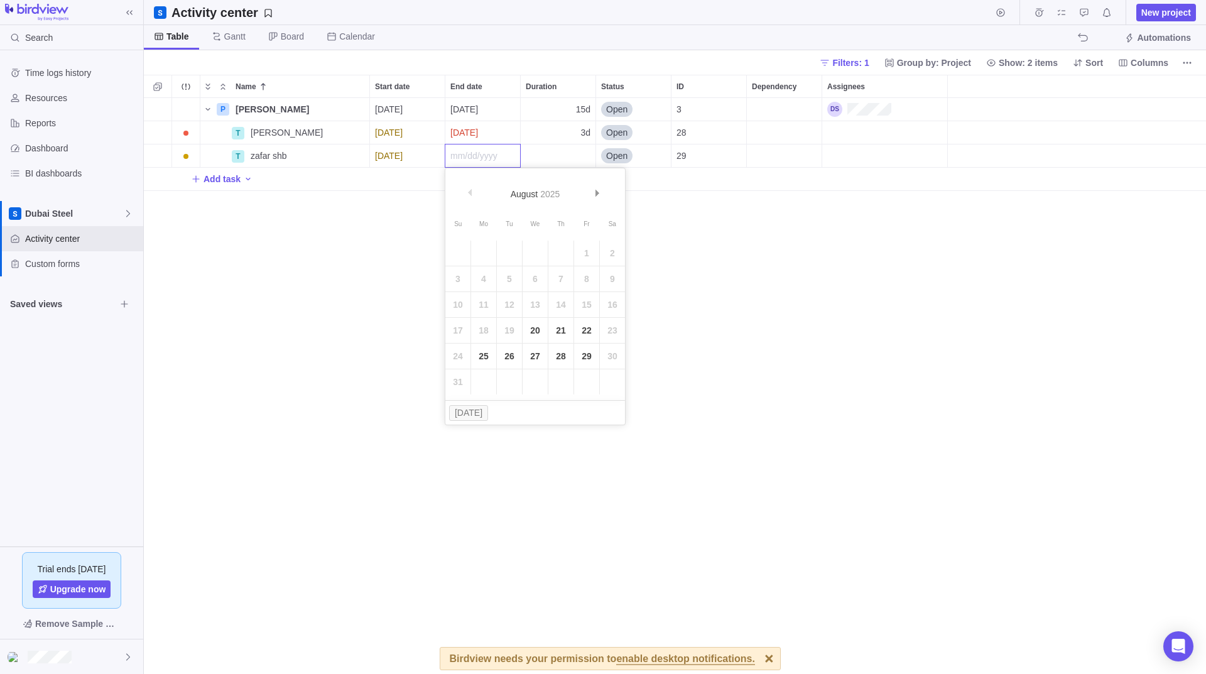
click at [615, 354] on table "Su Mo Tu We Th Fr Sa 1 2 3 4 5 6 7 8 9 10 11 12 13 14 15 16 17 18 19 20 21 22 2…" at bounding box center [535, 304] width 180 height 181
click at [615, 353] on table "Su Mo Tu We Th Fr Sa 1 2 3 4 5 6 7 8 9 10 11 12 13 14 15 16 17 18 19 20 21 22 2…" at bounding box center [535, 304] width 180 height 181
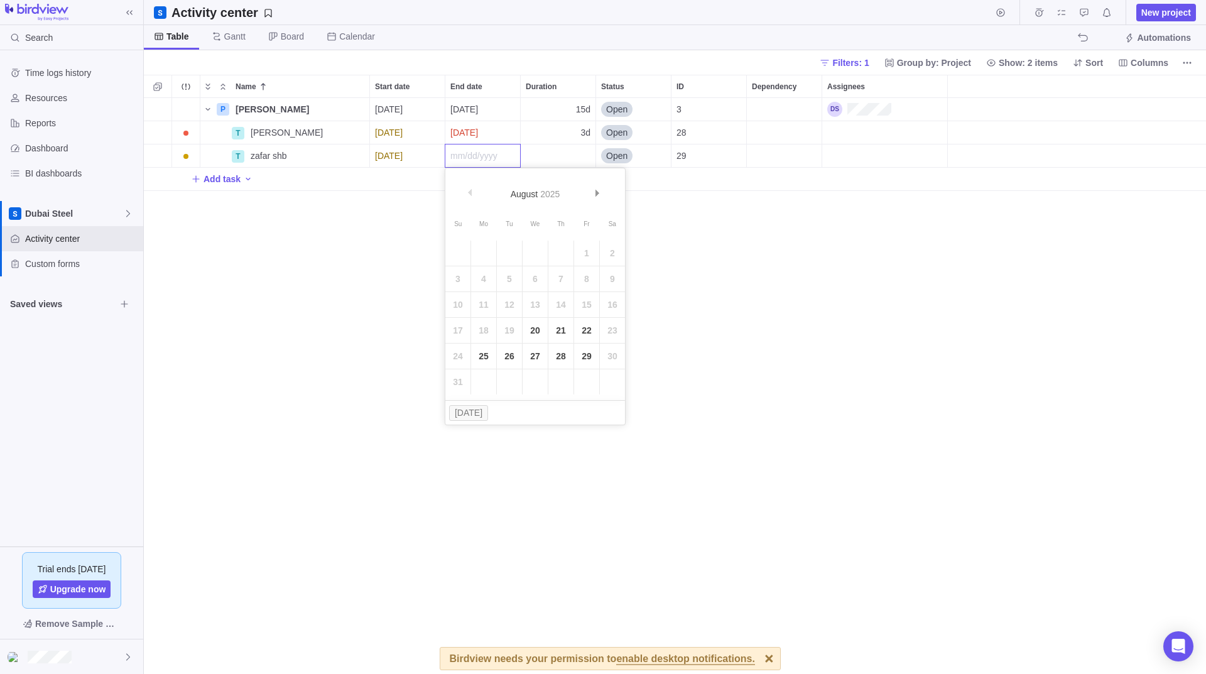
click at [615, 353] on table "Su Mo Tu We Th Fr Sa 1 2 3 4 5 6 7 8 9 10 11 12 13 14 15 16 17 18 19 20 21 22 2…" at bounding box center [535, 304] width 180 height 181
click at [458, 412] on button "Today" at bounding box center [469, 413] width 40 height 16
click at [468, 416] on button "Today" at bounding box center [469, 413] width 40 height 16
click at [590, 353] on link "29" at bounding box center [586, 356] width 25 height 25
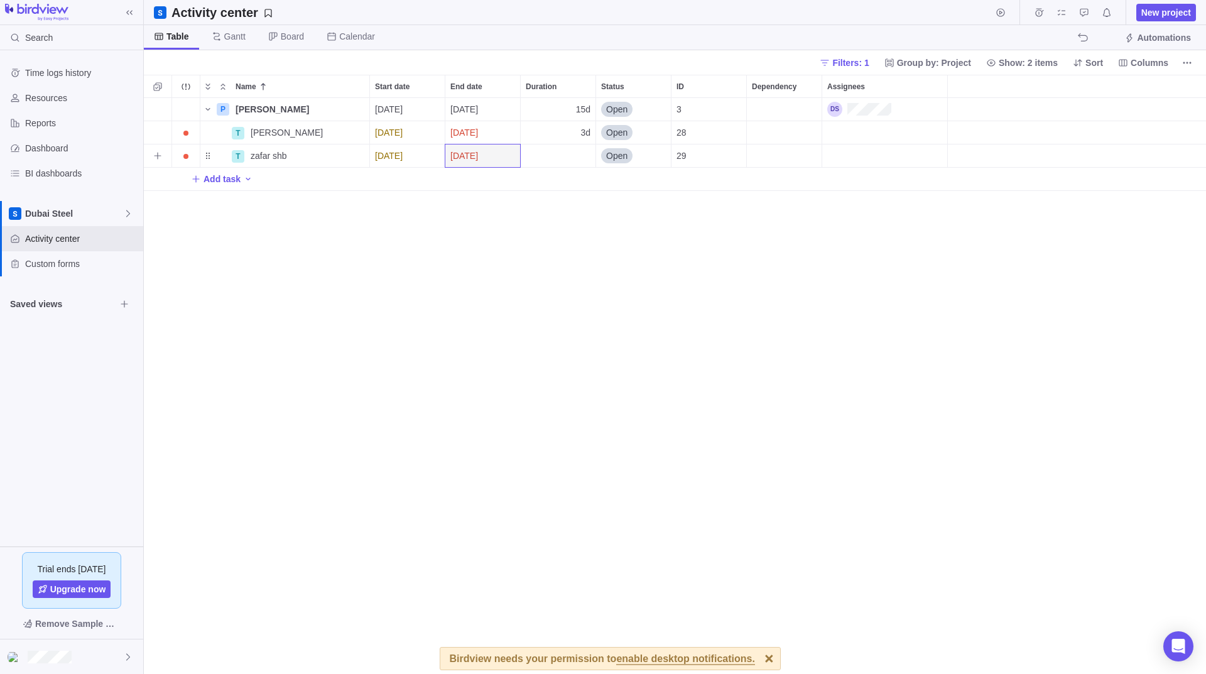
click at [554, 146] on div "Duration" at bounding box center [558, 155] width 75 height 23
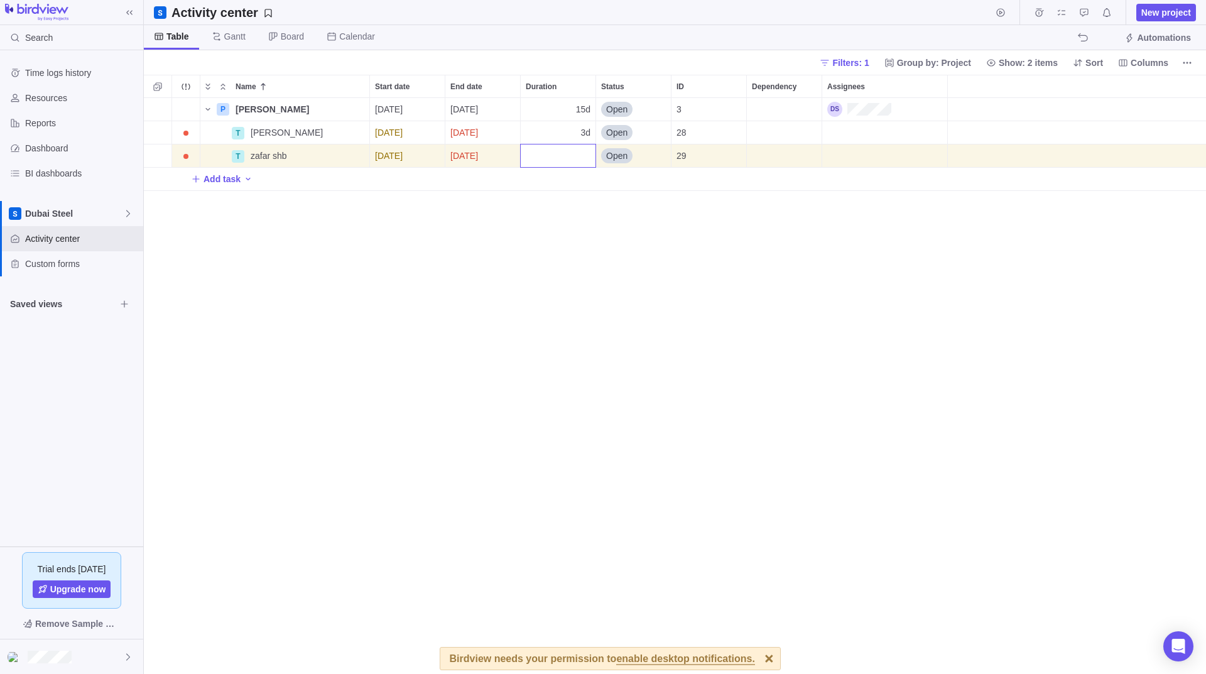
click at [736, 228] on div "Name Start date End date Duration Status ID Dependency Assignees P Munzoor Huss…" at bounding box center [675, 374] width 1062 height 599
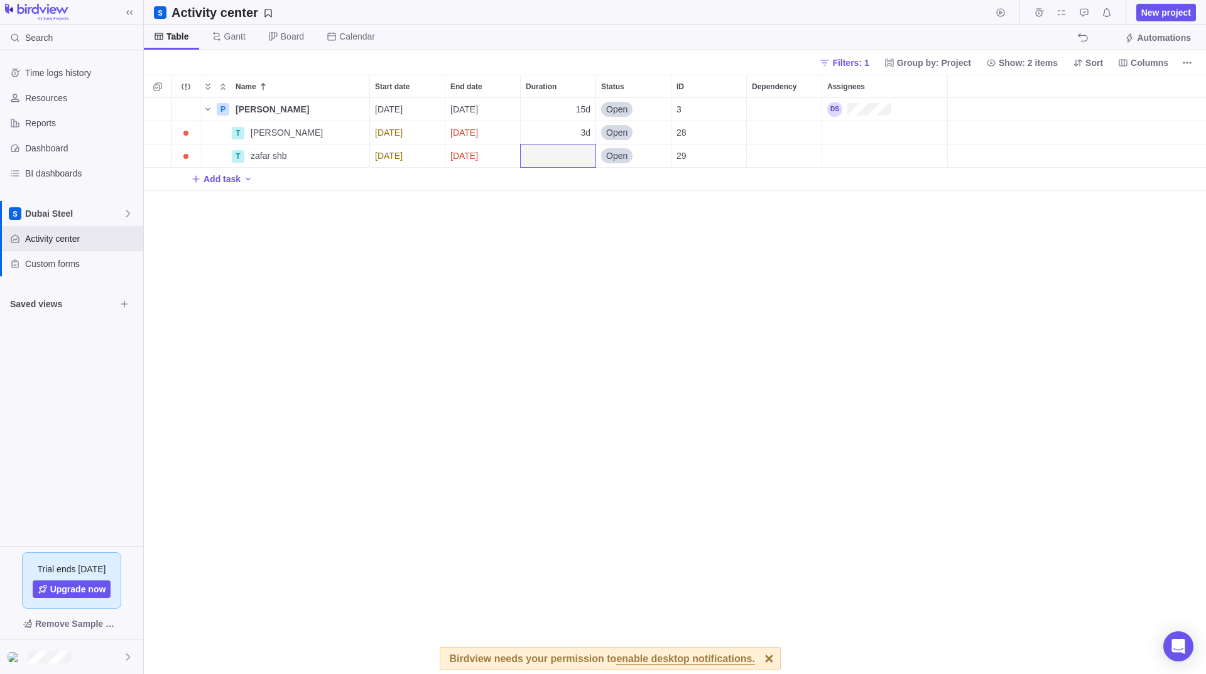
click at [594, 226] on div "P Munzoor Husssain Details 08/29/2025 09/18/2025 15d Open 3 T Muzamil khan Deta…" at bounding box center [675, 386] width 1062 height 576
click at [476, 155] on div "End date" at bounding box center [482, 155] width 75 height 23
click at [580, 350] on link "29" at bounding box center [586, 356] width 25 height 25
click at [534, 256] on div "P Munzoor Husssain Details 08/29/2025 09/18/2025 15d Open 3 T Muzamil khan Deta…" at bounding box center [675, 386] width 1062 height 576
click at [676, 155] on div "29" at bounding box center [709, 155] width 75 height 23
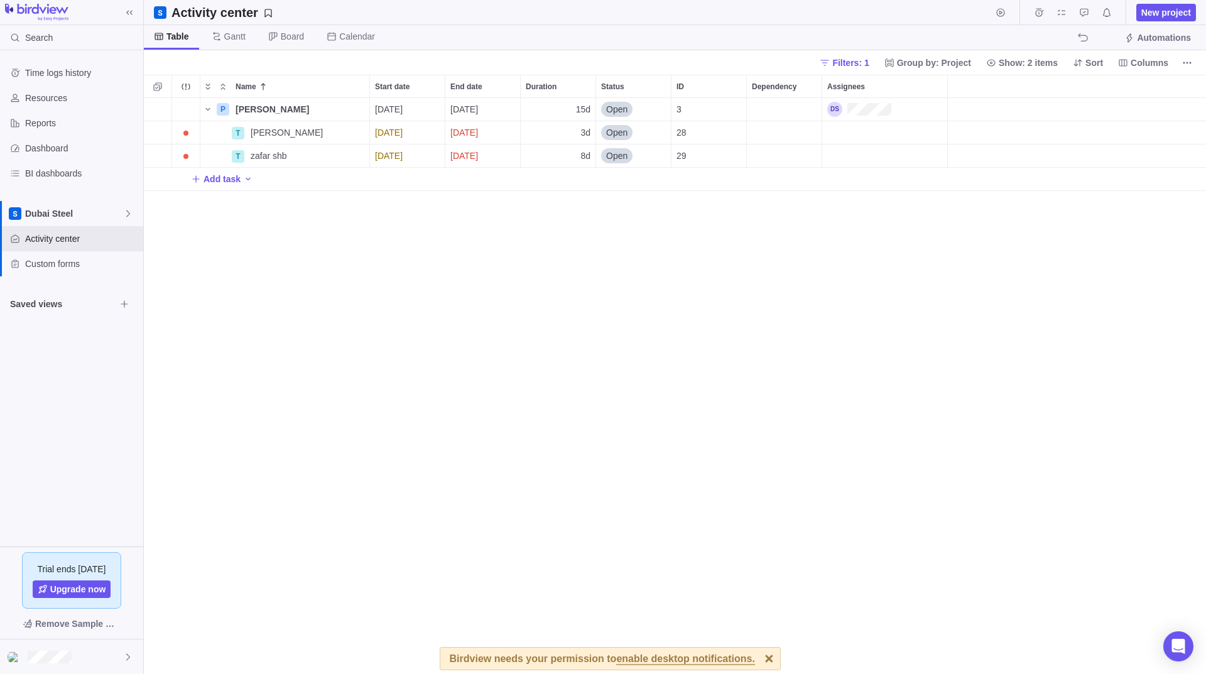
click at [702, 203] on div "P Munzoor Husssain Details 08/29/2025 09/18/2025 15d Open 3 T Muzamil khan Deta…" at bounding box center [675, 386] width 1062 height 576
click at [235, 40] on span "Gantt" at bounding box center [234, 36] width 21 height 13
drag, startPoint x: 835, startPoint y: 99, endPoint x: 435, endPoint y: 237, distance: 423.1
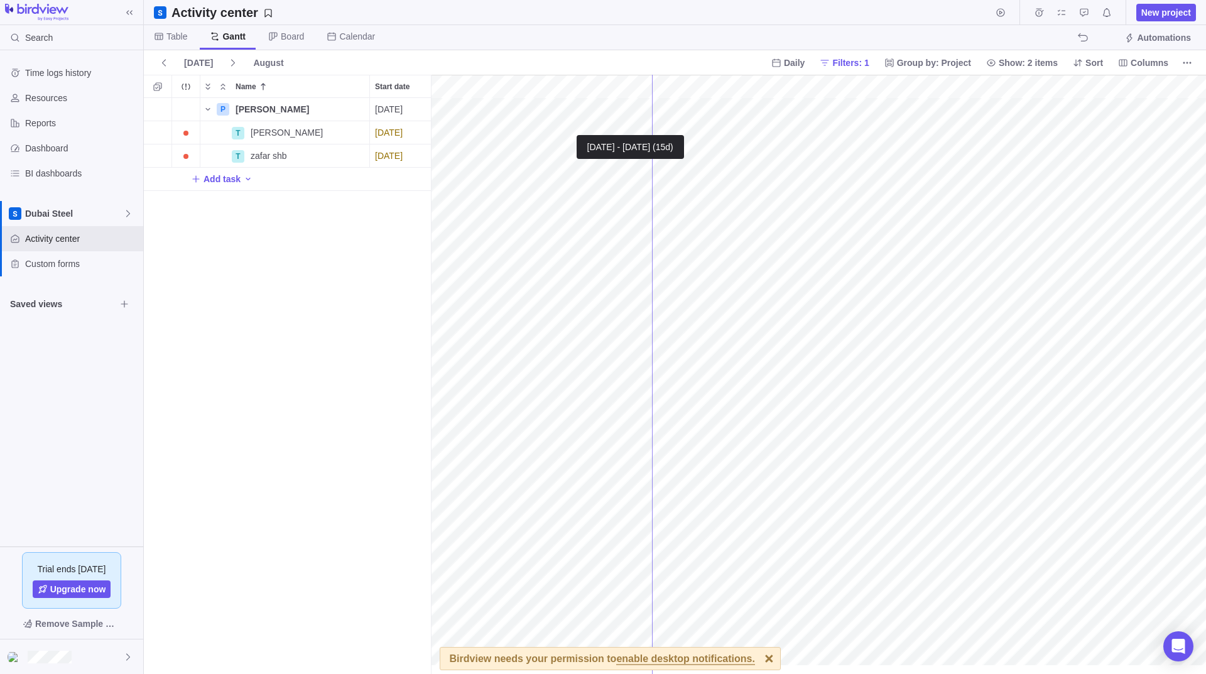
drag, startPoint x: 433, startPoint y: 118, endPoint x: 761, endPoint y: 118, distance: 327.9
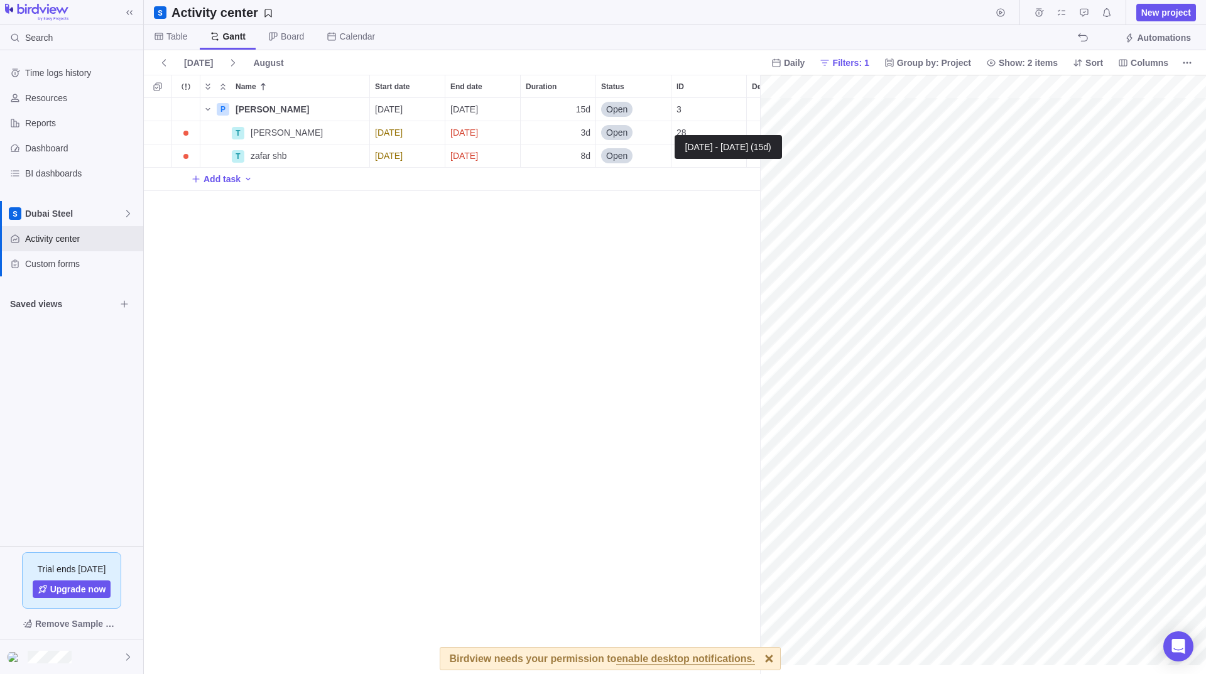
scroll to position [567, 607]
click at [805, 62] on span "Daily" at bounding box center [794, 63] width 21 height 13
click at [802, 91] on span "Daily" at bounding box center [804, 91] width 19 height 13
click at [805, 55] on span "Daily" at bounding box center [787, 63] width 43 height 18
click at [804, 119] on span "Weekly" at bounding box center [809, 113] width 29 height 13
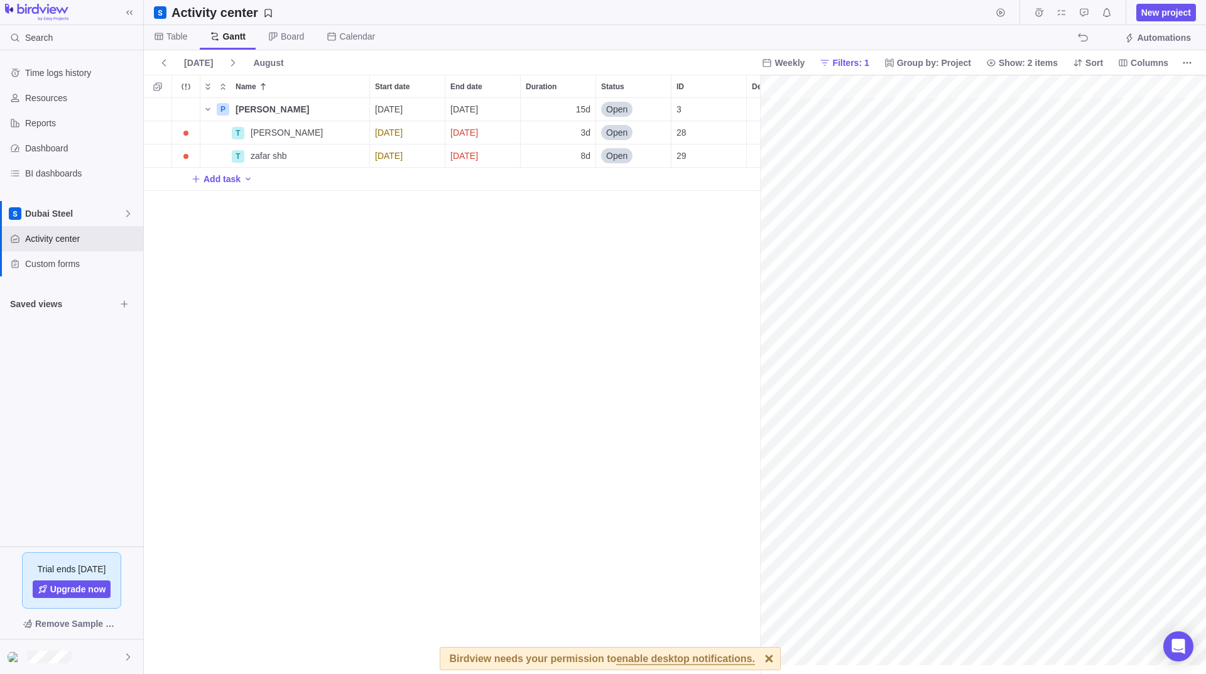
scroll to position [0, 178]
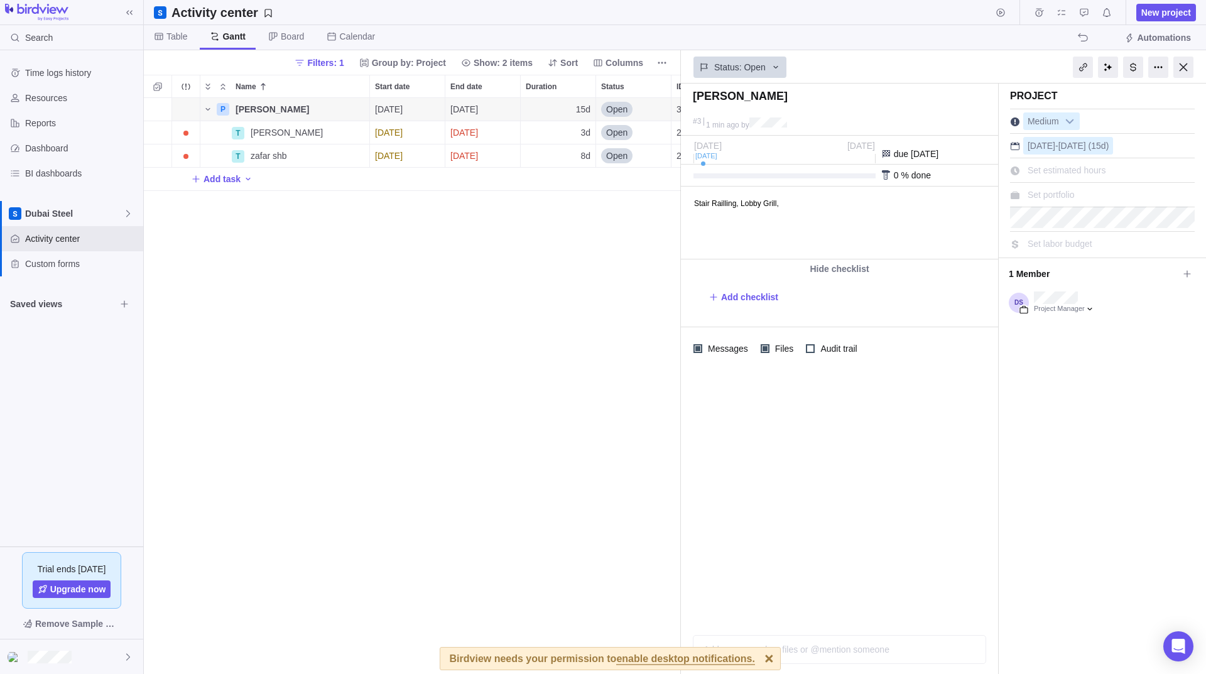
click at [568, 232] on div "P Munzoor Husssain Details 08/29/2025 09/18/2025 15d Open 3 T Muzamil khan Deta…" at bounding box center [412, 386] width 537 height 576
click at [743, 301] on span "Add checklist" at bounding box center [749, 297] width 57 height 13
click at [750, 315] on textarea at bounding box center [842, 312] width 237 height 18
type textarea "x"
type textarea "P"
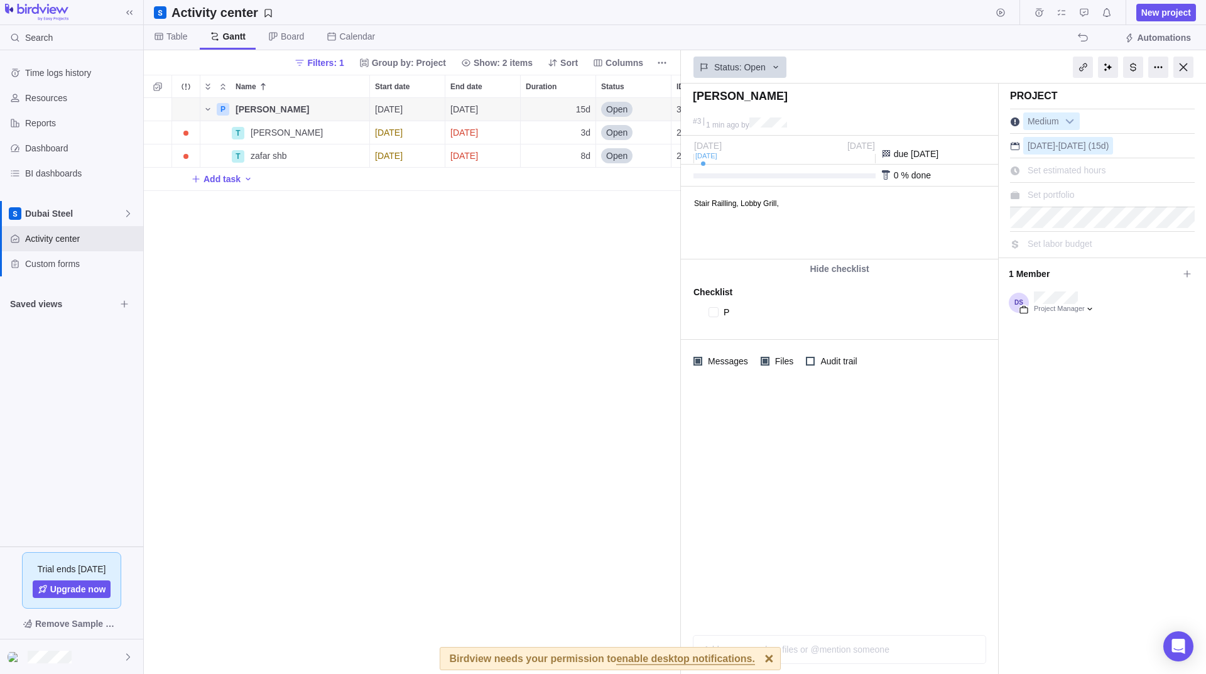
type textarea "x"
type textarea "Pi"
type textarea "x"
type textarea "Pip"
type textarea "x"
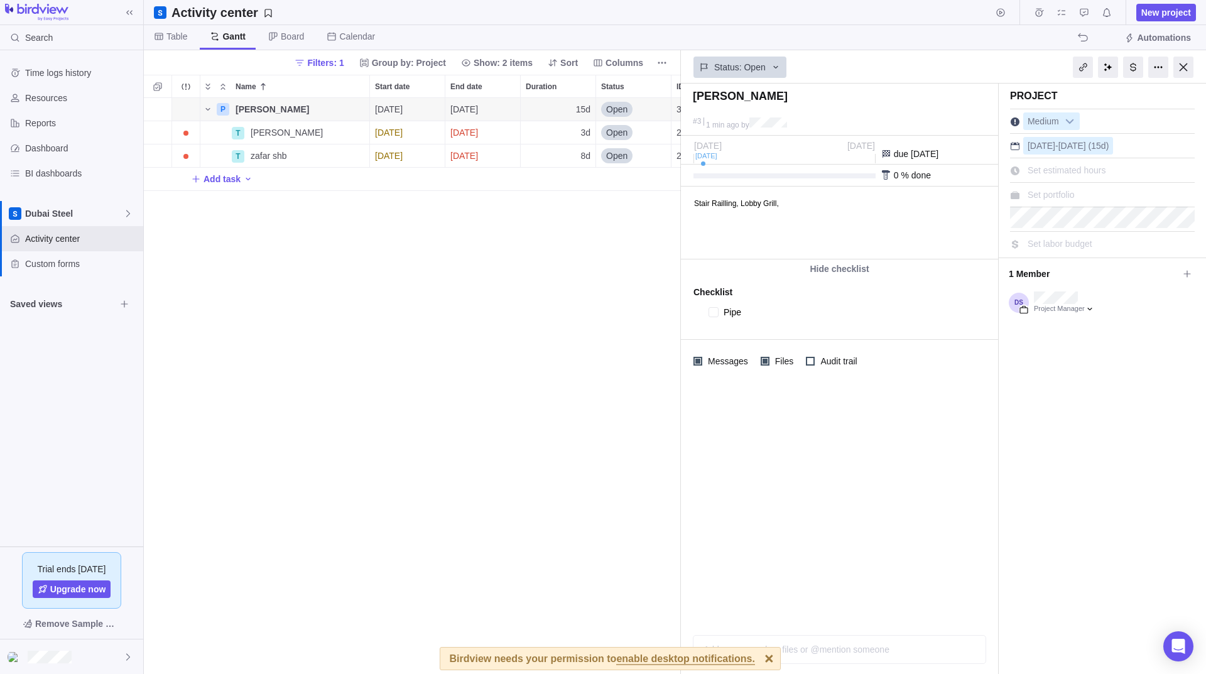
type textarea "Pipe"
click at [851, 430] on div at bounding box center [839, 504] width 317 height 242
type textarea "x"
click at [513, 337] on div "P Munzoor Husssain Details 08/29/2025 09/18/2025 15d Open 3 T Muzamil khan Deta…" at bounding box center [412, 386] width 537 height 576
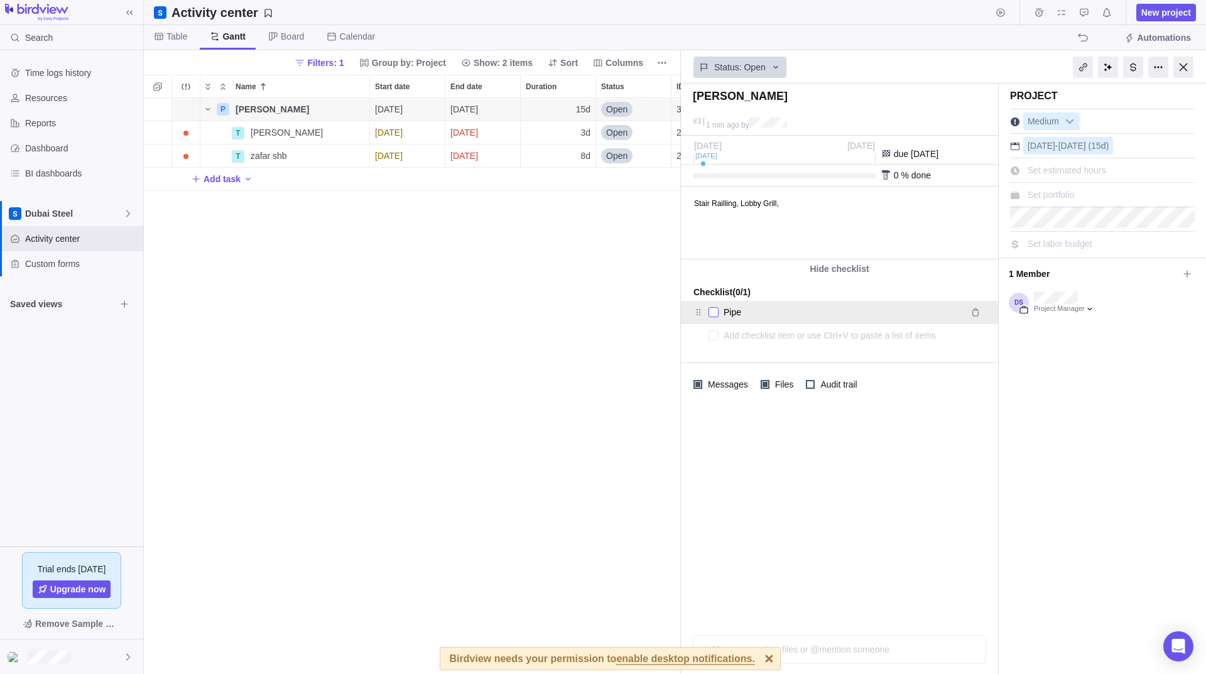
click at [718, 308] on div at bounding box center [714, 312] width 10 height 18
click at [456, 332] on div "P Munzoor Husssain Details 08/29/2025 09/18/2025 15d Open 3 T Muzamil khan Deta…" at bounding box center [412, 386] width 537 height 576
click at [707, 337] on div at bounding box center [839, 335] width 317 height 23
click at [781, 326] on div at bounding box center [839, 335] width 317 height 23
type textarea "x"
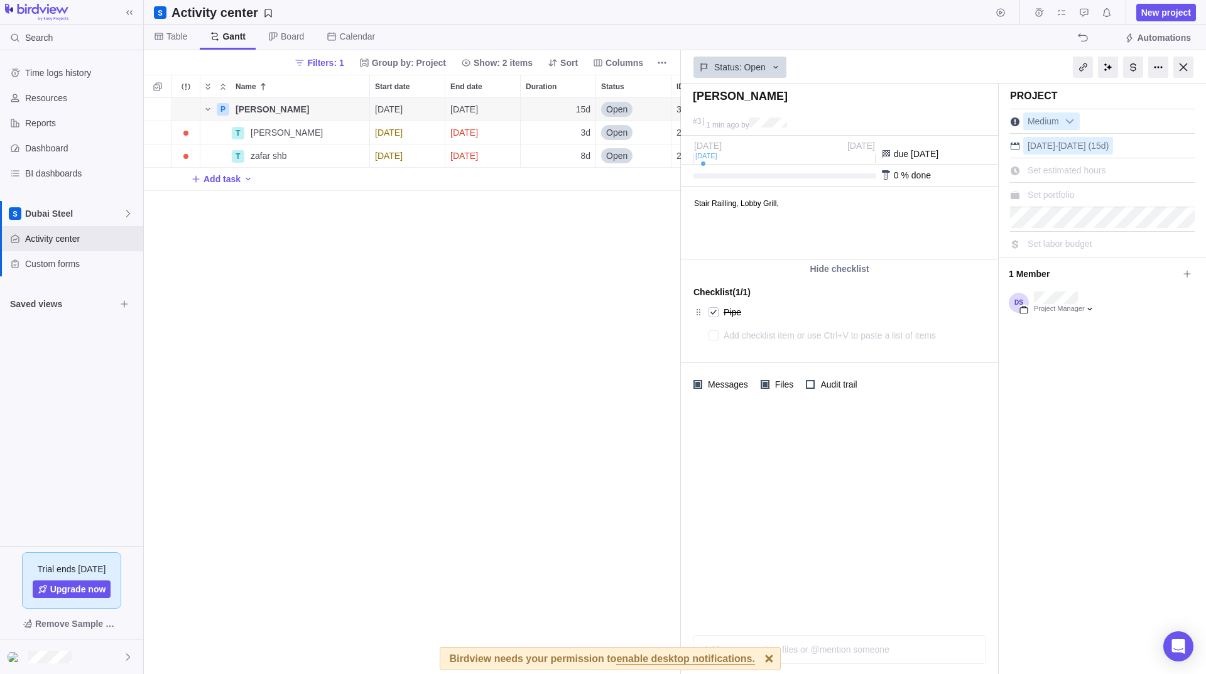
type textarea "A"
type textarea "x"
type textarea "An"
type textarea "x"
type textarea "Ang"
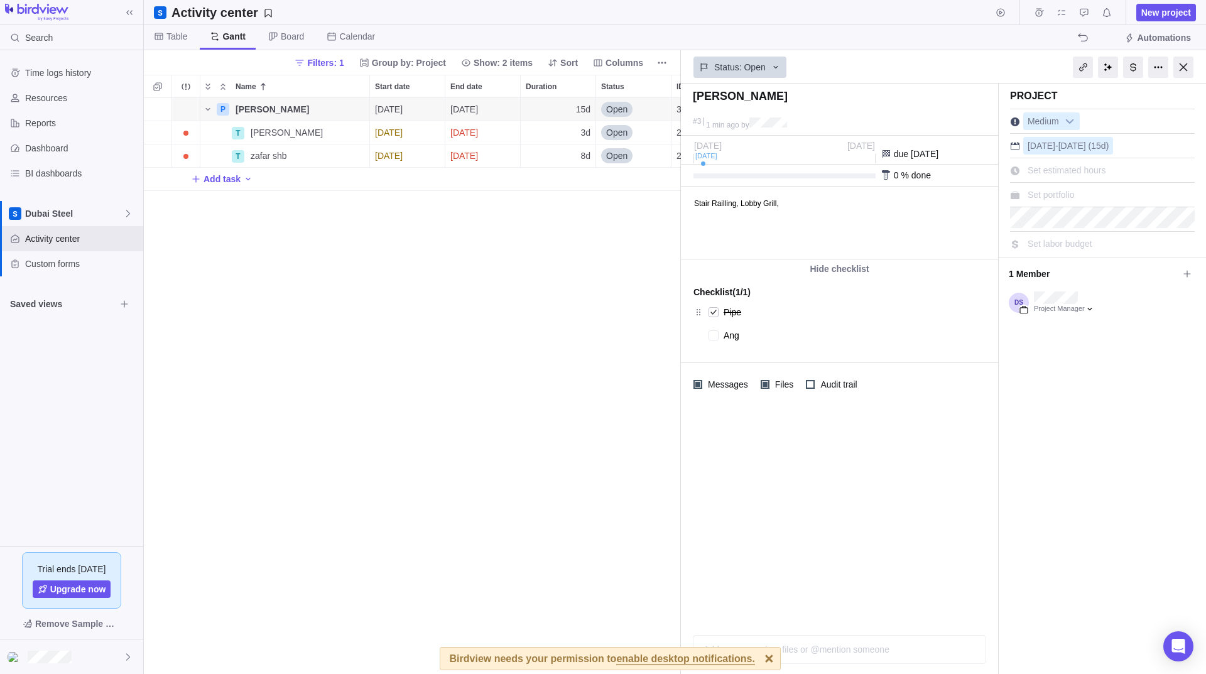
type textarea "x"
type textarea "Angl"
type textarea "x"
type textarea "Angle"
type textarea "x"
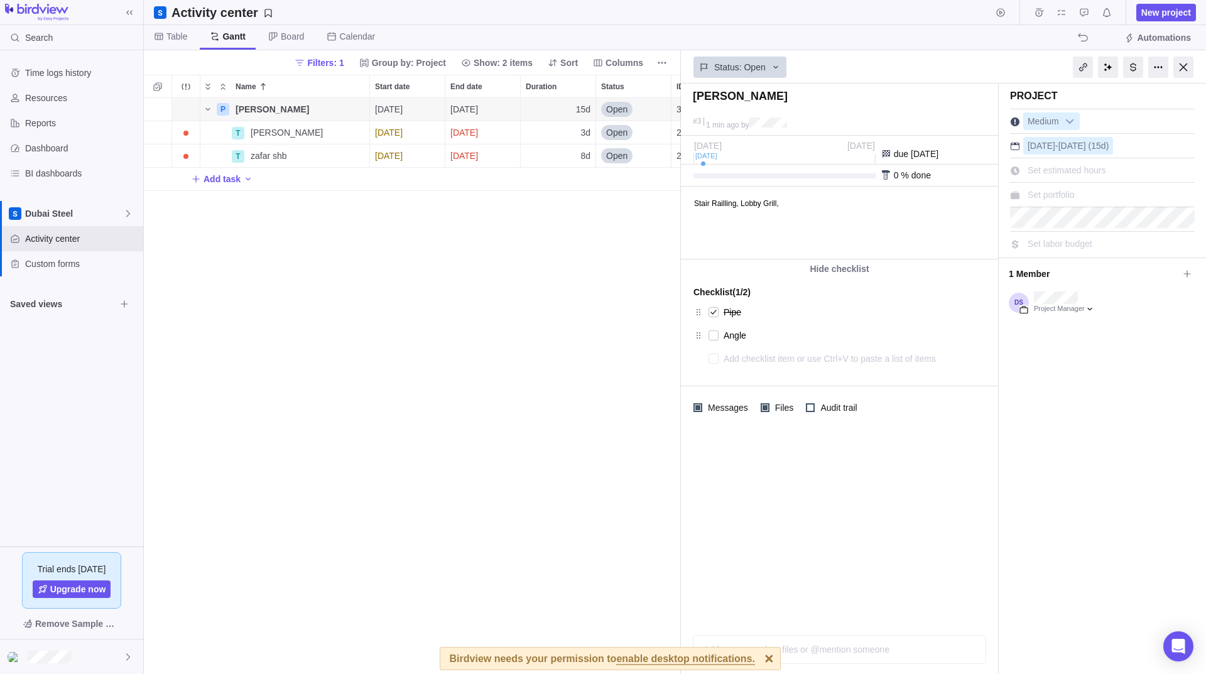
type textarea "x"
type textarea "P"
type textarea "x"
type textarea "Pa"
type textarea "x"
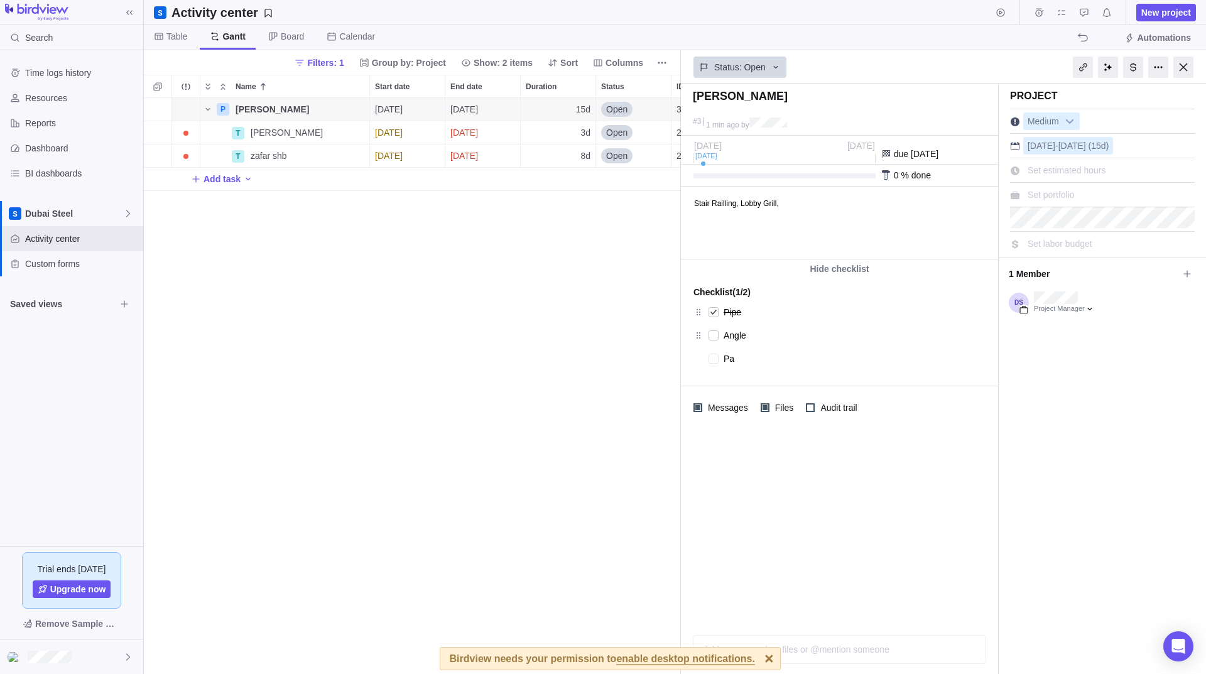
type textarea "Pat"
type textarea "x"
type textarea "Patt"
type textarea "x"
type textarea "Patti"
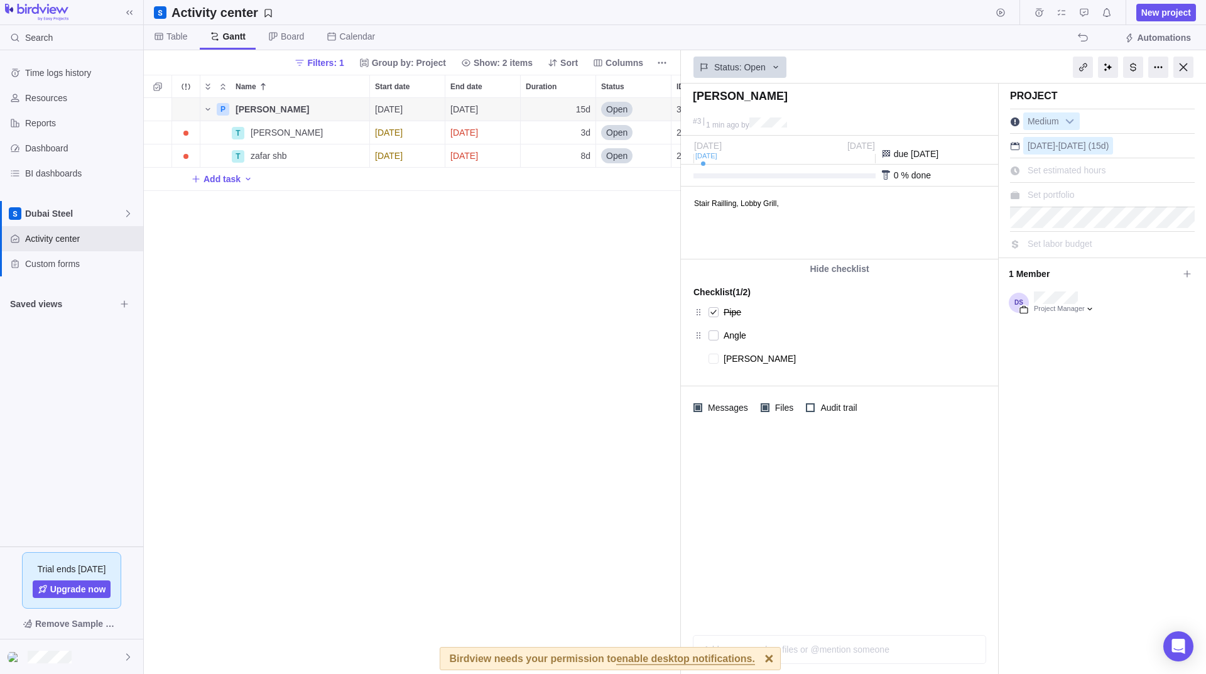
type textarea "x"
type textarea "H"
type textarea "x"
type textarea "Hi"
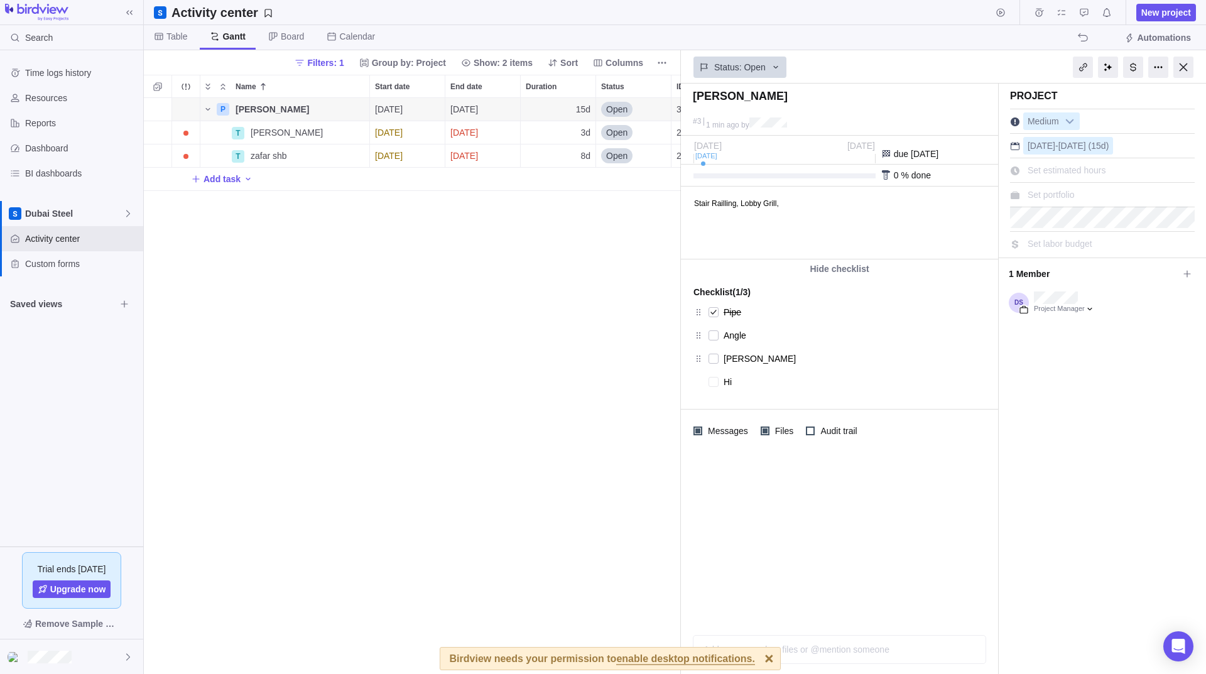
type textarea "x"
type textarea "Hin"
type textarea "x"
type textarea "Hing"
type textarea "x"
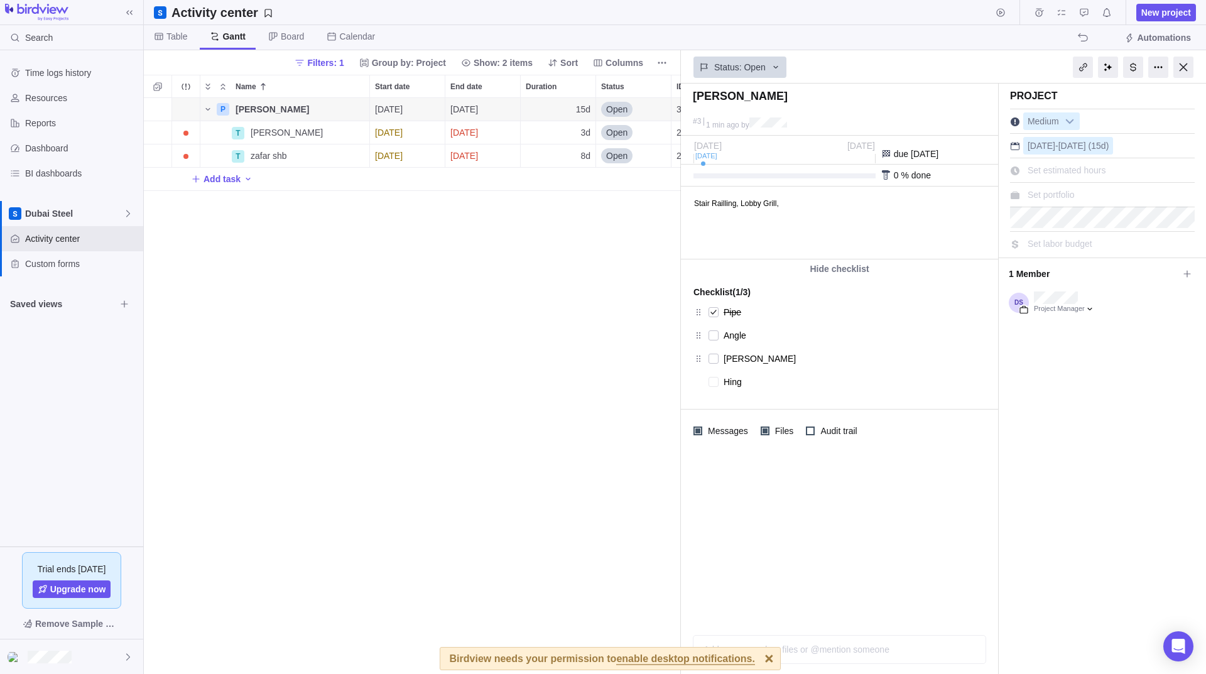
type textarea "Hinge"
type textarea "x"
type textarea "Hinges"
type textarea "x"
type textarea "\"
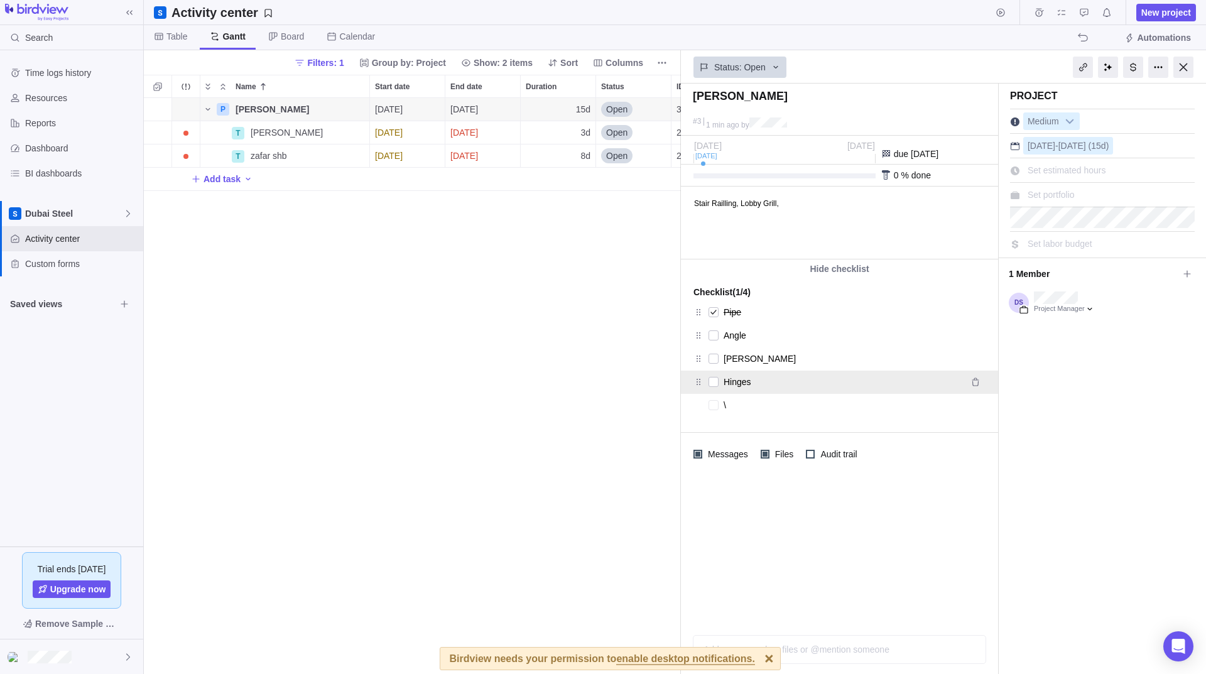
type textarea "x"
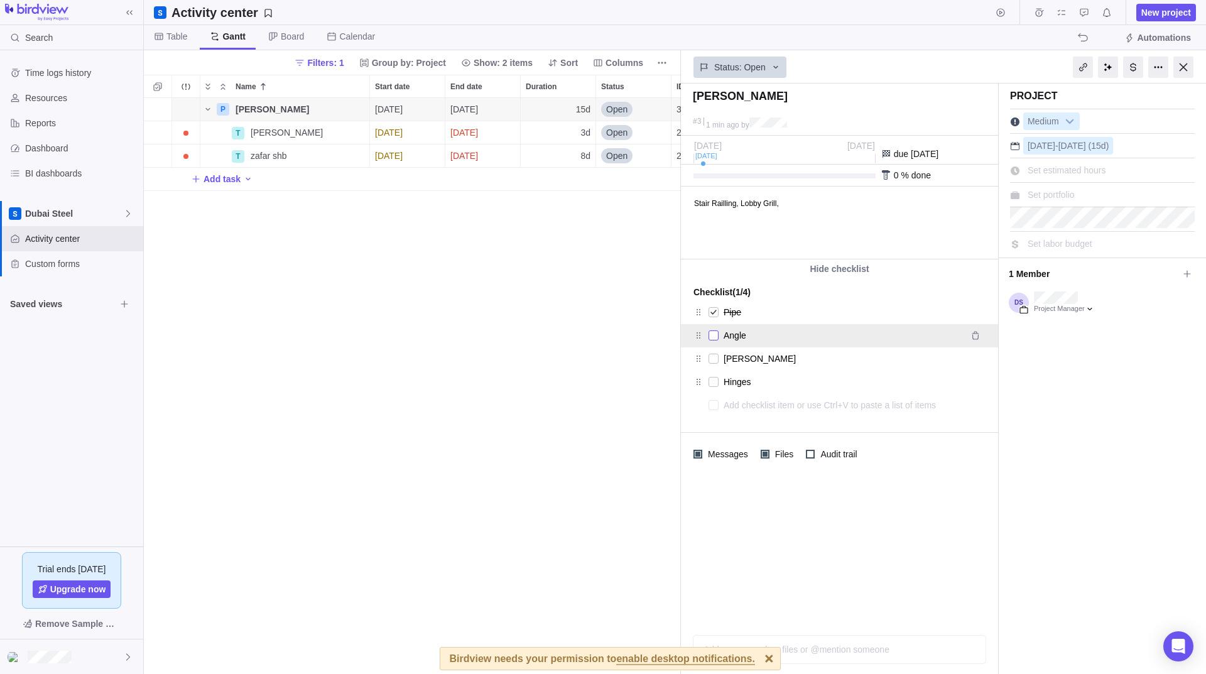
drag, startPoint x: 712, startPoint y: 340, endPoint x: 717, endPoint y: 345, distance: 6.7
click at [713, 340] on div at bounding box center [714, 336] width 10 height 18
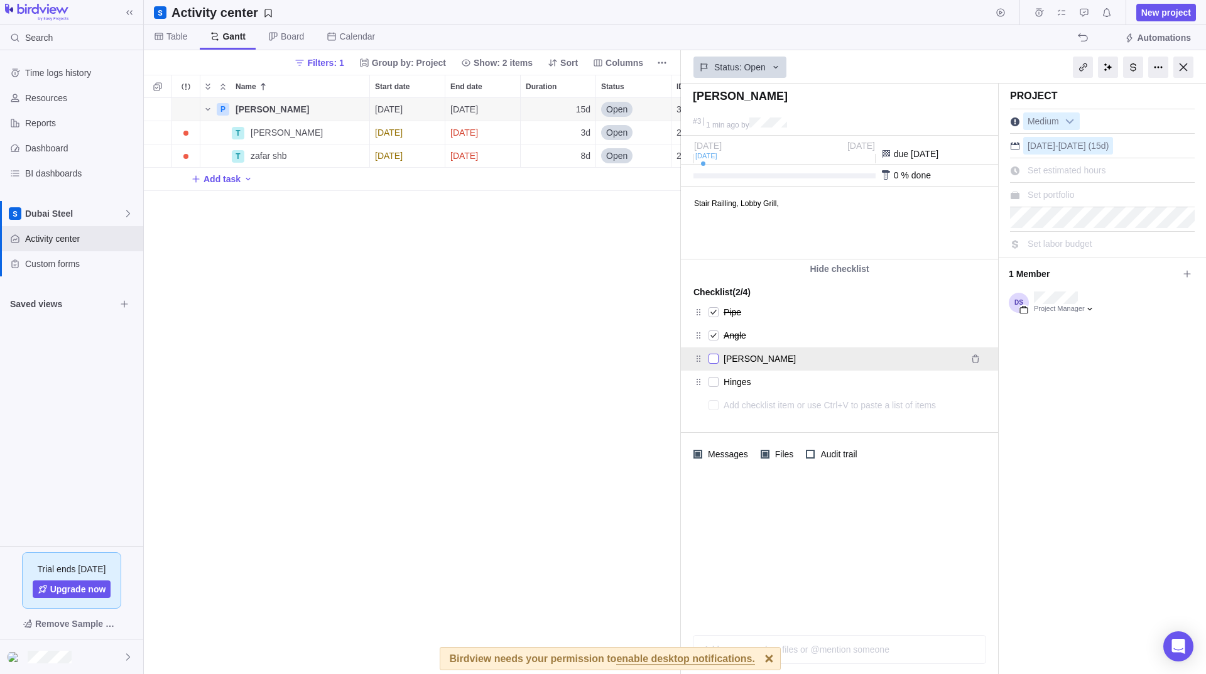
click at [715, 358] on div at bounding box center [714, 359] width 10 height 18
click at [552, 411] on div "P Munzoor Husssain Details 08/29/2025 09/18/2025 15d Open 3 T Muzamil khan Deta…" at bounding box center [412, 386] width 537 height 576
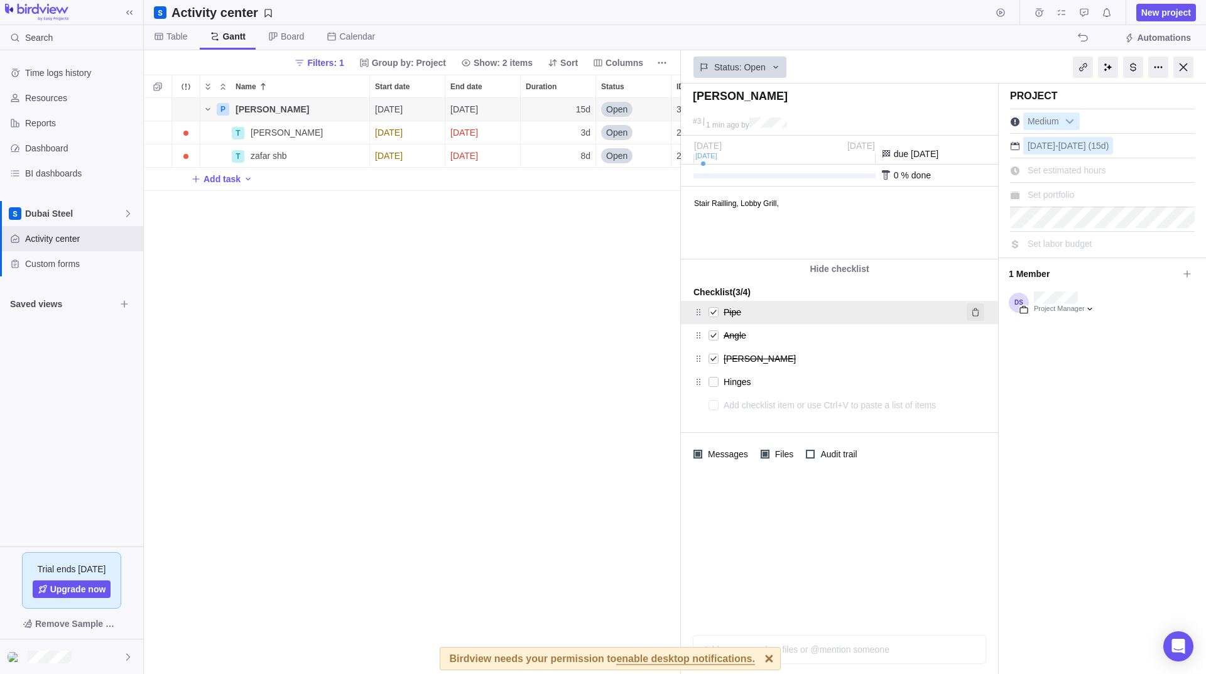
click at [975, 317] on span "Remove" at bounding box center [976, 312] width 18 height 18
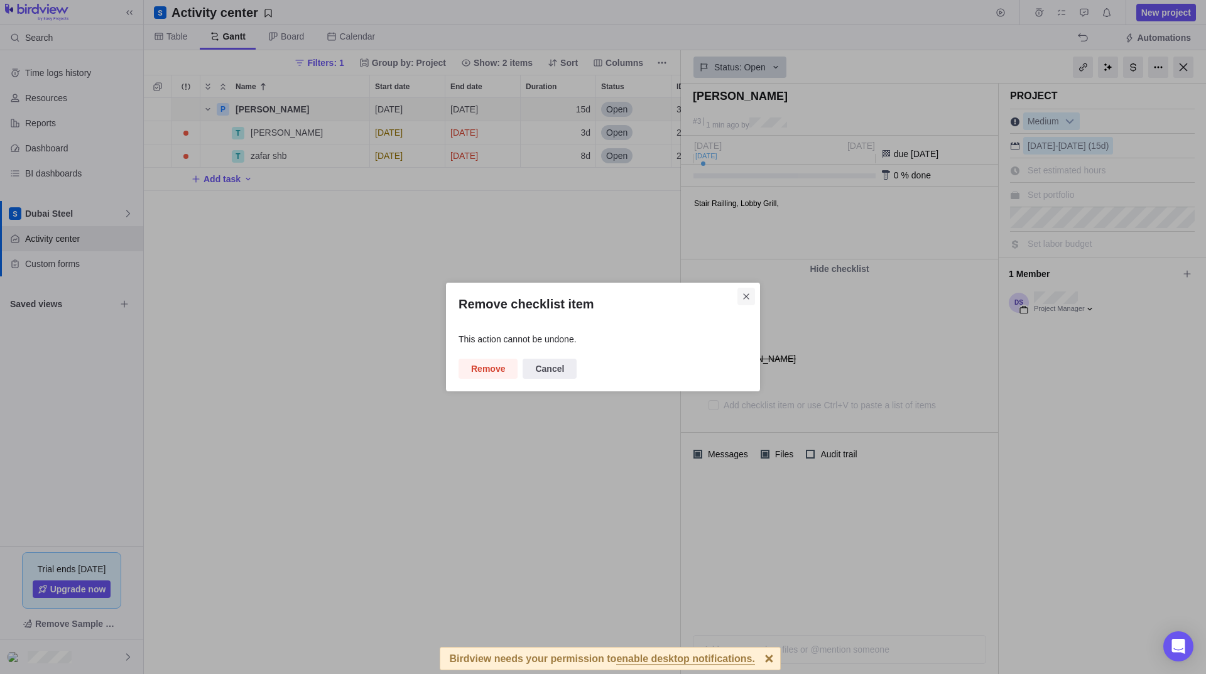
click at [738, 296] on span "Close" at bounding box center [746, 297] width 18 height 18
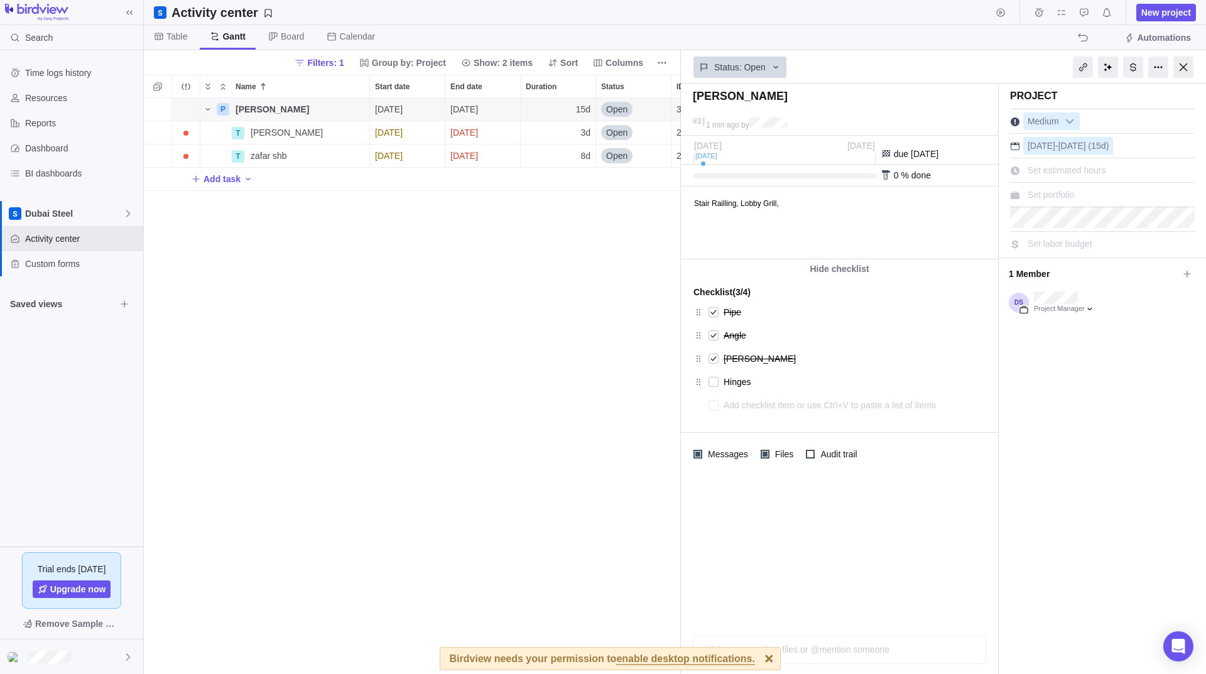
click at [527, 406] on div "P Munzoor Husssain Details 08/29/2025 09/18/2025 15d Open 3 T Muzamil khan Deta…" at bounding box center [412, 386] width 537 height 576
click at [587, 354] on div "P Munzoor Husssain Details 08/29/2025 09/18/2025 15d Open 3 T Muzamil khan Deta…" at bounding box center [412, 386] width 537 height 576
click at [1158, 60] on div at bounding box center [1158, 67] width 20 height 21
click at [1114, 387] on div "Project Medium Aug 29 - Sep 18 (15d) Set estimated hours Set portfolio Set labo…" at bounding box center [1102, 379] width 207 height 590
click at [1189, 65] on div at bounding box center [1183, 67] width 20 height 21
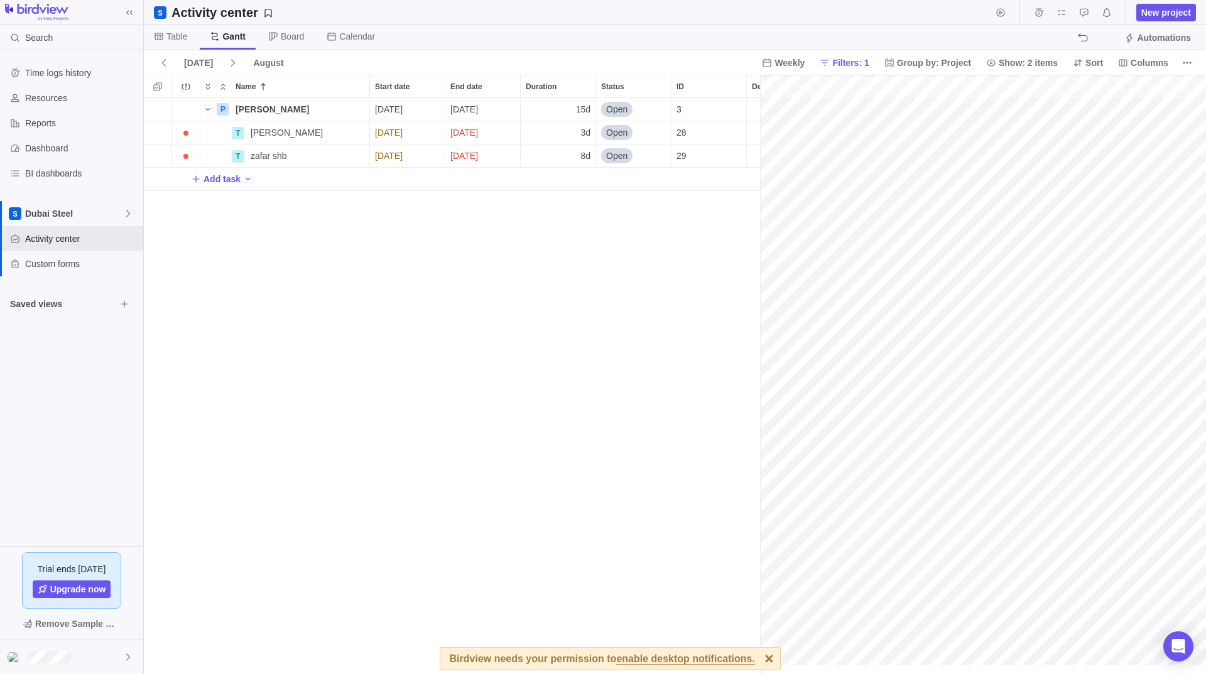
scroll to position [0, 165]
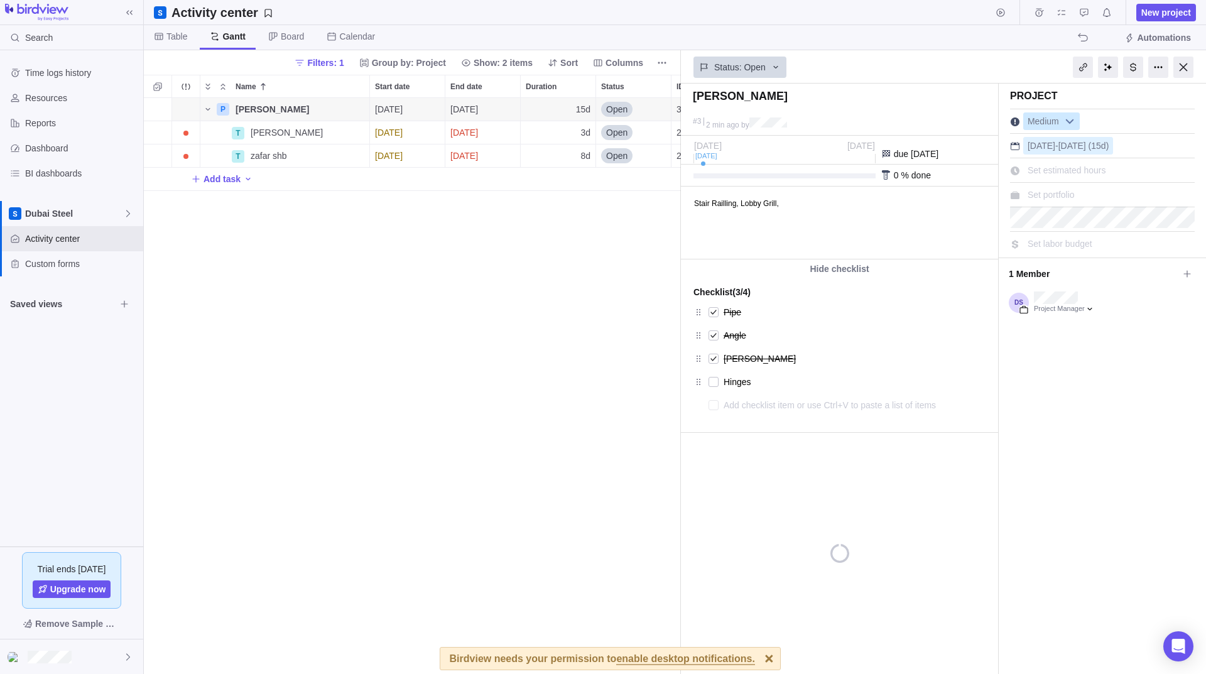
type textarea "x"
click at [450, 319] on div "P Munzoor Husssain Details 08/29/2025 09/18/2025 15d Open 3 T Muzamil khan Deta…" at bounding box center [412, 386] width 537 height 576
click at [1192, 67] on div at bounding box center [1183, 67] width 20 height 21
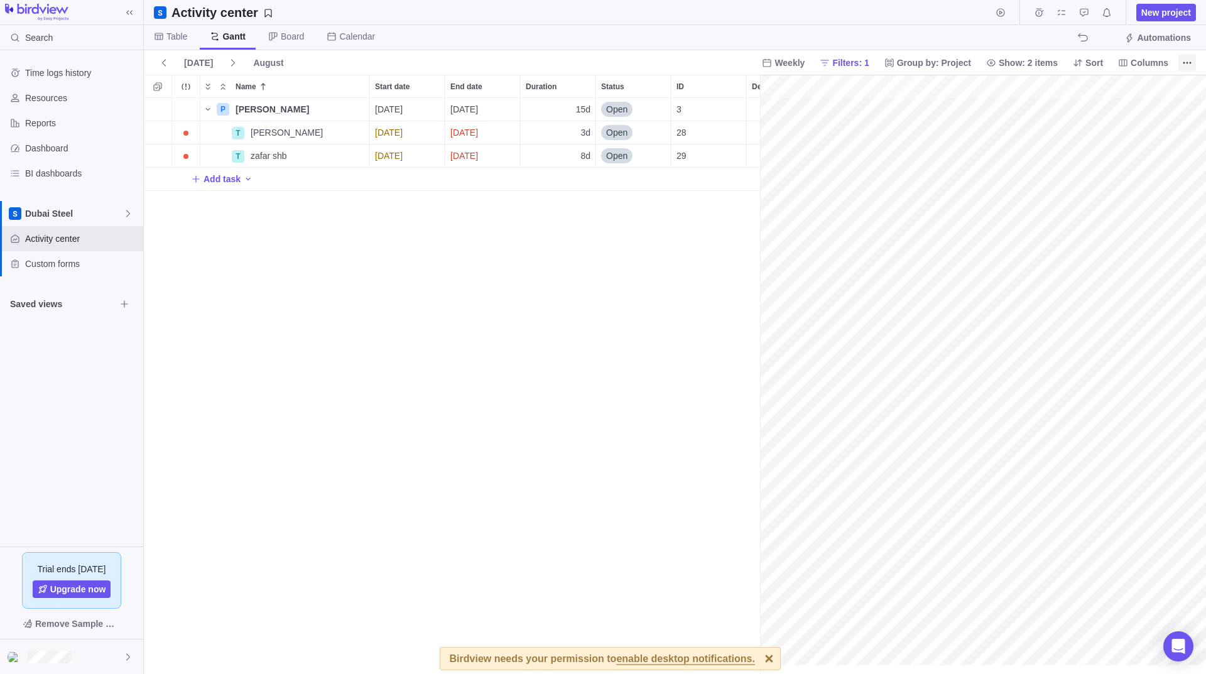
scroll to position [0, 165]
click at [333, 171] on div "Add task" at bounding box center [546, 179] width 804 height 23
click at [300, 233] on div "P Munzoor Husssain Details 08/29/2025 09/18/2025 15d Open 3 T Muzamil khan Deta…" at bounding box center [452, 386] width 616 height 576
click at [62, 155] on div "Dashboard" at bounding box center [71, 148] width 143 height 25
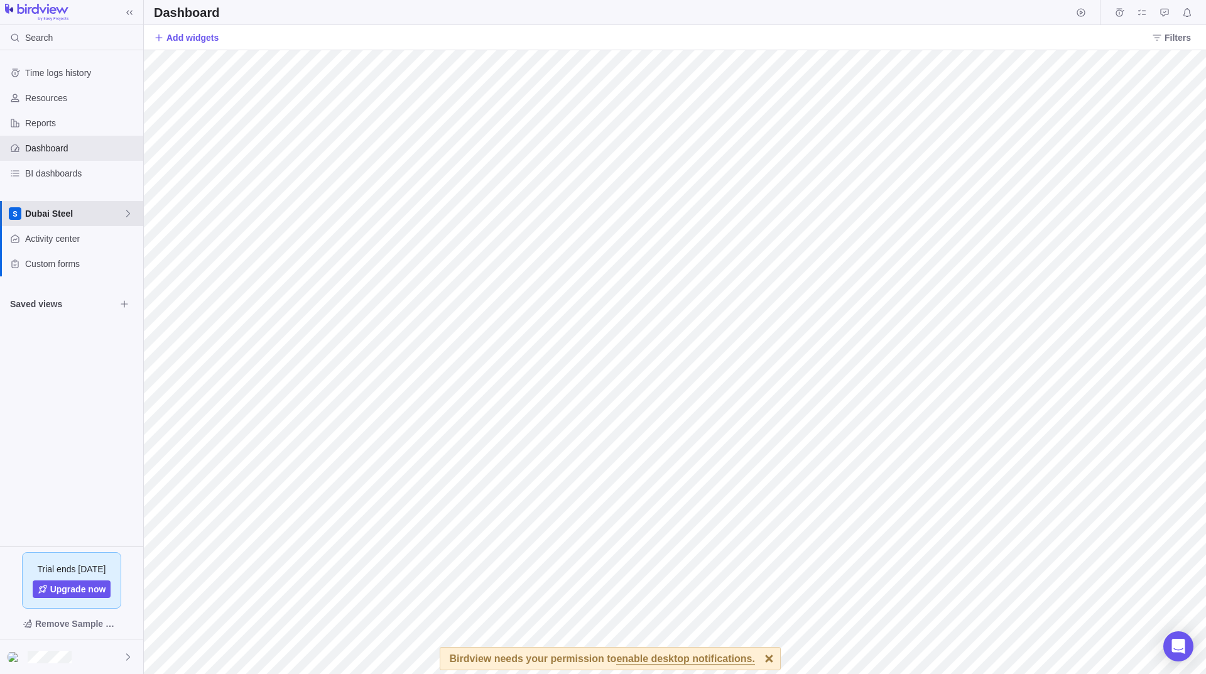
click at [126, 205] on div "Dubai Steel" at bounding box center [71, 213] width 143 height 25
click at [64, 340] on div "Time logs history Resources Reports Dashboard BI dashboards Dubai Steel Activit…" at bounding box center [71, 298] width 143 height 496
click at [52, 269] on span "Custom forms" at bounding box center [81, 264] width 113 height 13
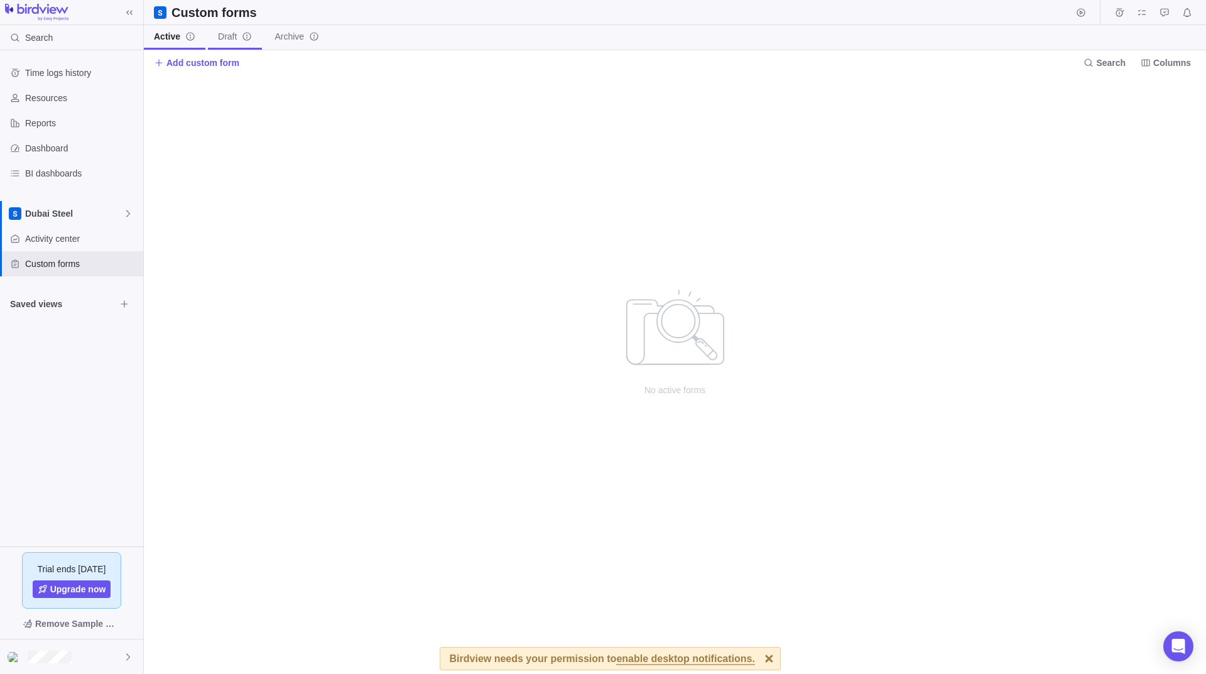
click at [243, 36] on icon "info-description" at bounding box center [247, 36] width 8 height 8
click at [278, 36] on span "Archive" at bounding box center [289, 36] width 30 height 13
click at [44, 170] on span "BI dashboards" at bounding box center [81, 173] width 113 height 13
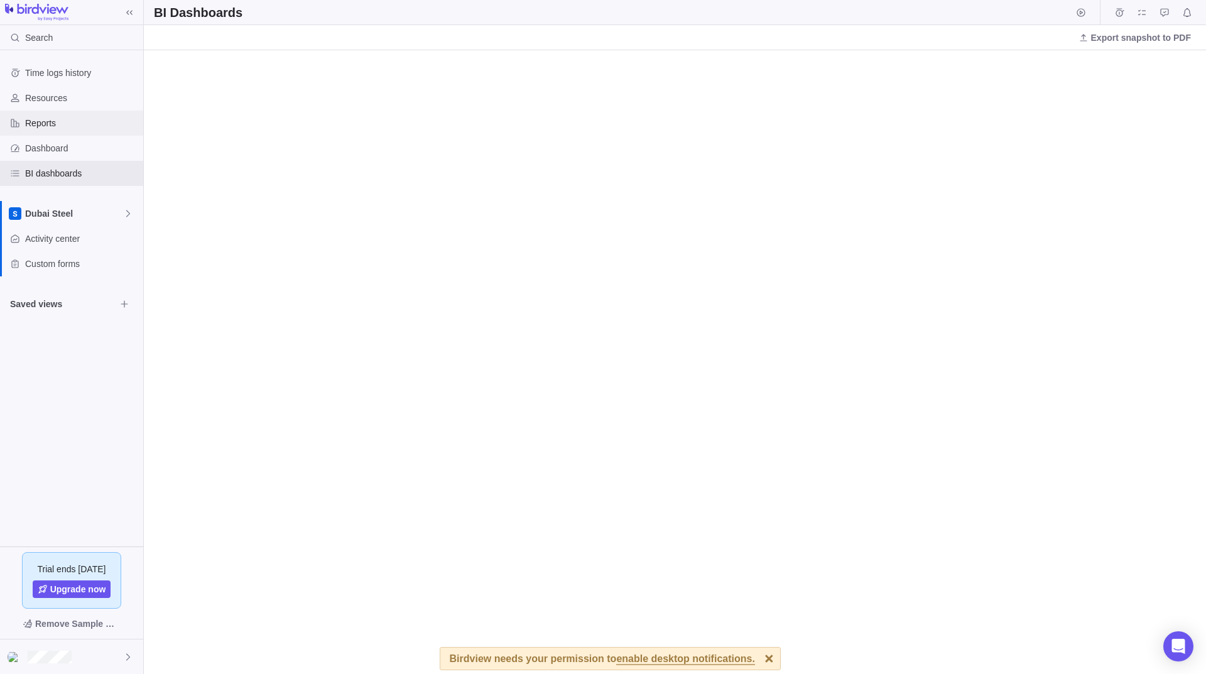
click at [47, 135] on div "Reports" at bounding box center [71, 123] width 143 height 25
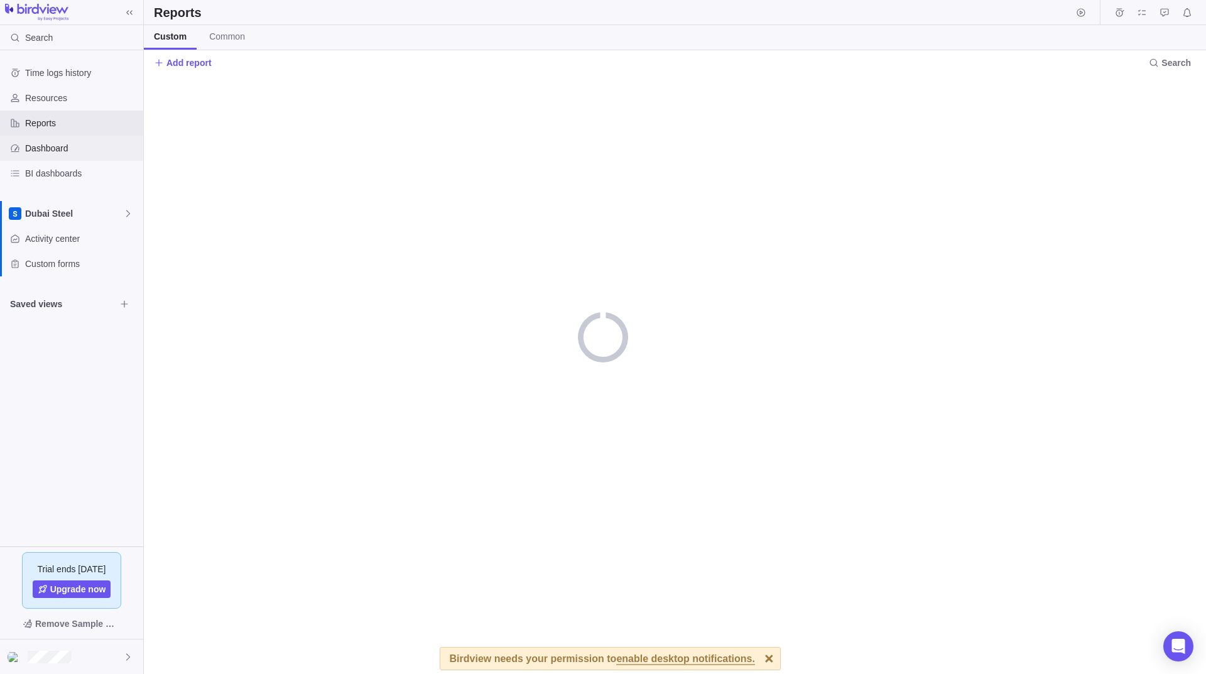
click at [50, 140] on div "Dashboard" at bounding box center [71, 148] width 143 height 25
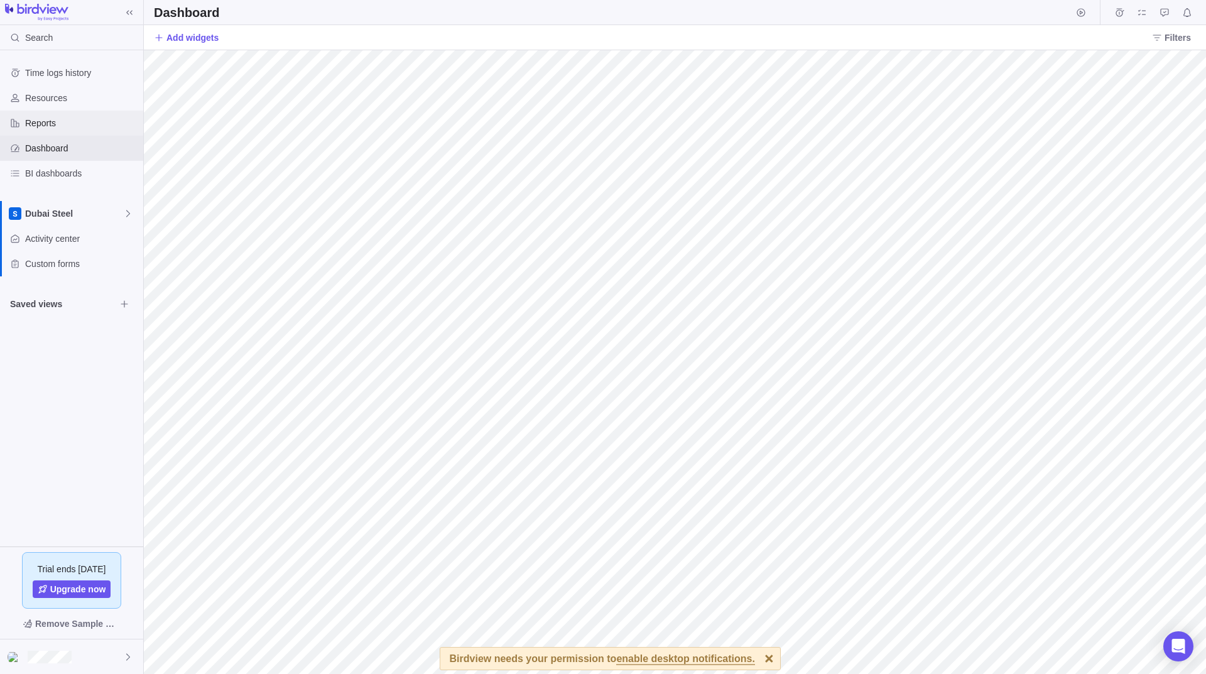
click at [60, 122] on span "Reports" at bounding box center [81, 123] width 113 height 13
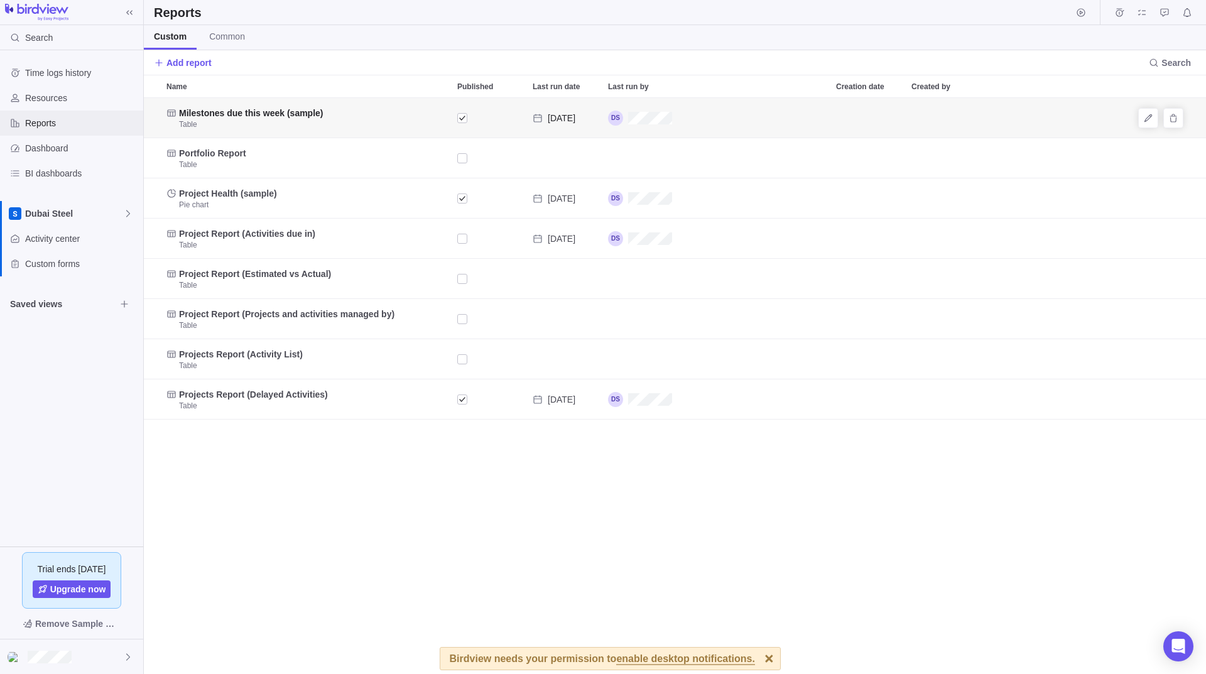
scroll to position [567, 1053]
click at [76, 239] on span "Activity center" at bounding box center [81, 238] width 113 height 13
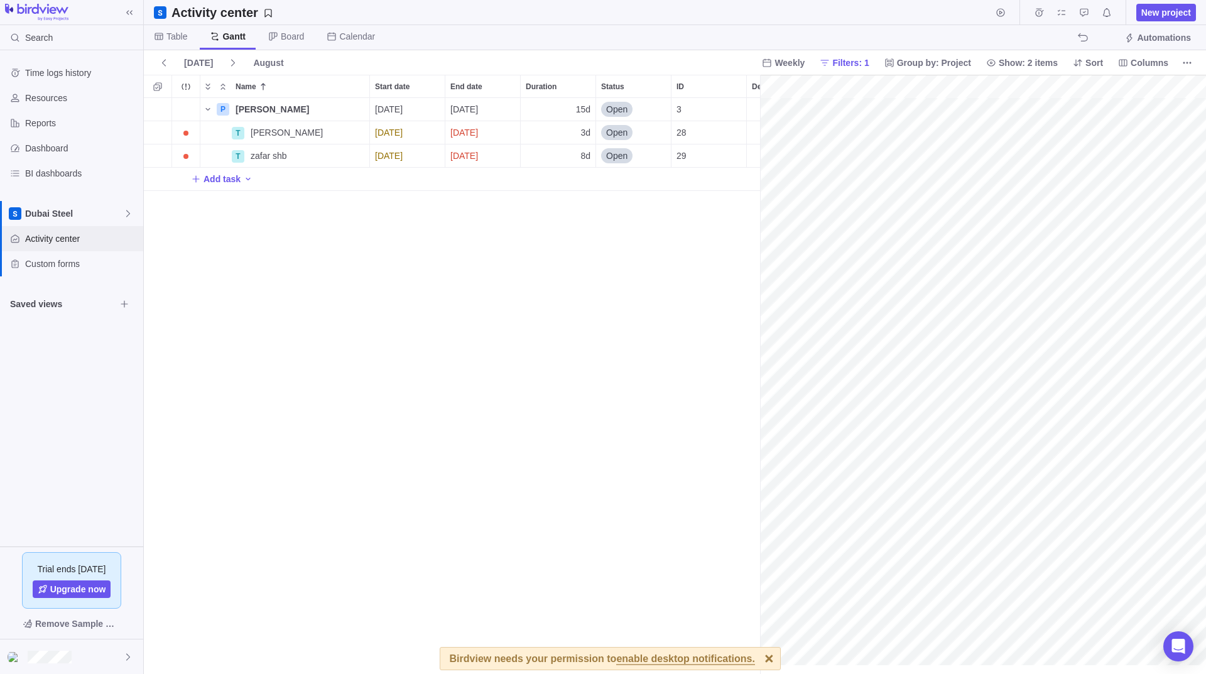
scroll to position [0, 165]
drag, startPoint x: 758, startPoint y: 205, endPoint x: 855, endPoint y: 205, distance: 96.7
click at [801, 298] on div "P Munzoor Husssain Details 08/29/2025 09/18/2025 15d Open 3 T Muzamil khan Deta…" at bounding box center [579, 386] width 871 height 576
click at [73, 144] on span "Dashboard" at bounding box center [81, 148] width 113 height 13
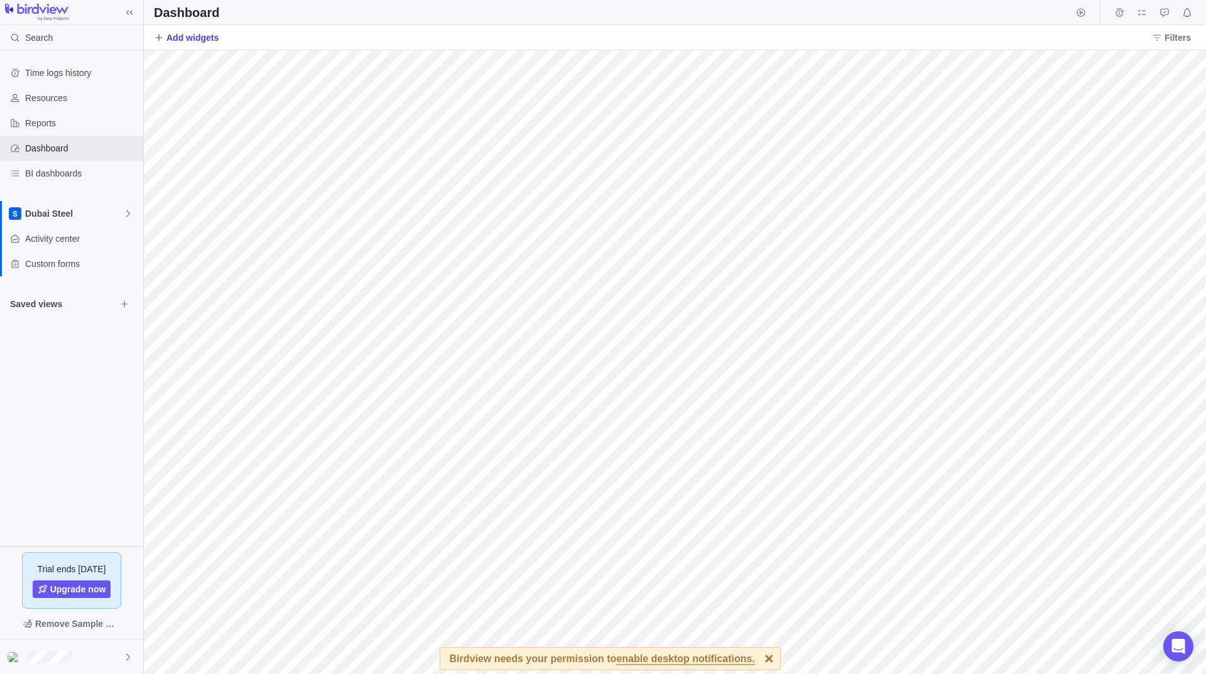
click at [190, 35] on span "Add widgets" at bounding box center [192, 37] width 52 height 13
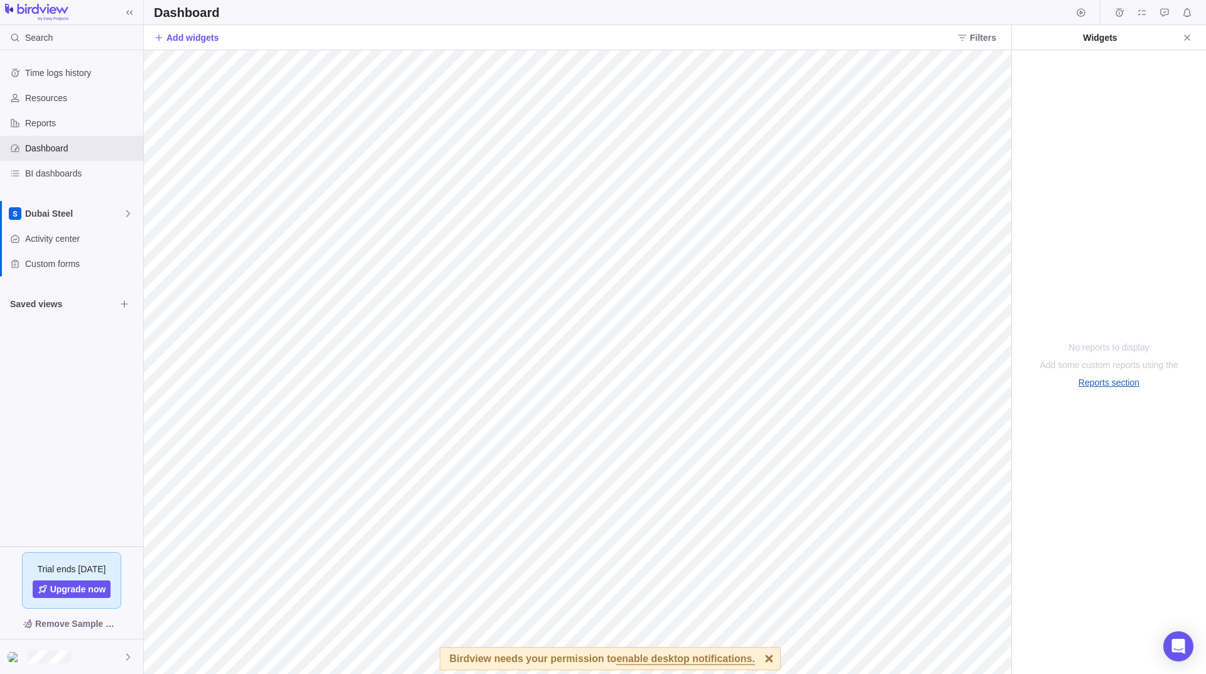
click at [1111, 382] on link "Reports section" at bounding box center [1109, 382] width 61 height 13
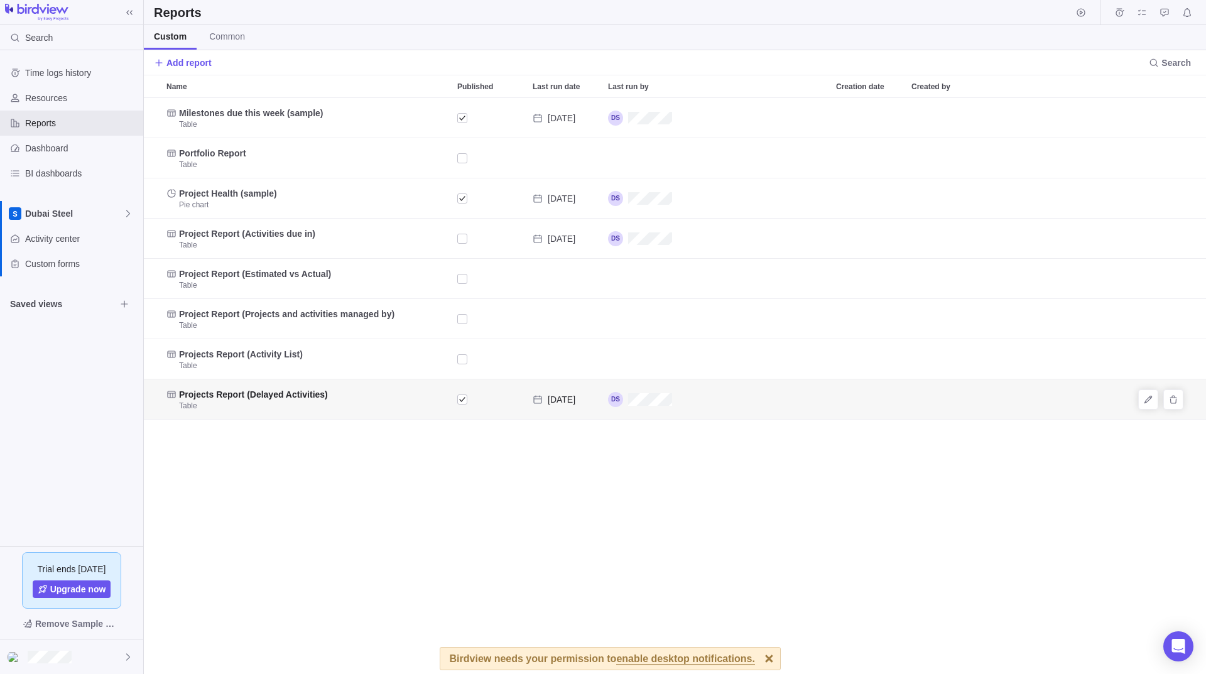
scroll to position [567, 1053]
click at [224, 33] on span "Common" at bounding box center [227, 36] width 36 height 13
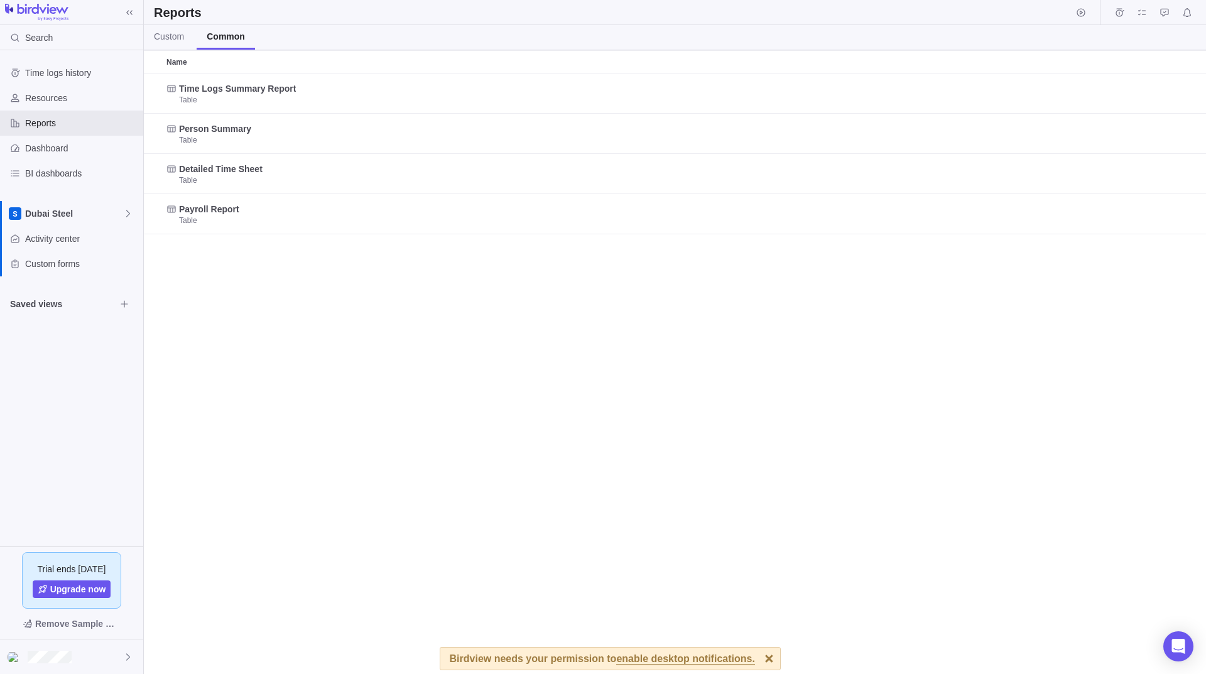
scroll to position [591, 1053]
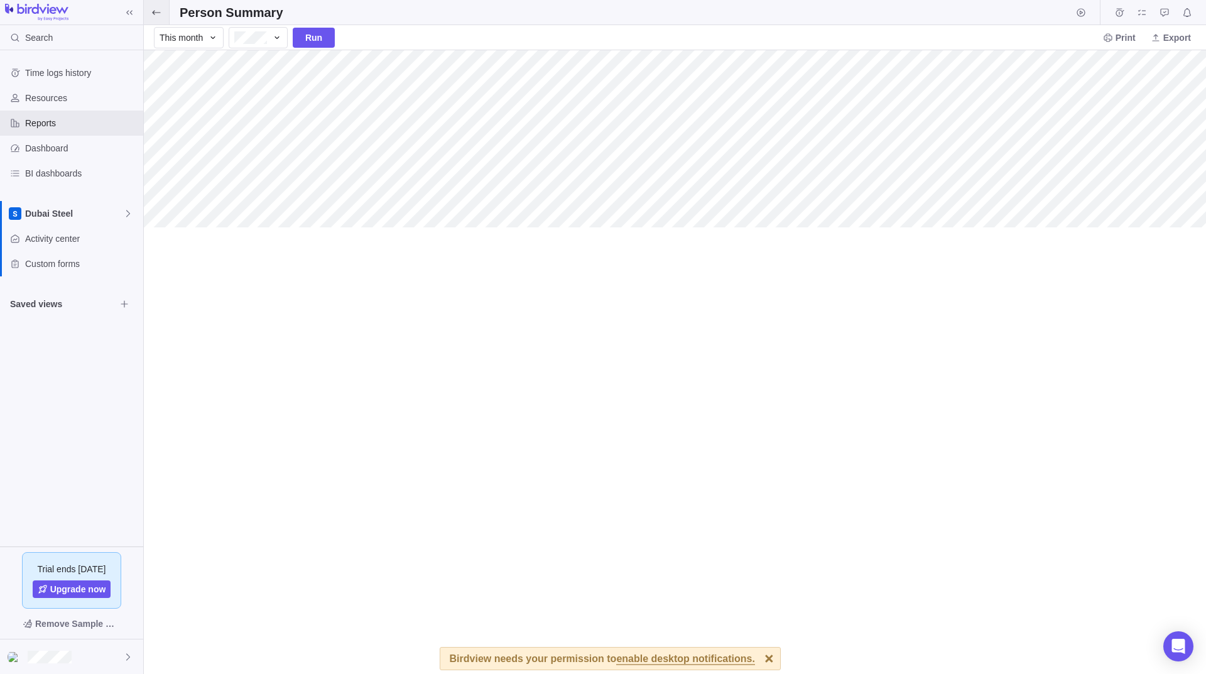
click at [153, 13] on icon at bounding box center [156, 12] width 8 height 4
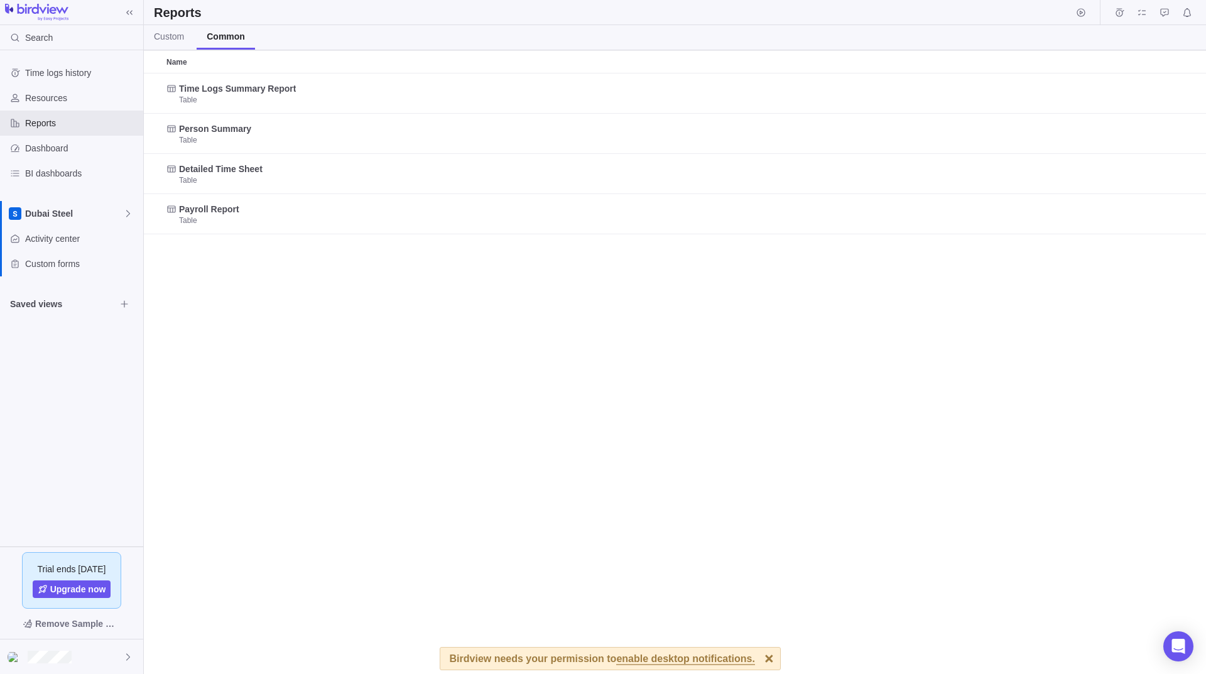
scroll to position [591, 1053]
click at [153, 13] on div "Reports" at bounding box center [675, 12] width 1062 height 25
click at [102, 352] on div "Time logs history Resources Reports Dashboard BI dashboards Dubai Steel Activit…" at bounding box center [71, 298] width 143 height 496
click at [73, 124] on span "Reports" at bounding box center [81, 123] width 113 height 13
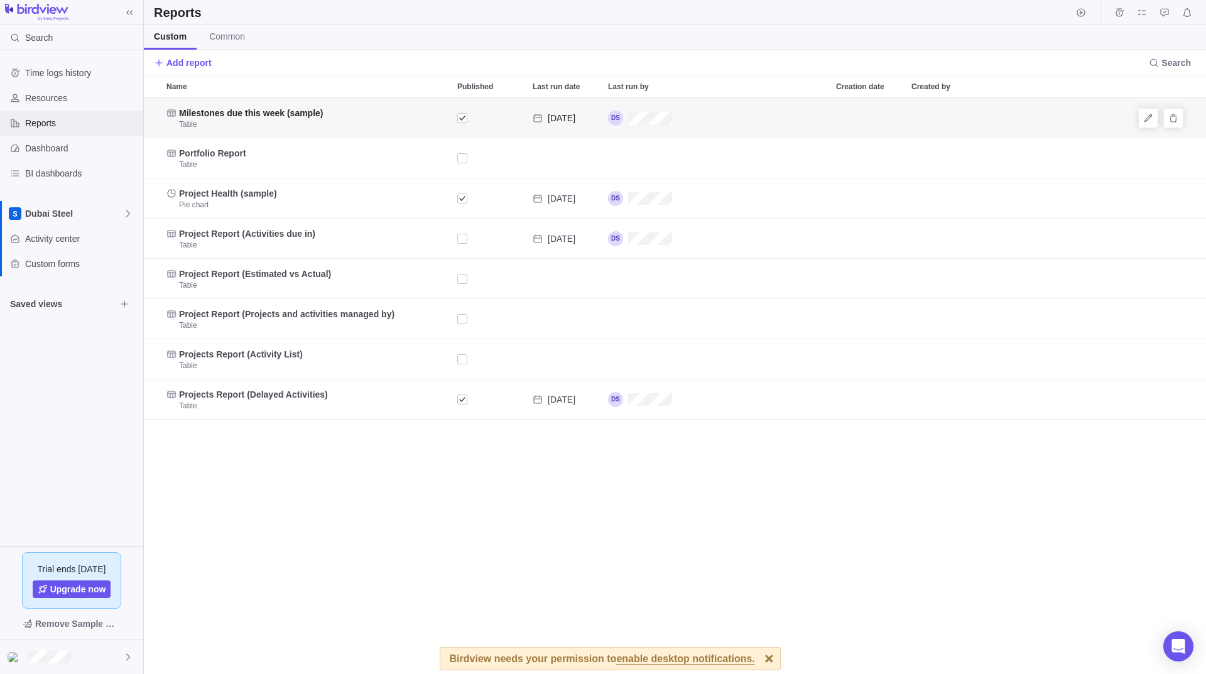
scroll to position [567, 1053]
click at [53, 122] on span "Reports" at bounding box center [81, 123] width 113 height 13
click at [46, 142] on span "Dashboard" at bounding box center [81, 148] width 113 height 13
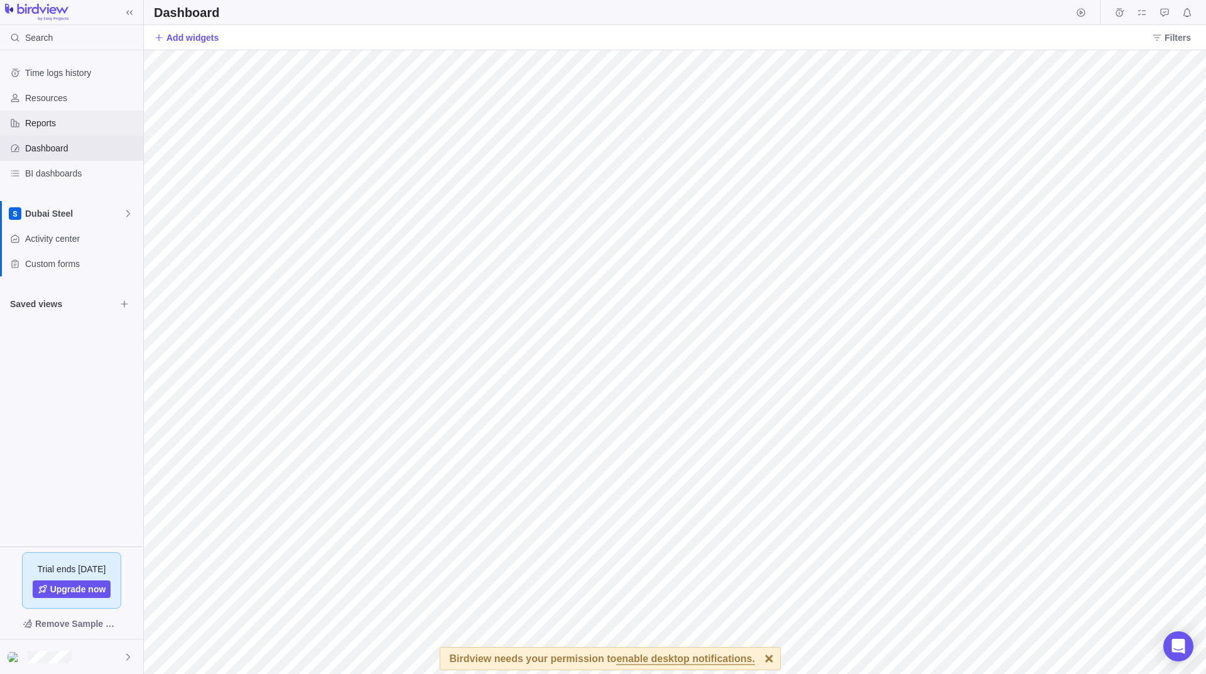
click at [48, 114] on div "Reports" at bounding box center [71, 123] width 143 height 25
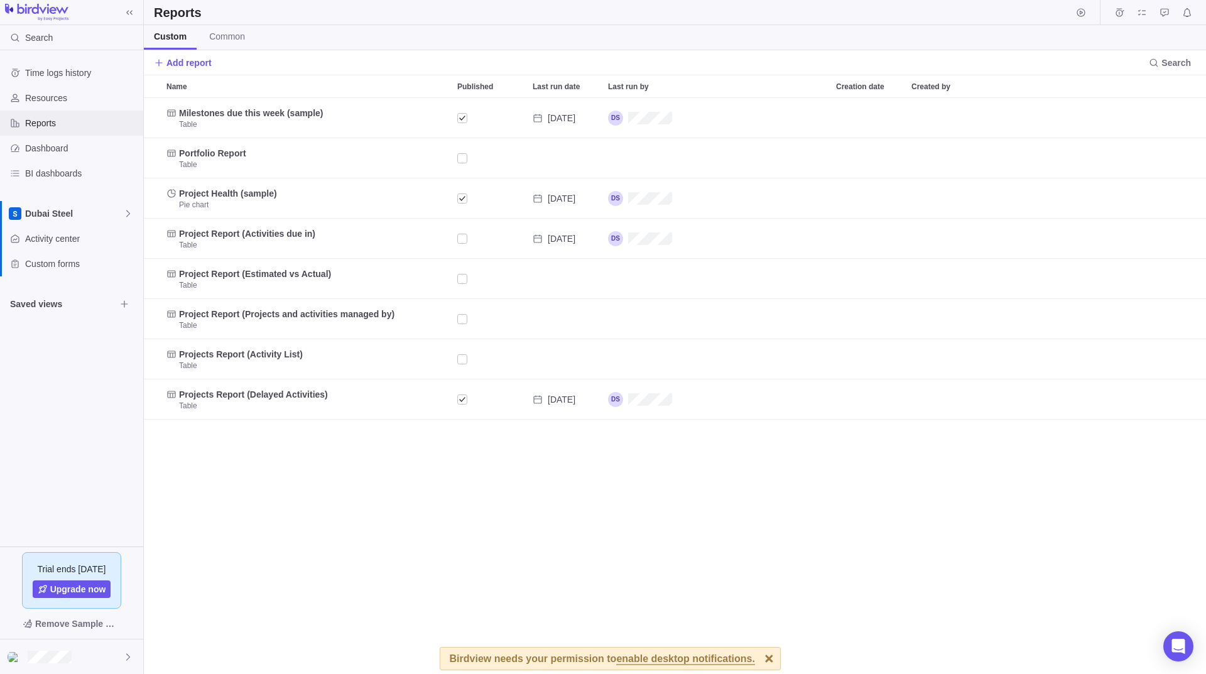
scroll to position [567, 1053]
click at [758, 658] on div at bounding box center [769, 659] width 22 height 22
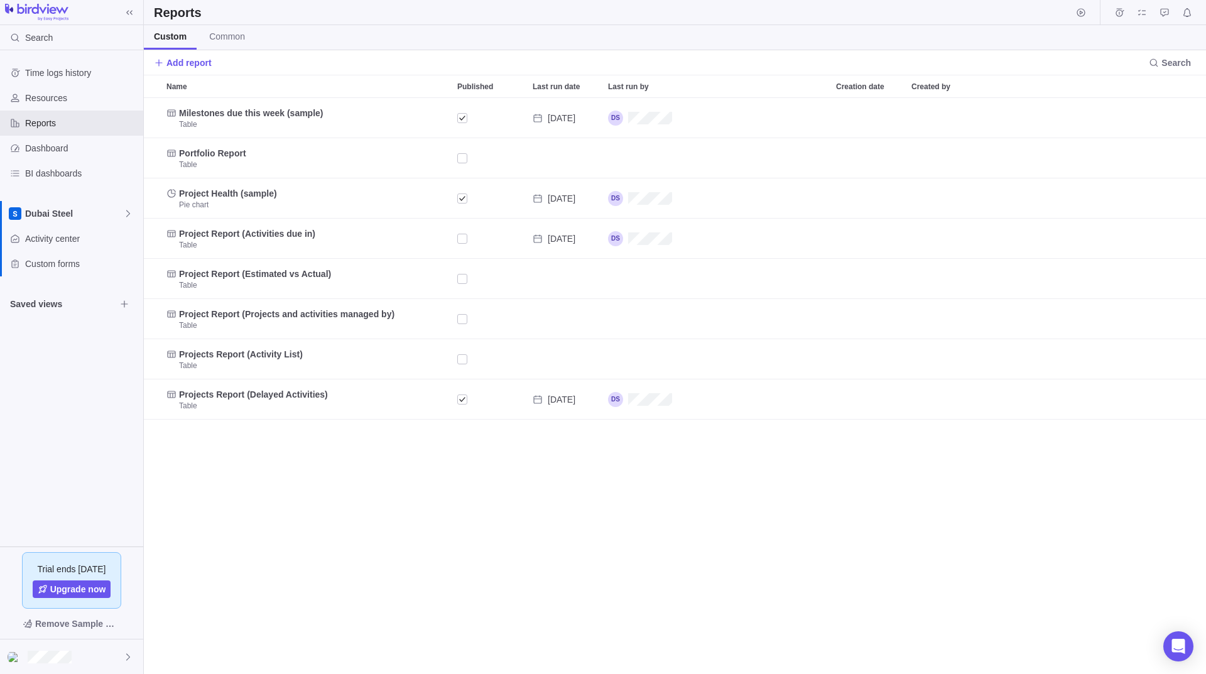
click at [157, 453] on div "Milestones due this week (sample) Table Aug 30 Portfolio Report Table Project H…" at bounding box center [675, 386] width 1062 height 576
click at [220, 35] on span "Common" at bounding box center [227, 36] width 36 height 13
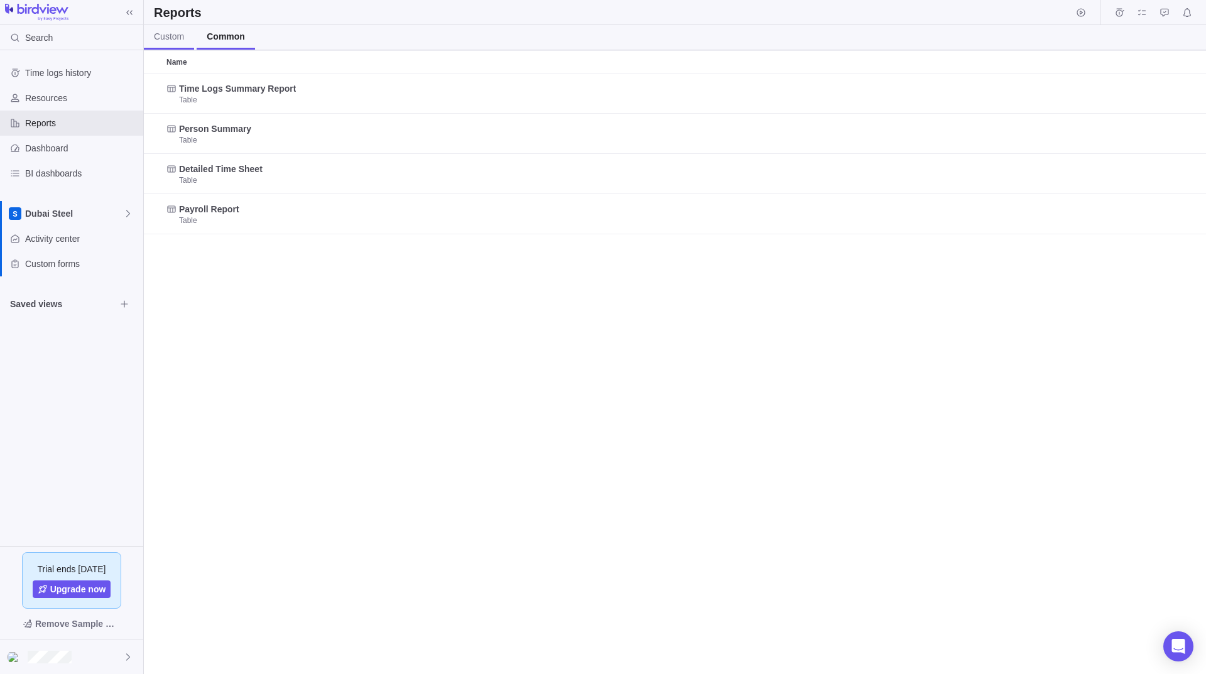
scroll to position [591, 1053]
click at [182, 35] on span "Custom" at bounding box center [169, 36] width 30 height 13
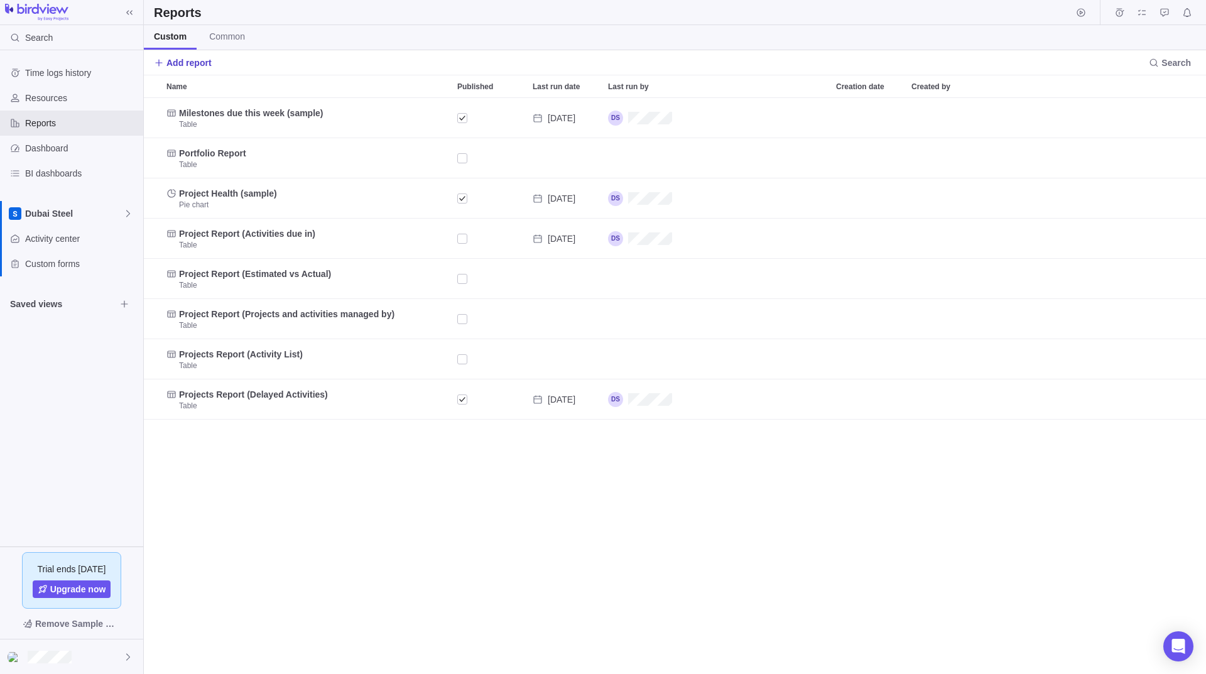
scroll to position [567, 1053]
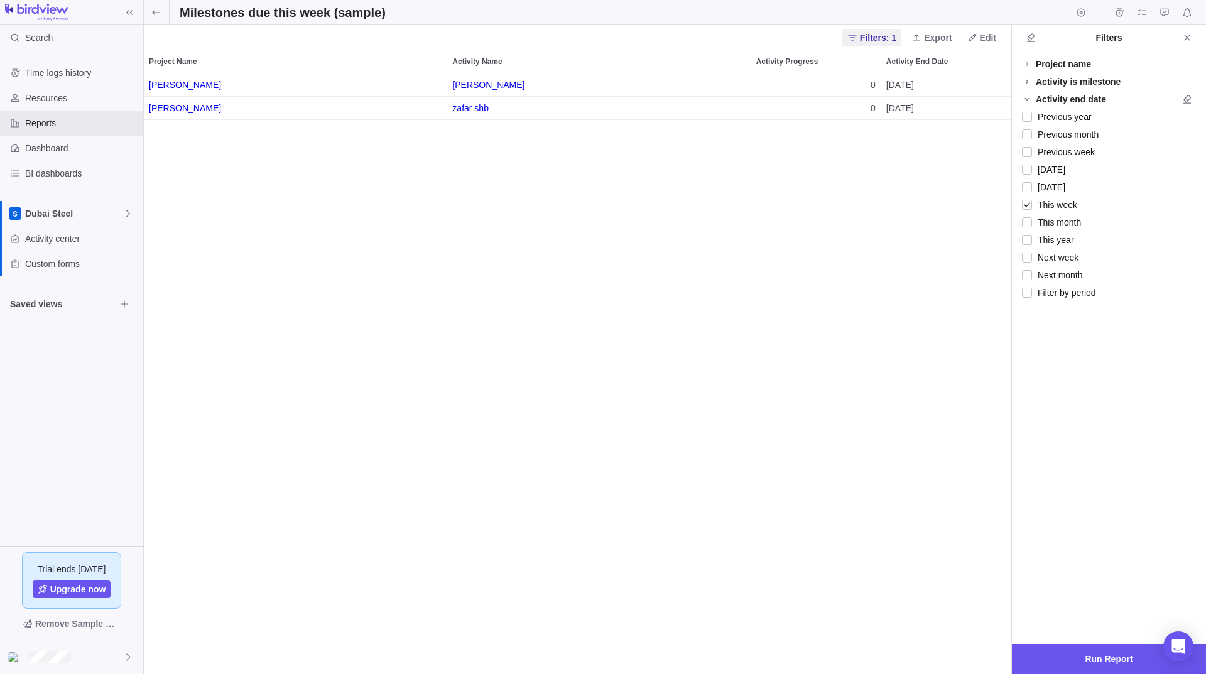
scroll to position [591, 858]
click at [487, 81] on link "Muzamil khan" at bounding box center [598, 84] width 293 height 23
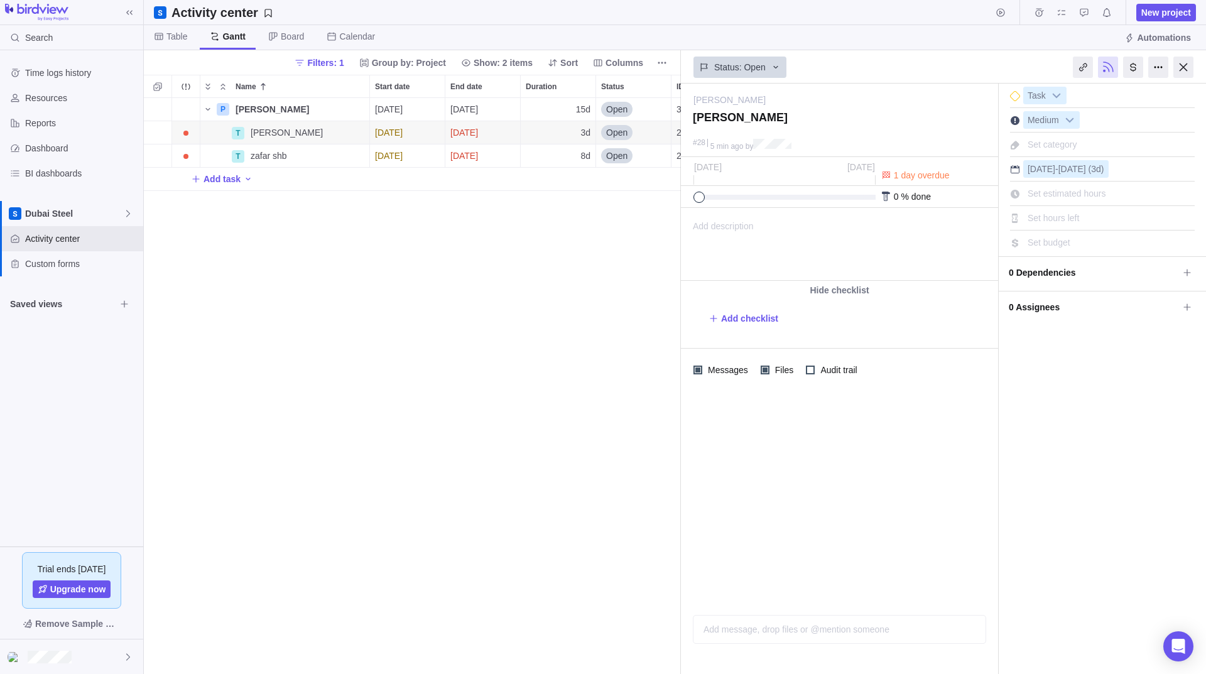
scroll to position [567, 528]
click at [534, 300] on div "P [PERSON_NAME] Husssain Details [DATE] [DATE] 15d Open 3 T [PERSON_NAME] Detai…" at bounding box center [412, 386] width 537 height 576
click at [1113, 68] on div at bounding box center [1108, 67] width 20 height 21
click at [1165, 40] on span "Automations" at bounding box center [1164, 37] width 54 height 13
click at [1190, 74] on div at bounding box center [1183, 67] width 20 height 21
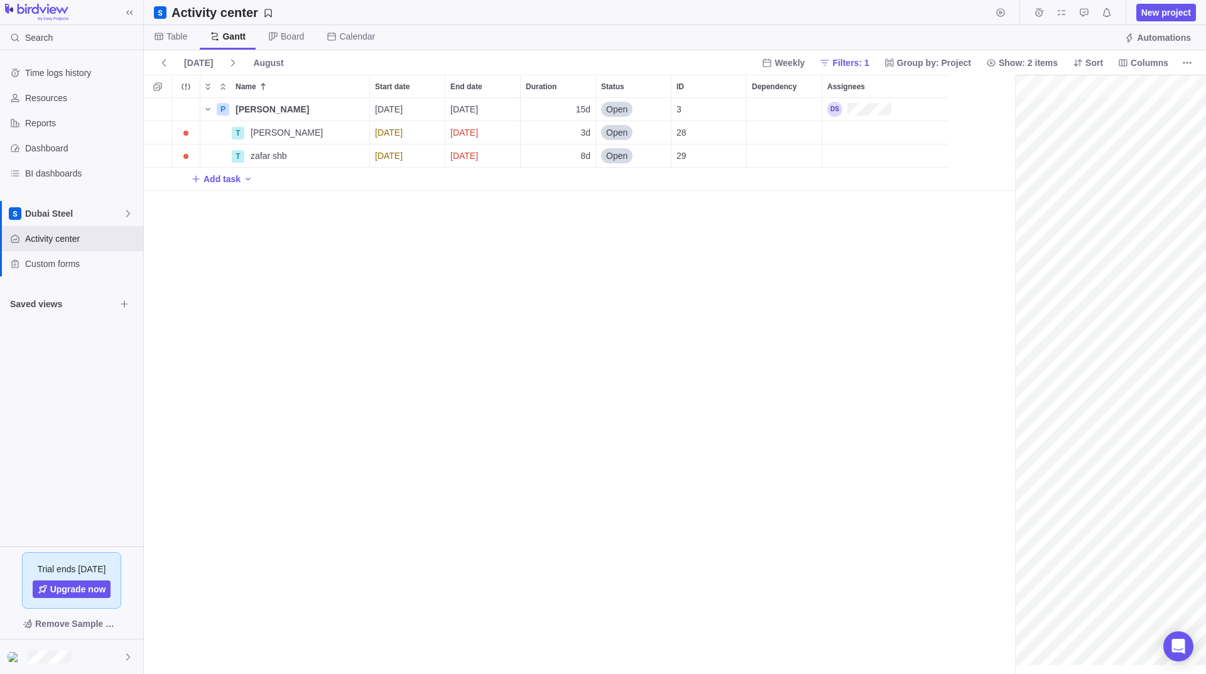
scroll to position [0, 165]
click at [471, 272] on div "P [PERSON_NAME] Husssain Details [DATE] [DATE] 15d Open 3 T [PERSON_NAME] Detai…" at bounding box center [579, 386] width 871 height 576
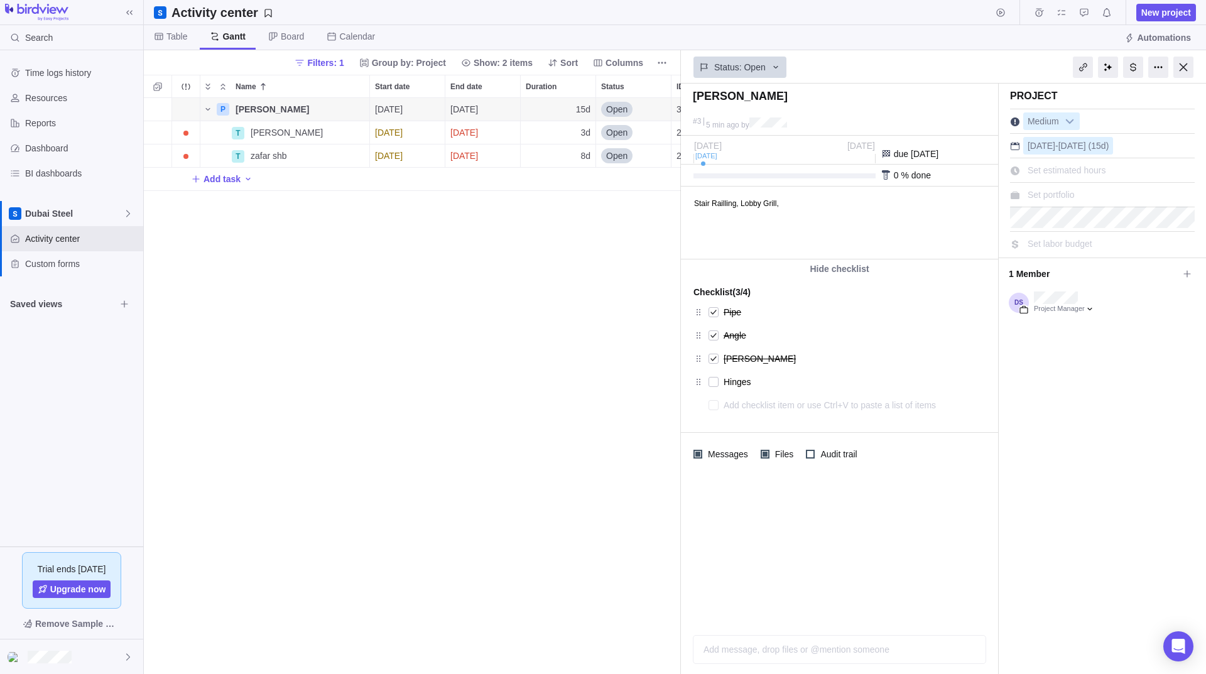
click at [582, 227] on div "P Munzoor Husssain Details 08/29/2025 09/18/2025 15d Open 3 T Muzamil khan Deta…" at bounding box center [412, 386] width 537 height 576
click at [1179, 62] on div at bounding box center [1183, 67] width 20 height 21
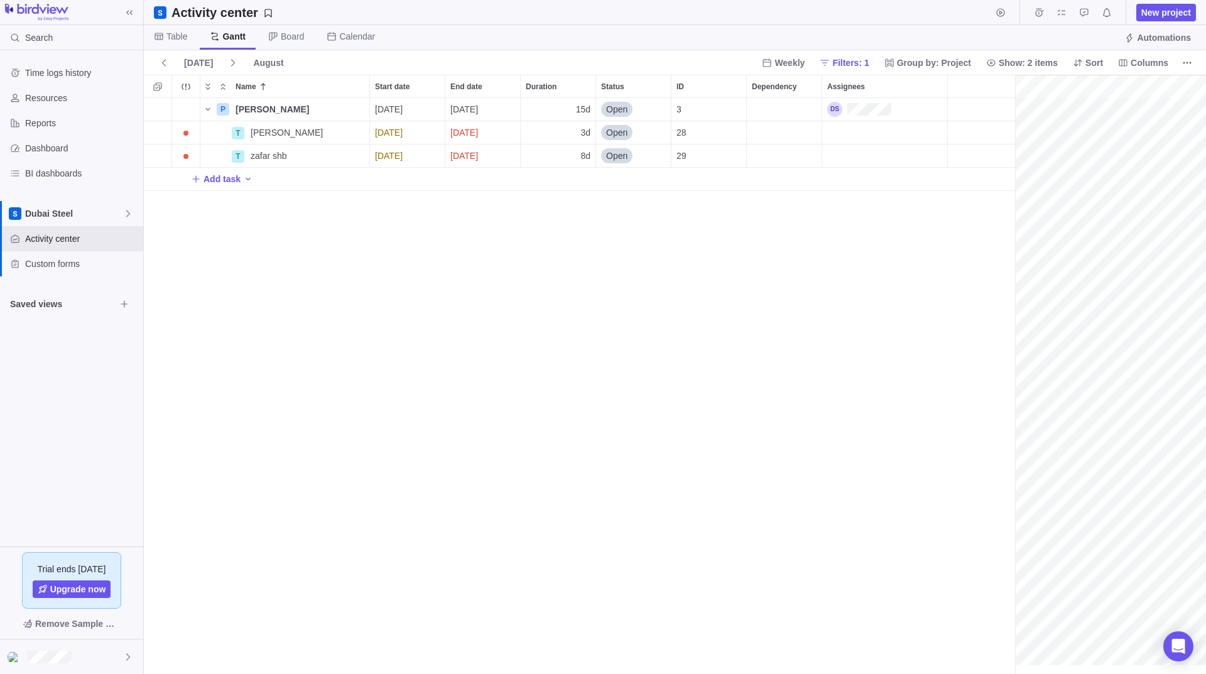
scroll to position [0, 133]
click at [619, 391] on div "P Munzoor Husssain Details 08/29/2025 09/18/2025 15d Open 3 T Muzamil khan Deta…" at bounding box center [579, 386] width 871 height 576
click at [50, 144] on span "Dashboard" at bounding box center [81, 148] width 113 height 13
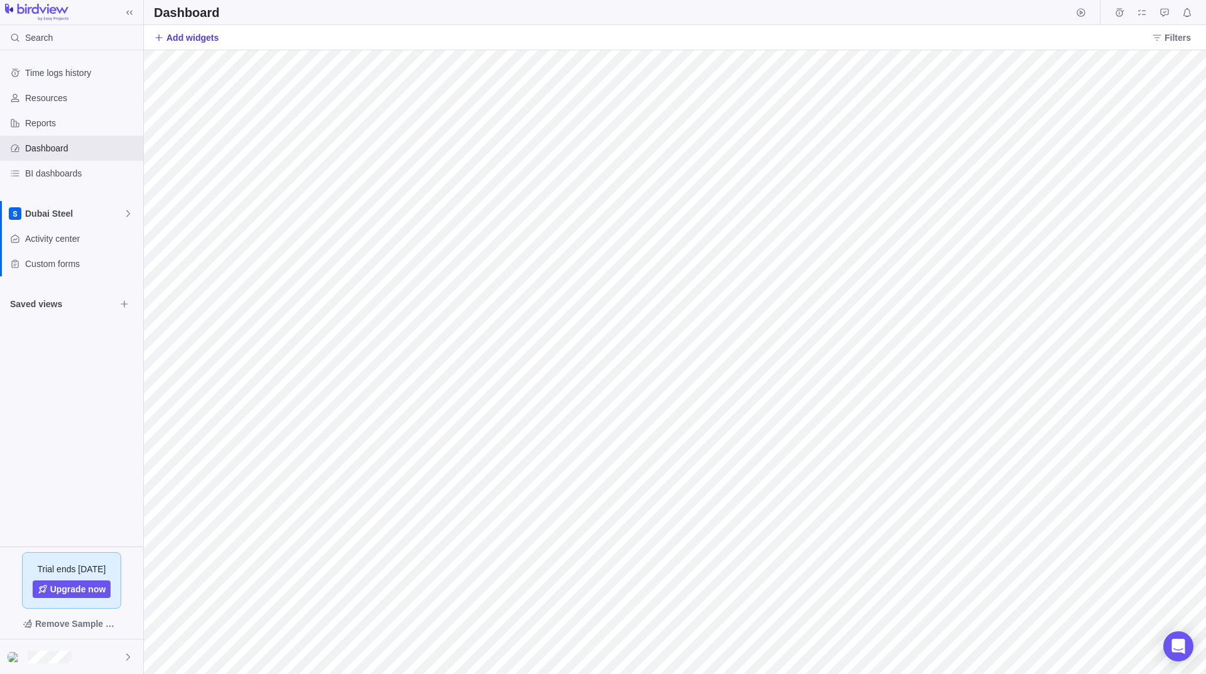
click at [186, 35] on span "Add widgets" at bounding box center [192, 37] width 52 height 13
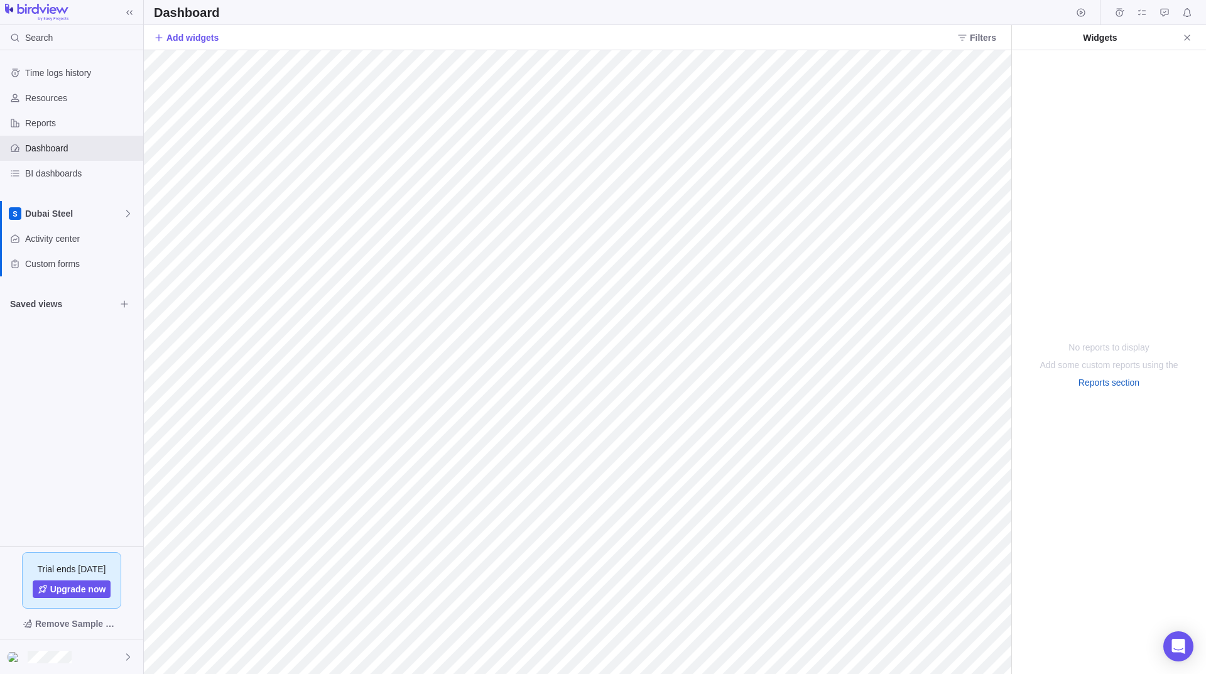
click at [1085, 355] on div "No reports to display Add some custom reports using the Reports section" at bounding box center [1109, 362] width 194 height 624
click at [1125, 355] on div "No reports to display Add some custom reports using the Reports section" at bounding box center [1109, 362] width 194 height 624
click at [85, 624] on span "Remove Sample Data" at bounding box center [77, 623] width 85 height 15
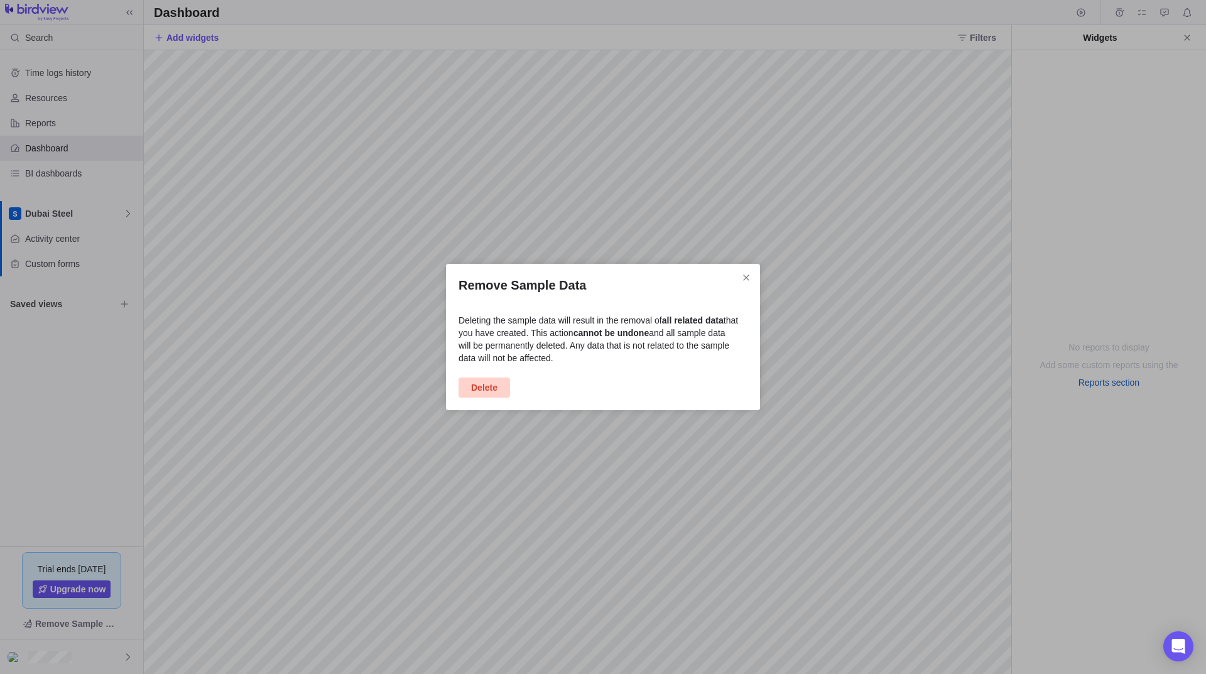
click at [493, 393] on span "Delete" at bounding box center [484, 387] width 26 height 15
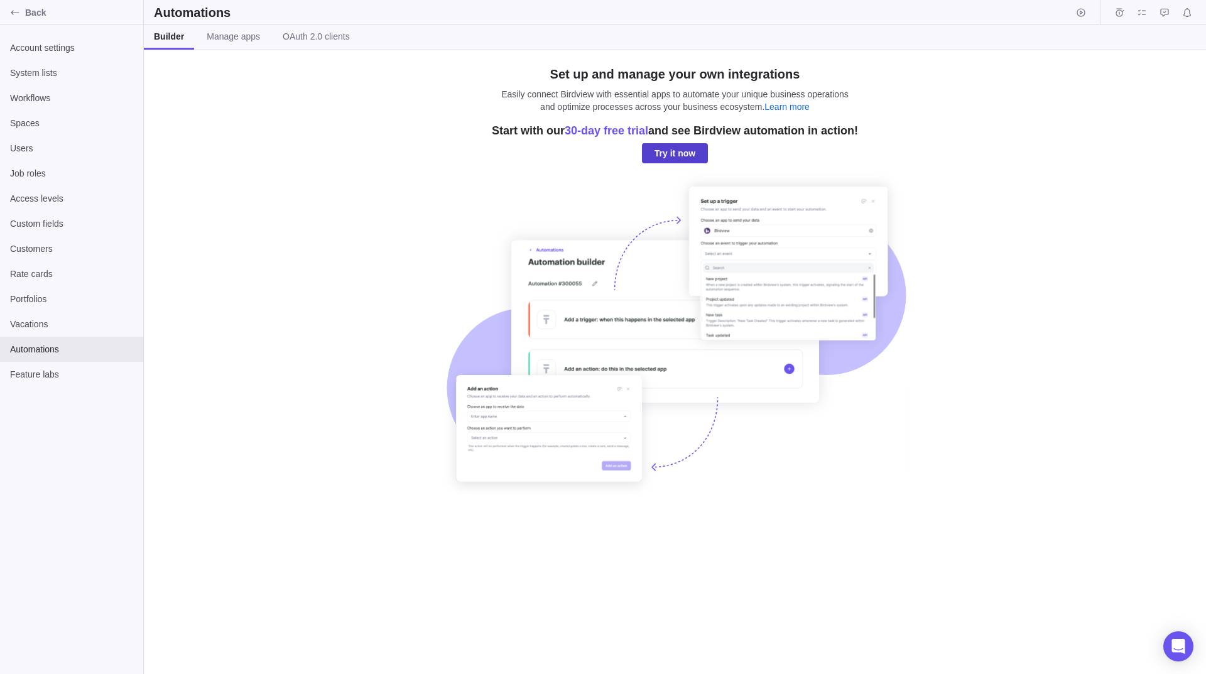
click at [683, 150] on span "Try it now" at bounding box center [675, 153] width 41 height 15
